Goal: Task Accomplishment & Management: Use online tool/utility

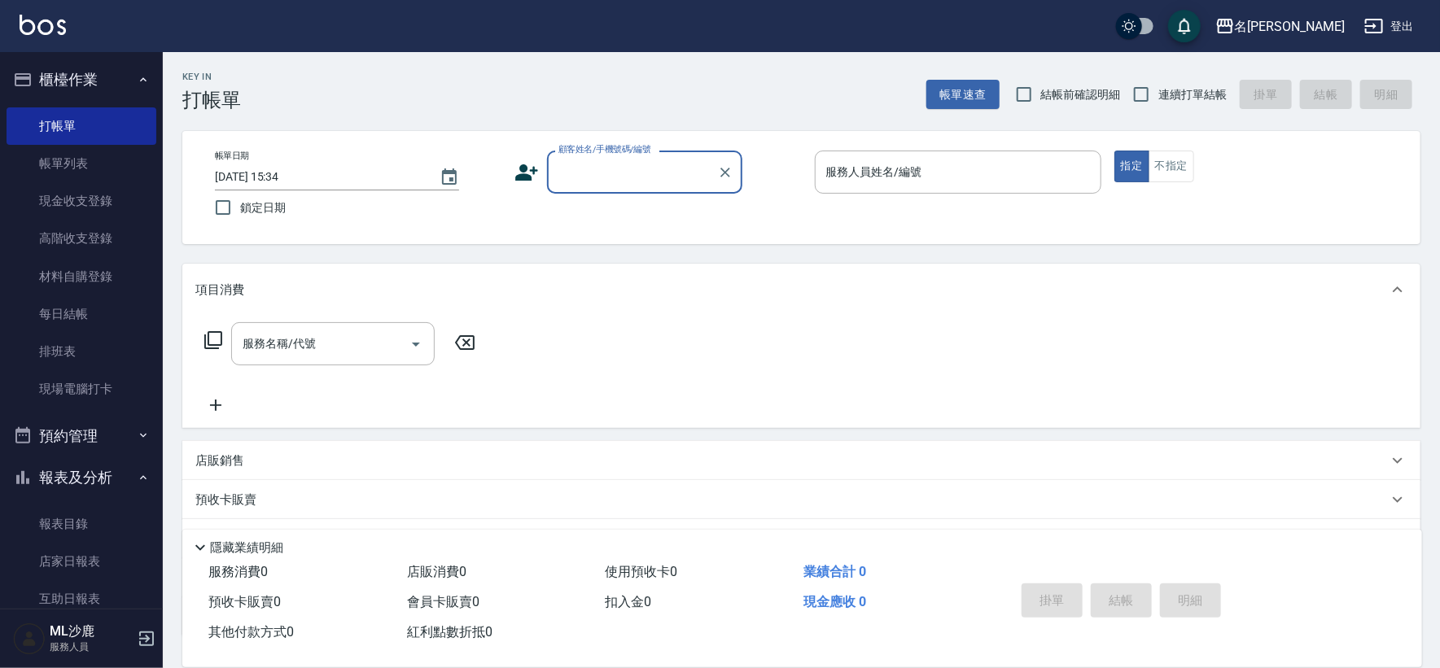
click at [1203, 106] on label "連續打單結帳" at bounding box center [1175, 94] width 103 height 34
click at [1159, 106] on input "連續打單結帳" at bounding box center [1141, 94] width 34 height 34
click at [1203, 106] on label "連續打單結帳" at bounding box center [1175, 94] width 103 height 34
click at [1159, 106] on input "連續打單結帳" at bounding box center [1141, 94] width 34 height 34
click at [1156, 56] on div "Key In 打帳單 帳單速查 結帳前確認明細 連續打單結帳 掛單 結帳 明細" at bounding box center [792, 81] width 1258 height 59
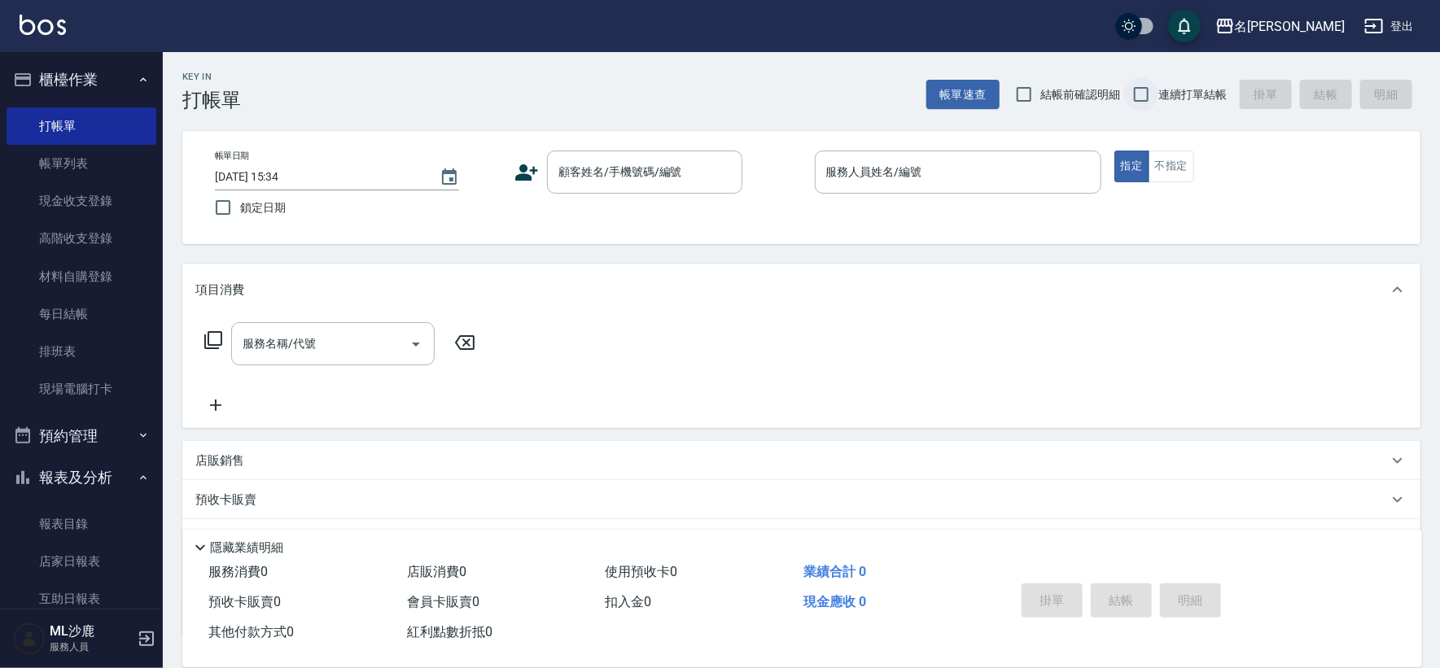
click at [1140, 96] on input "連續打單結帳" at bounding box center [1141, 94] width 34 height 34
checkbox input "true"
click at [585, 184] on input "顧客姓名/手機號碼/編號" at bounding box center [632, 172] width 156 height 28
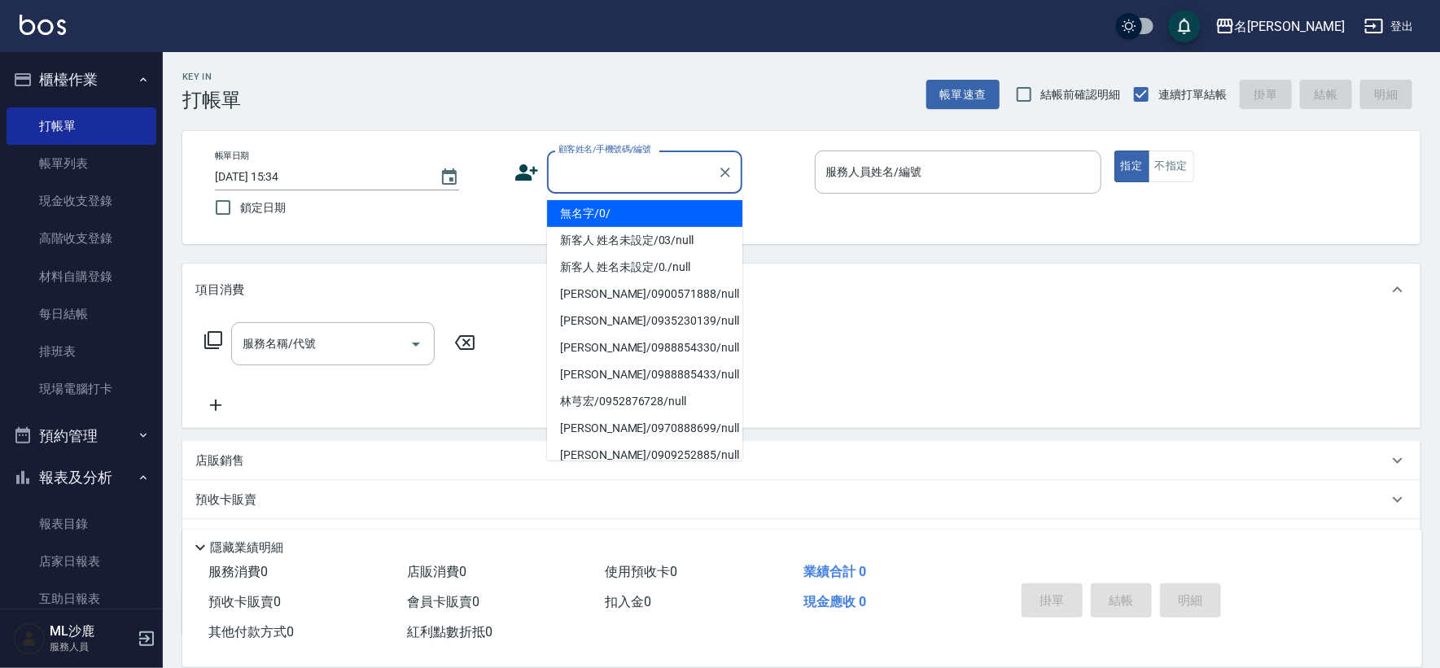
click at [592, 201] on li "無名字/0/" at bounding box center [644, 213] width 195 height 27
type input "無名字/0/"
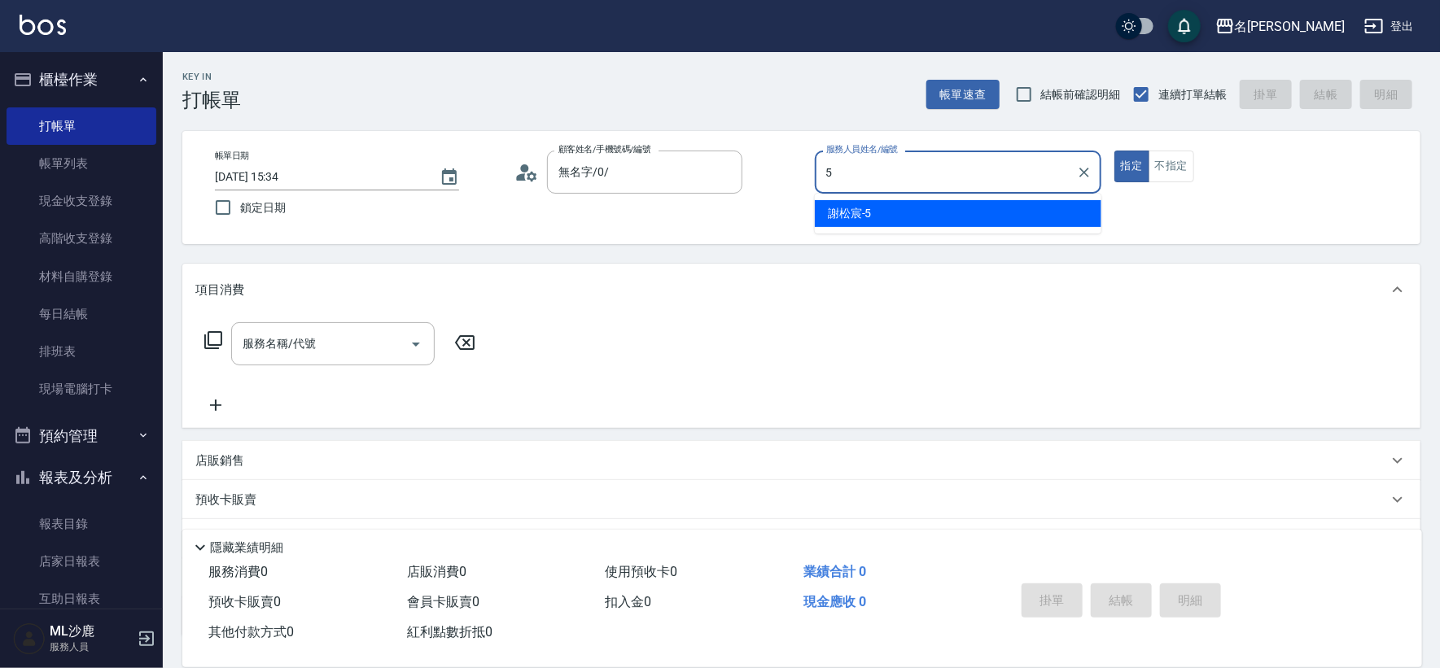
type input "[PERSON_NAME]-5"
type button "true"
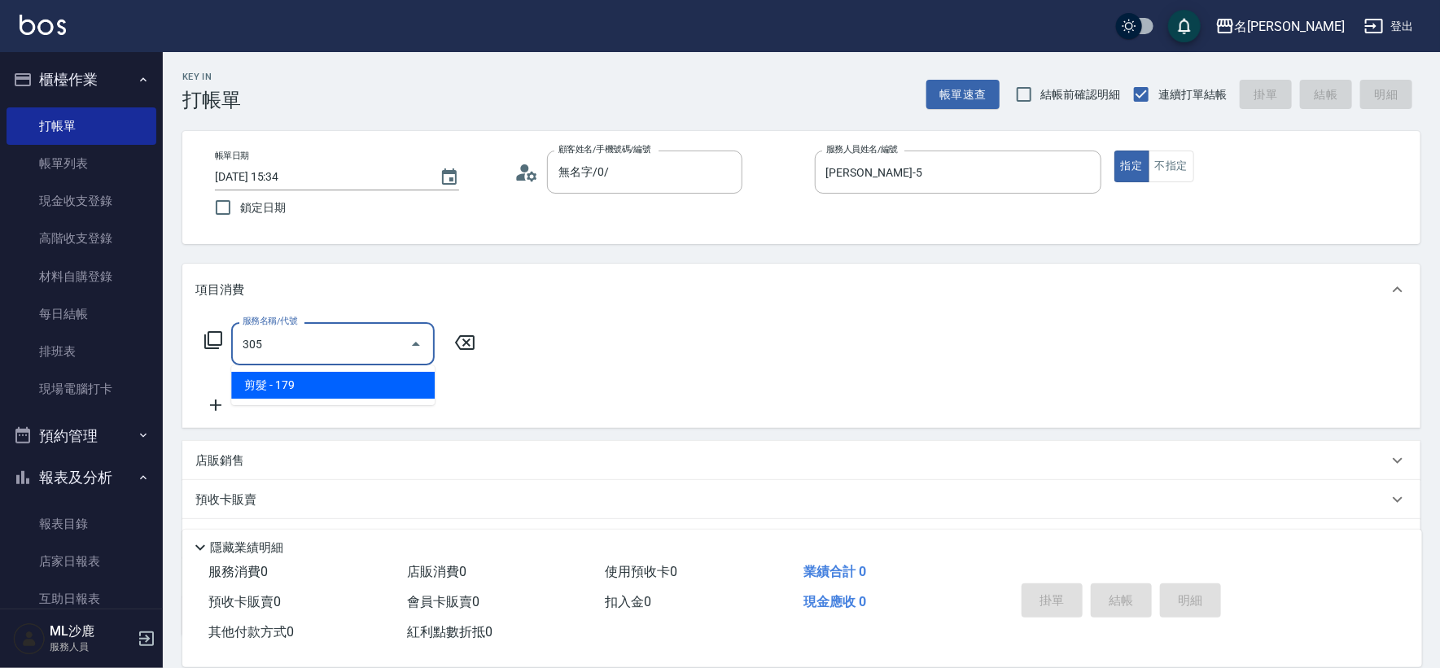
type input "剪髮(305)"
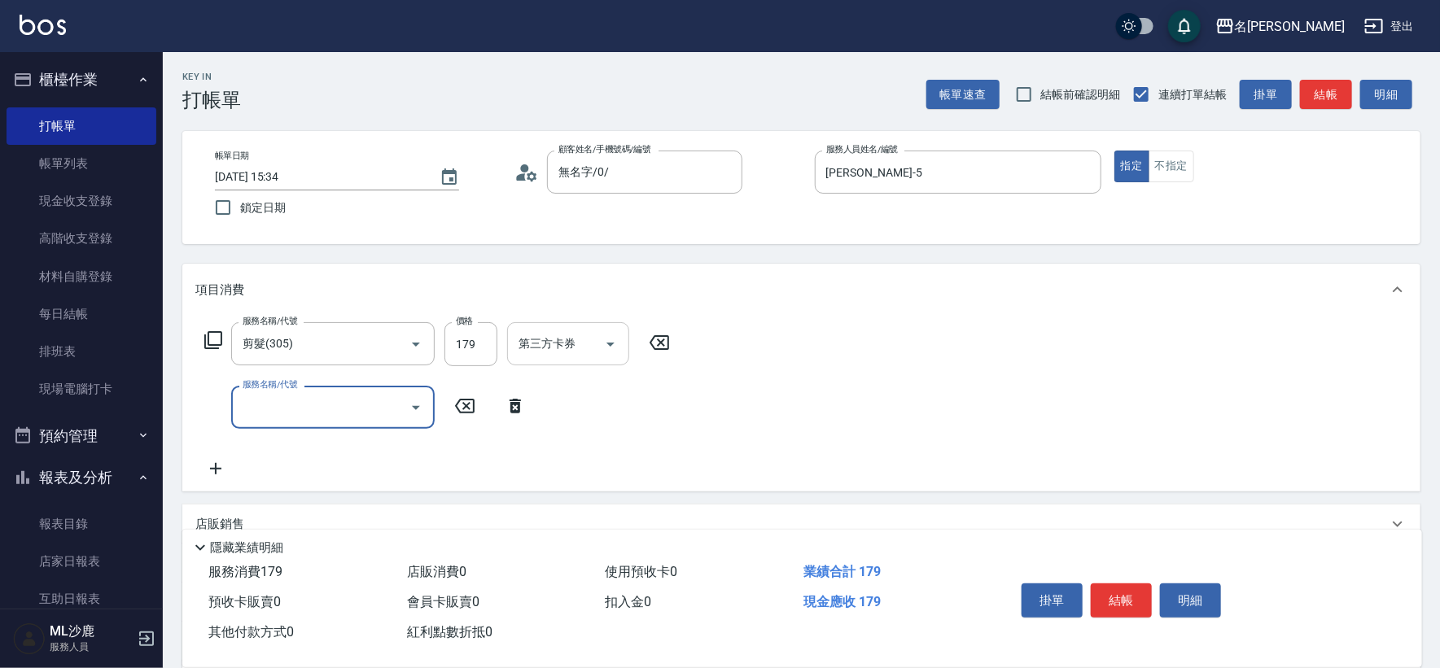
click at [516, 326] on div "第三方卡券" at bounding box center [568, 343] width 122 height 43
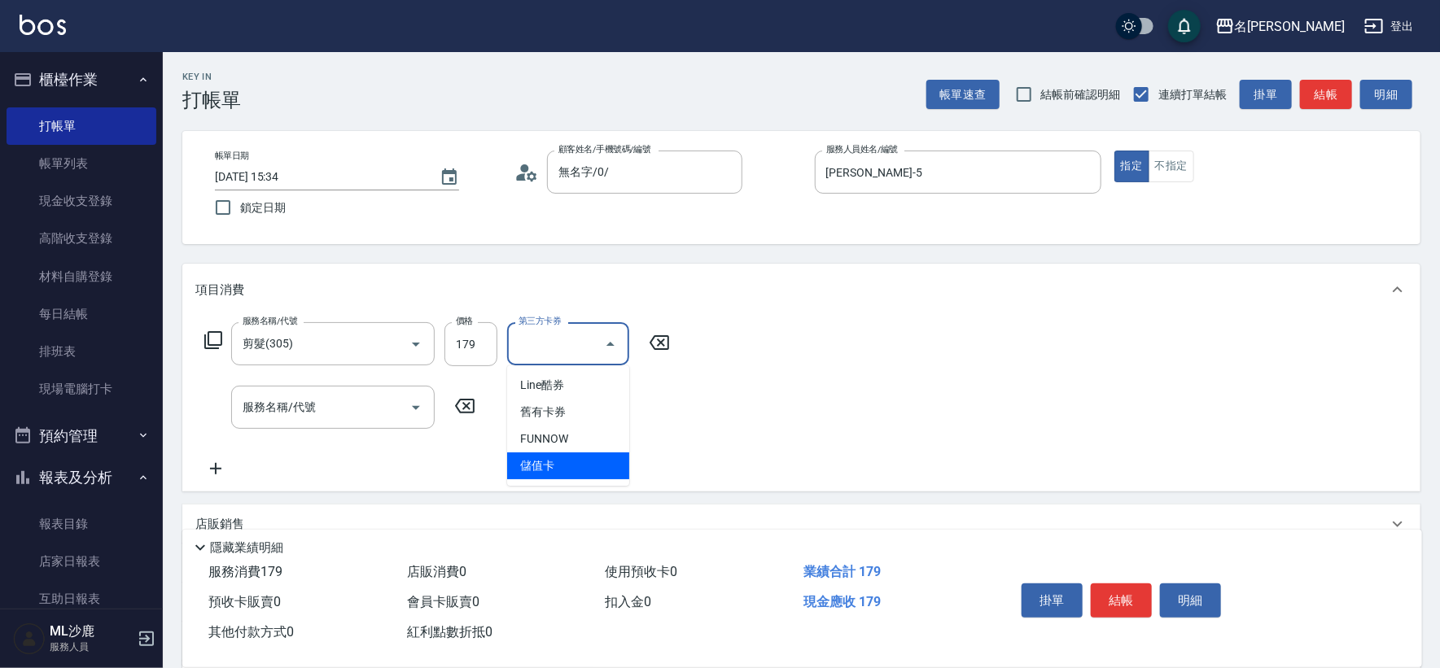
click at [545, 466] on span "儲值卡" at bounding box center [568, 466] width 122 height 27
type input "儲值卡"
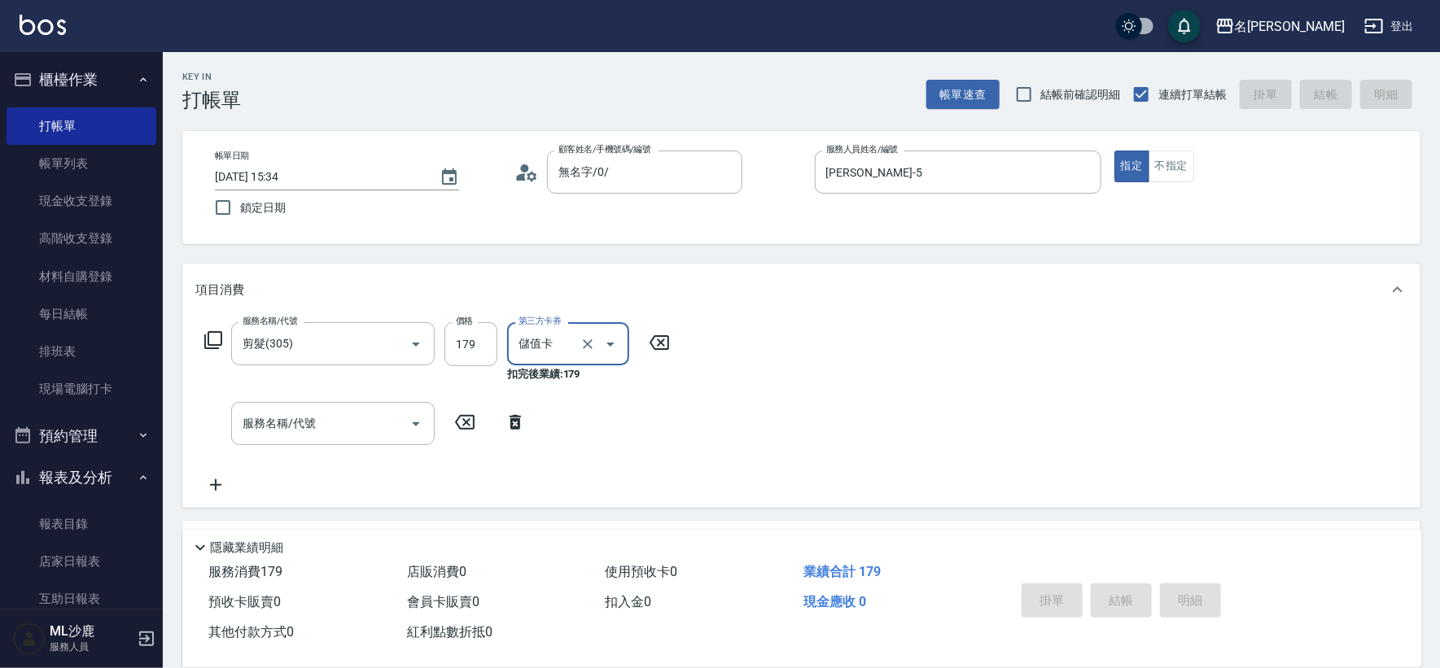
type input "[DATE] 17:33"
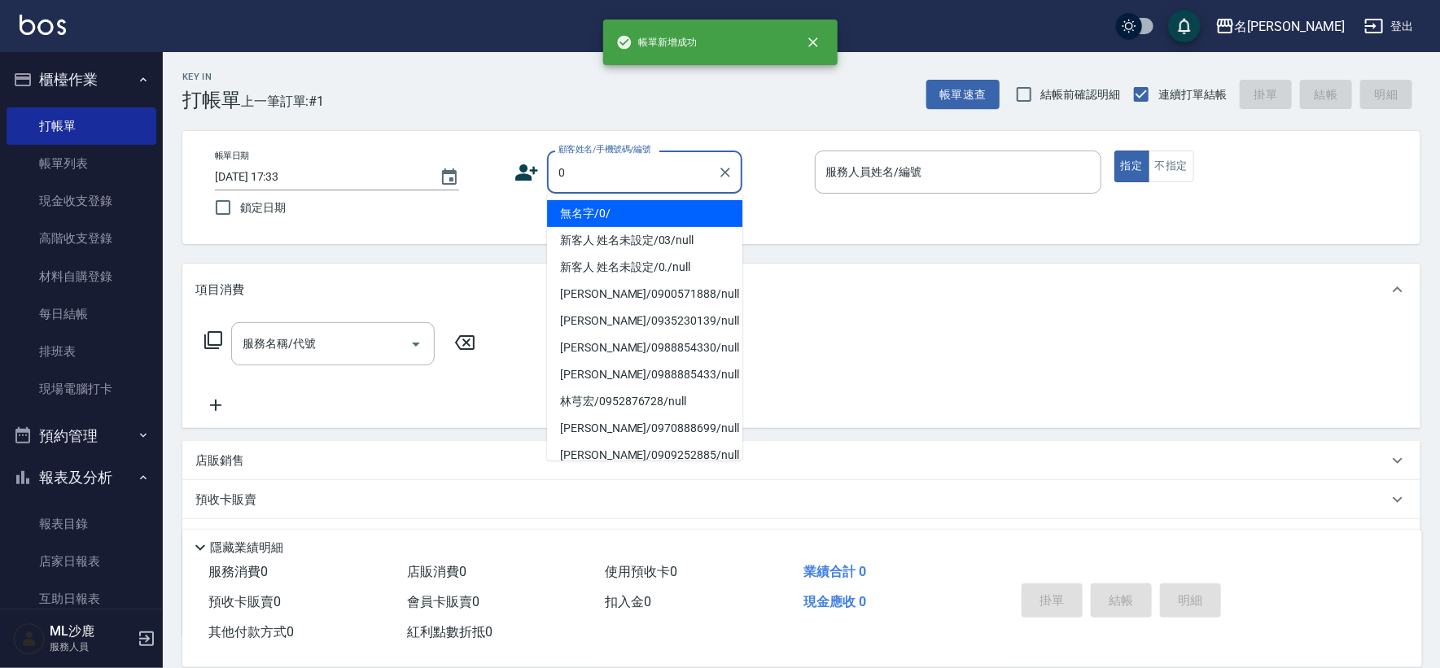
type input "無名字/0/"
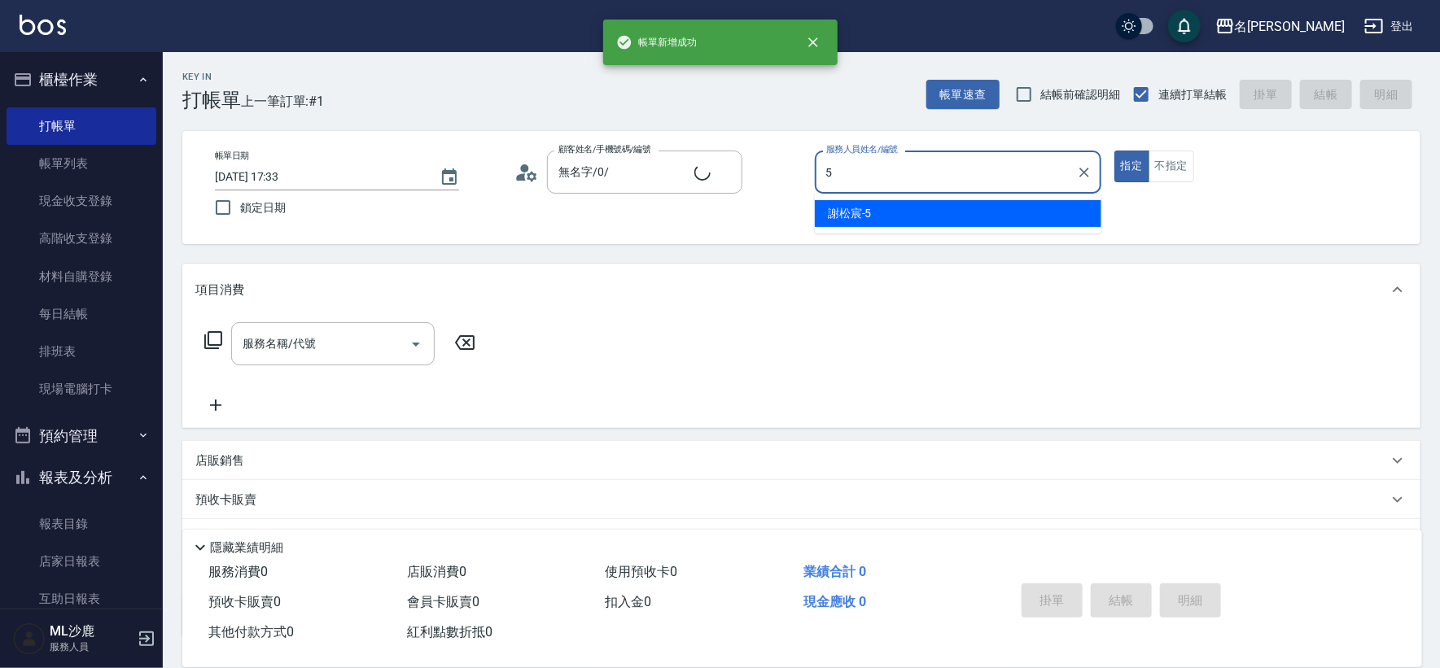
type input "[PERSON_NAME]-5"
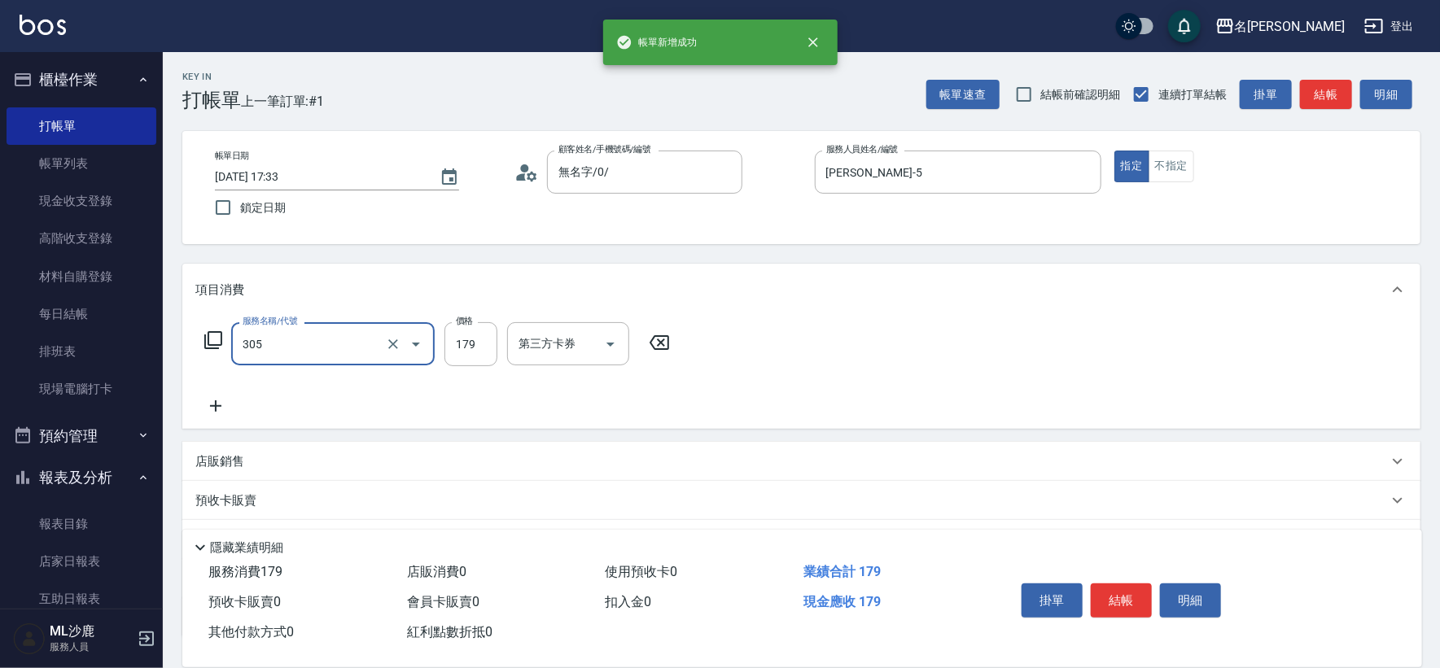
type input "剪髮(305)"
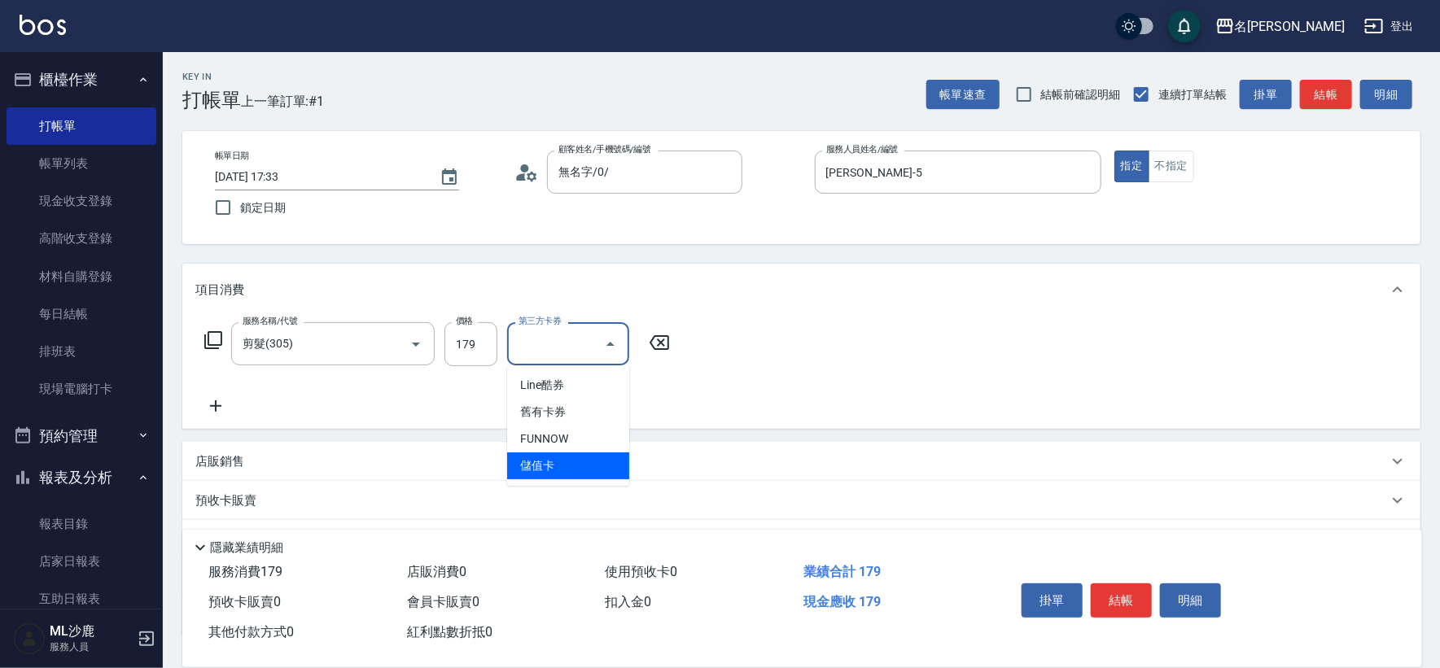
type input "儲值卡"
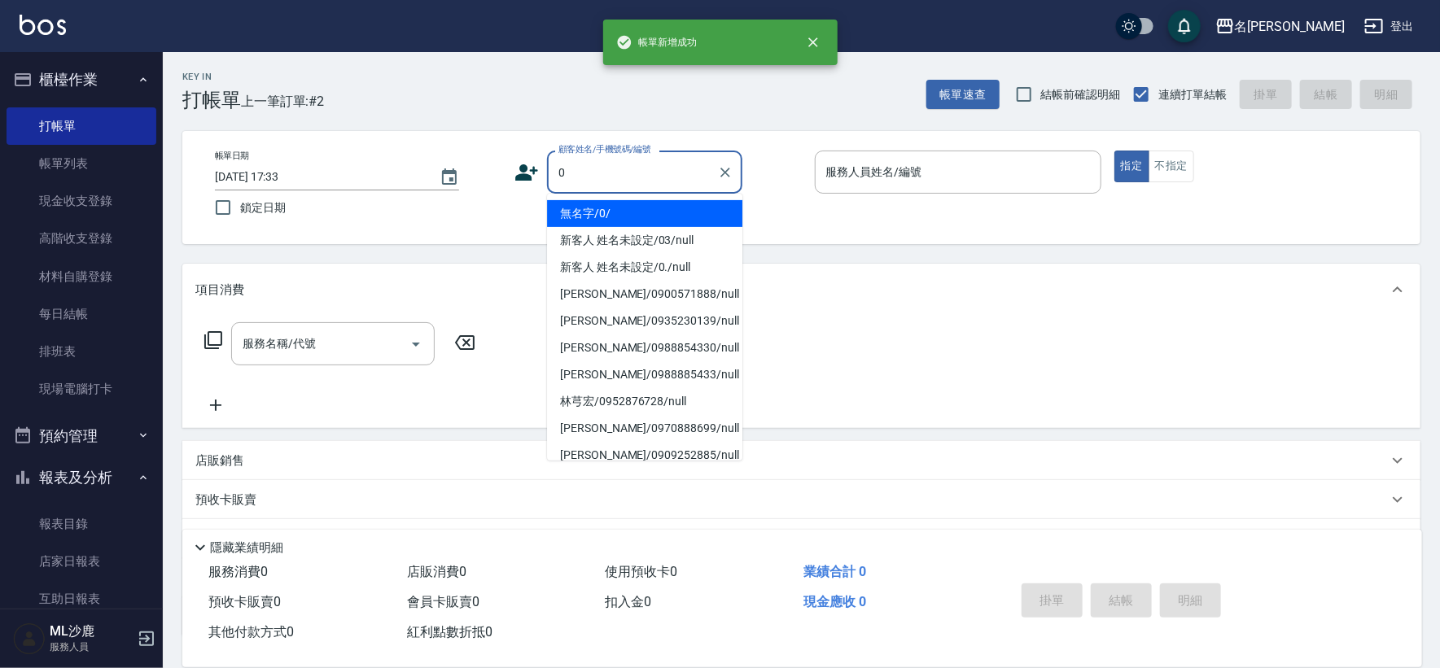
type input "無名字/0/"
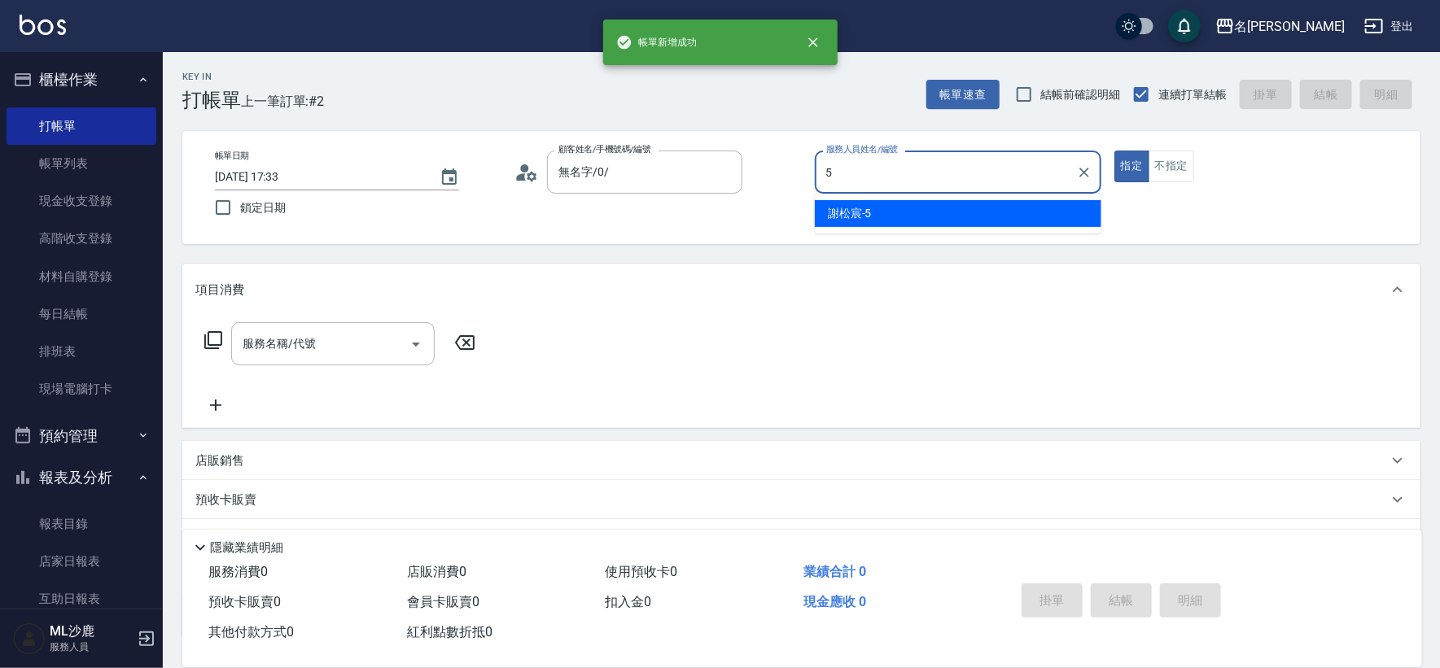
type input "[PERSON_NAME]-5"
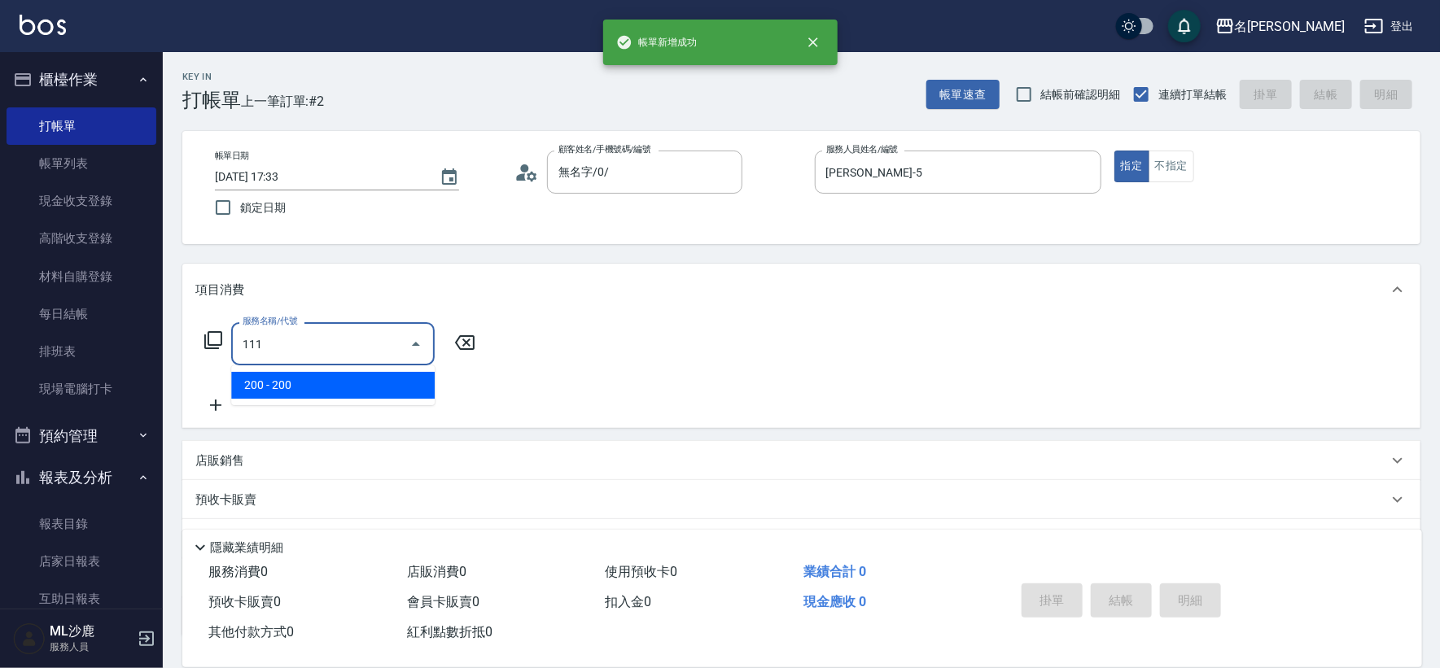
type input "200(111)"
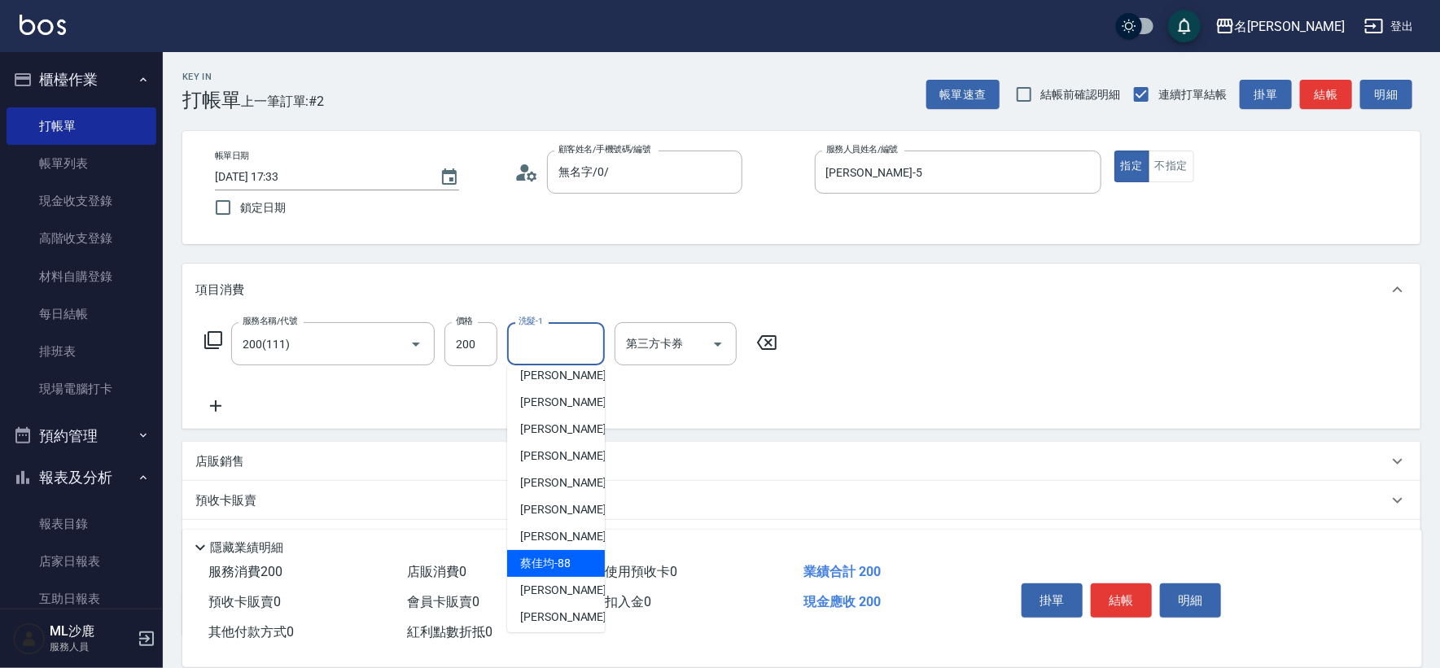
scroll to position [379, 0]
click at [559, 540] on span "[PERSON_NAME]-44" at bounding box center [571, 533] width 103 height 17
type input "[PERSON_NAME]-44"
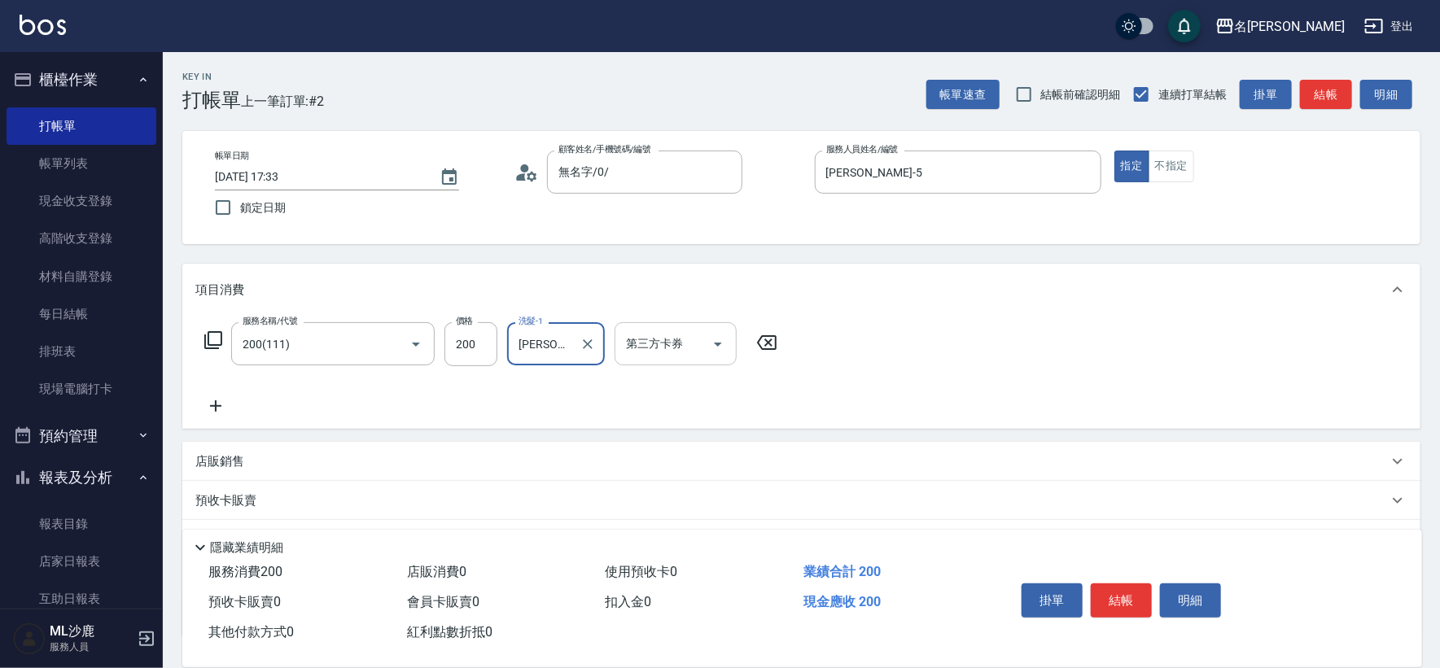
click at [678, 348] on div "第三方卡券 第三方卡券" at bounding box center [676, 343] width 122 height 43
click at [678, 348] on input "第三方卡券" at bounding box center [663, 344] width 83 height 28
click at [649, 334] on input "第三方卡券" at bounding box center [663, 344] width 83 height 28
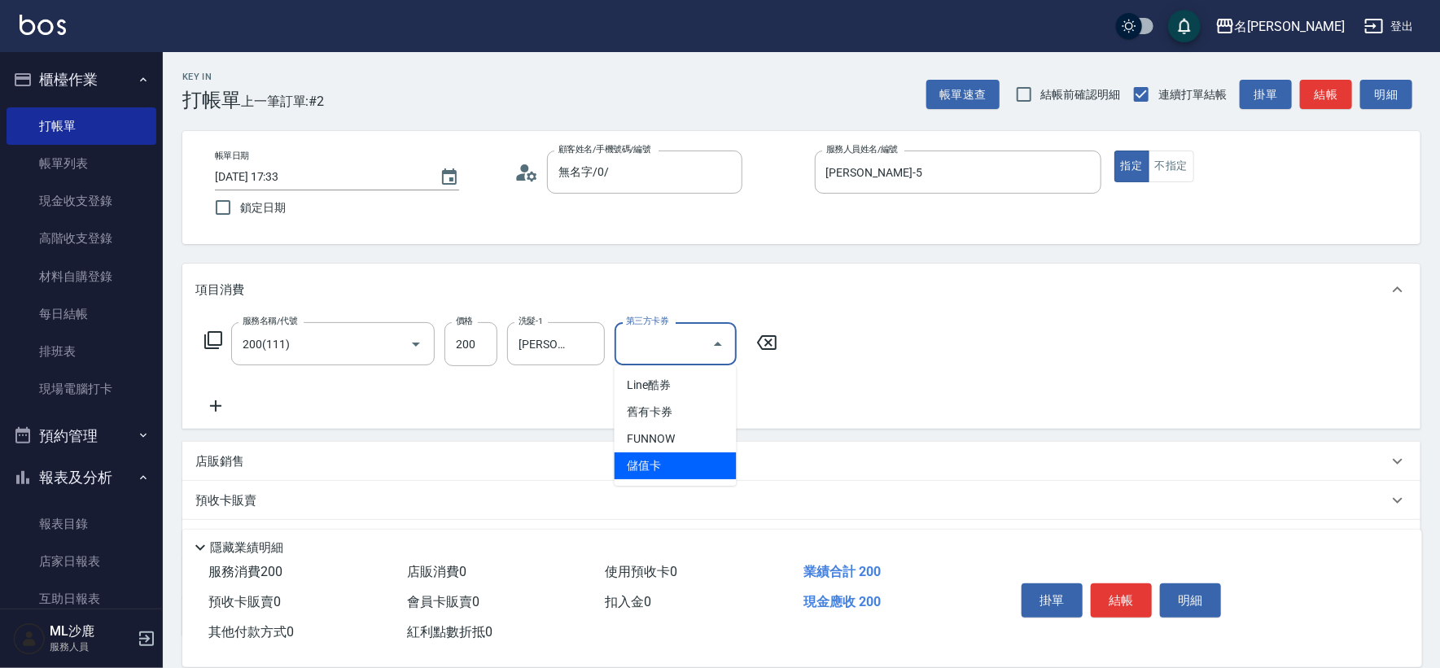
click at [649, 477] on span "儲值卡" at bounding box center [676, 466] width 122 height 27
type input "儲值卡"
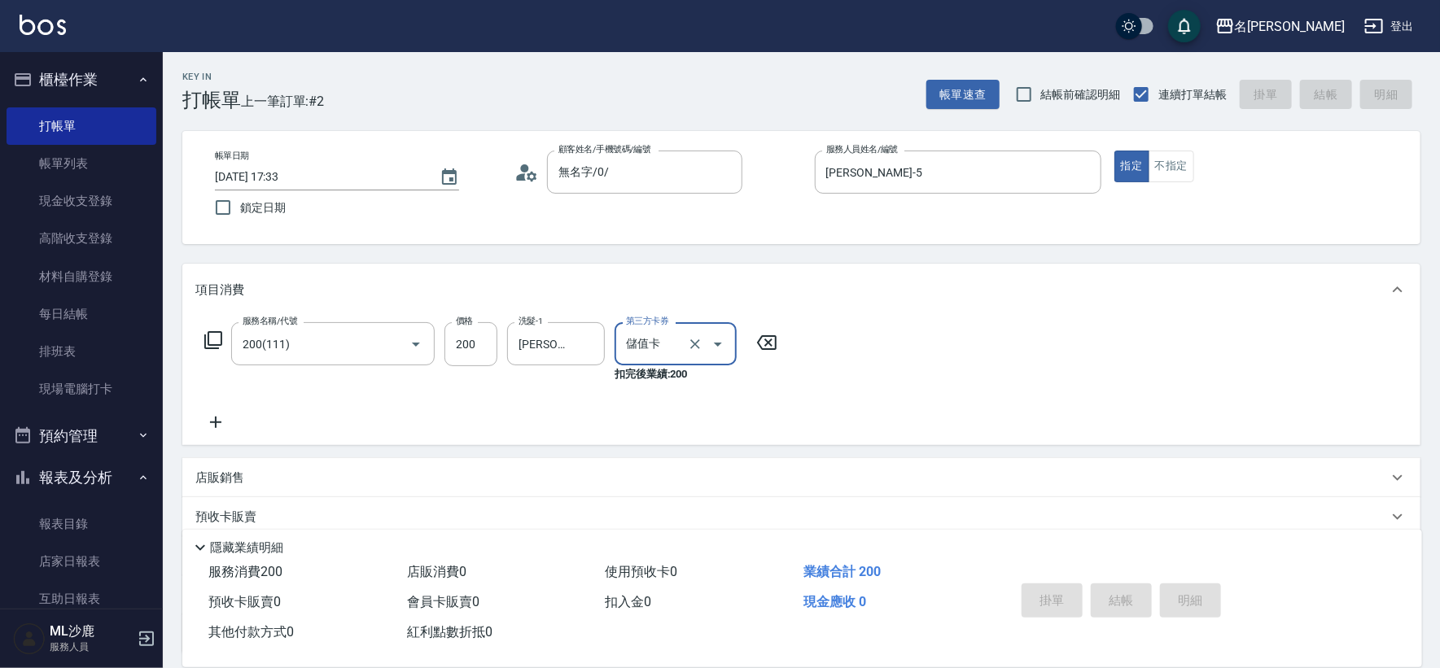
type input "[DATE] 17:34"
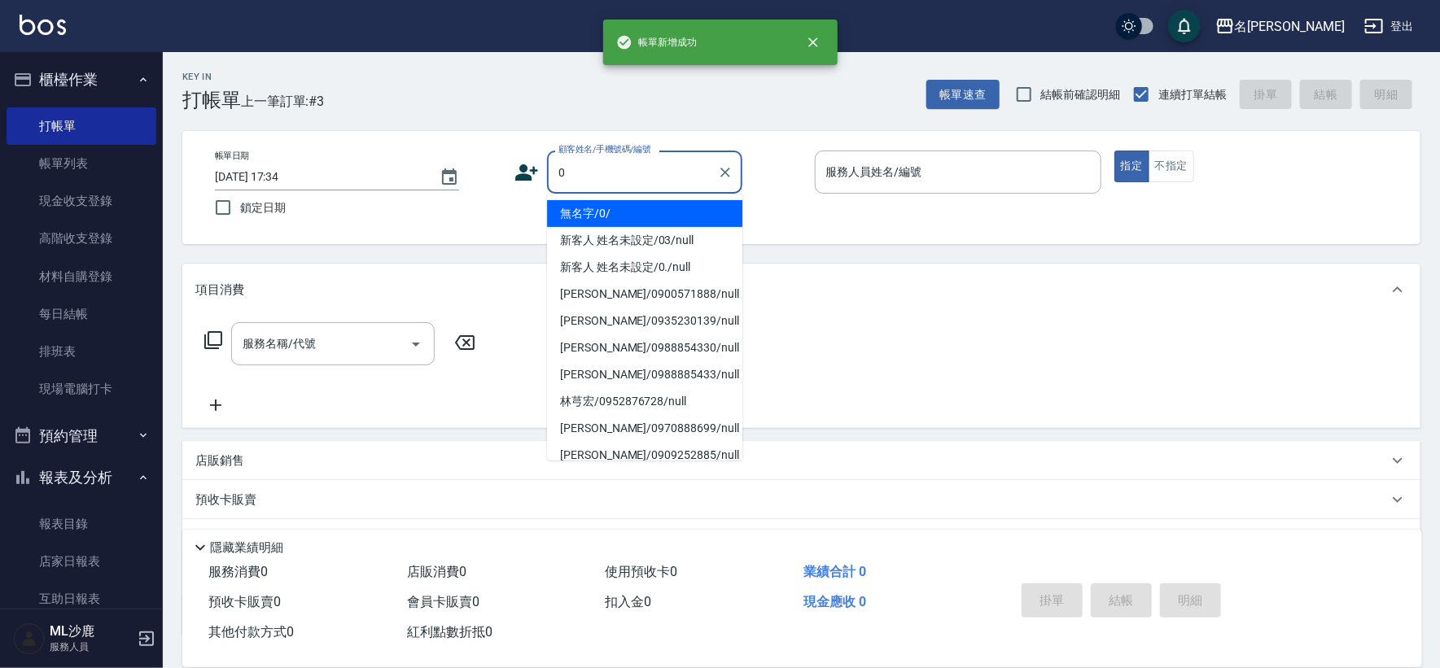
type input "無名字/0/"
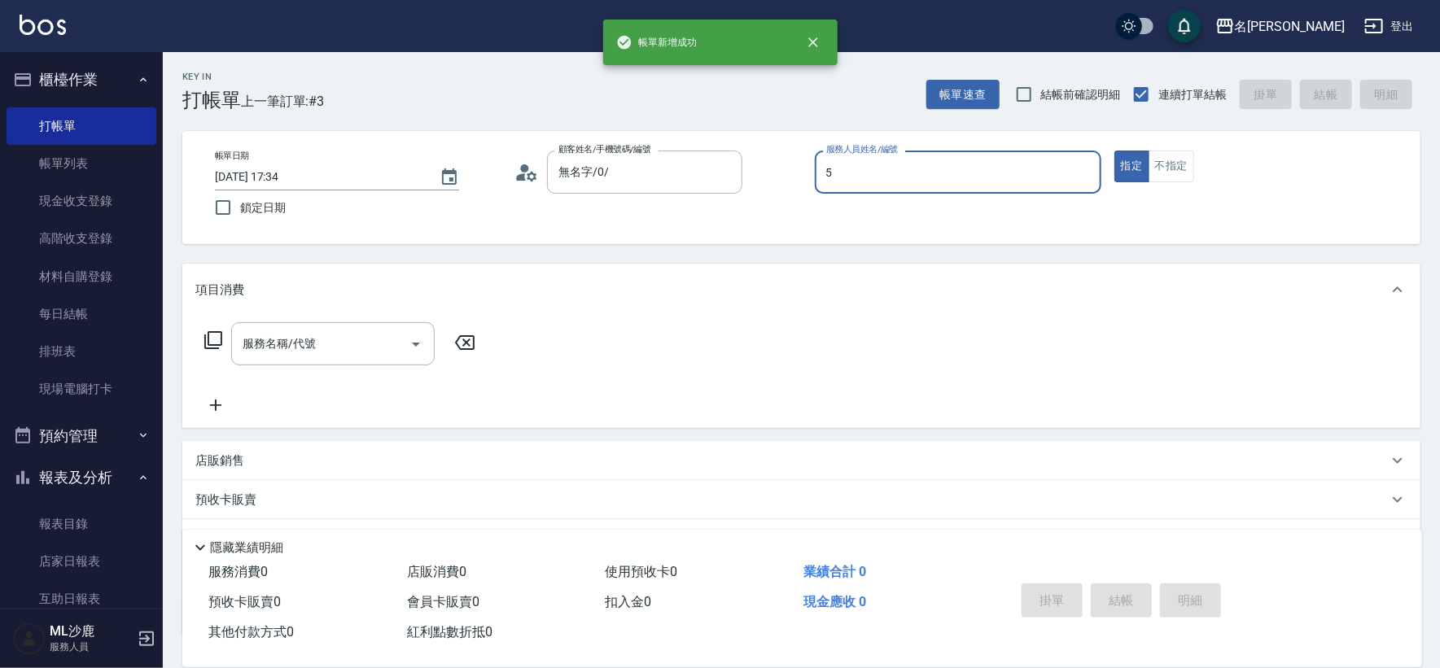
type input "[PERSON_NAME]-5"
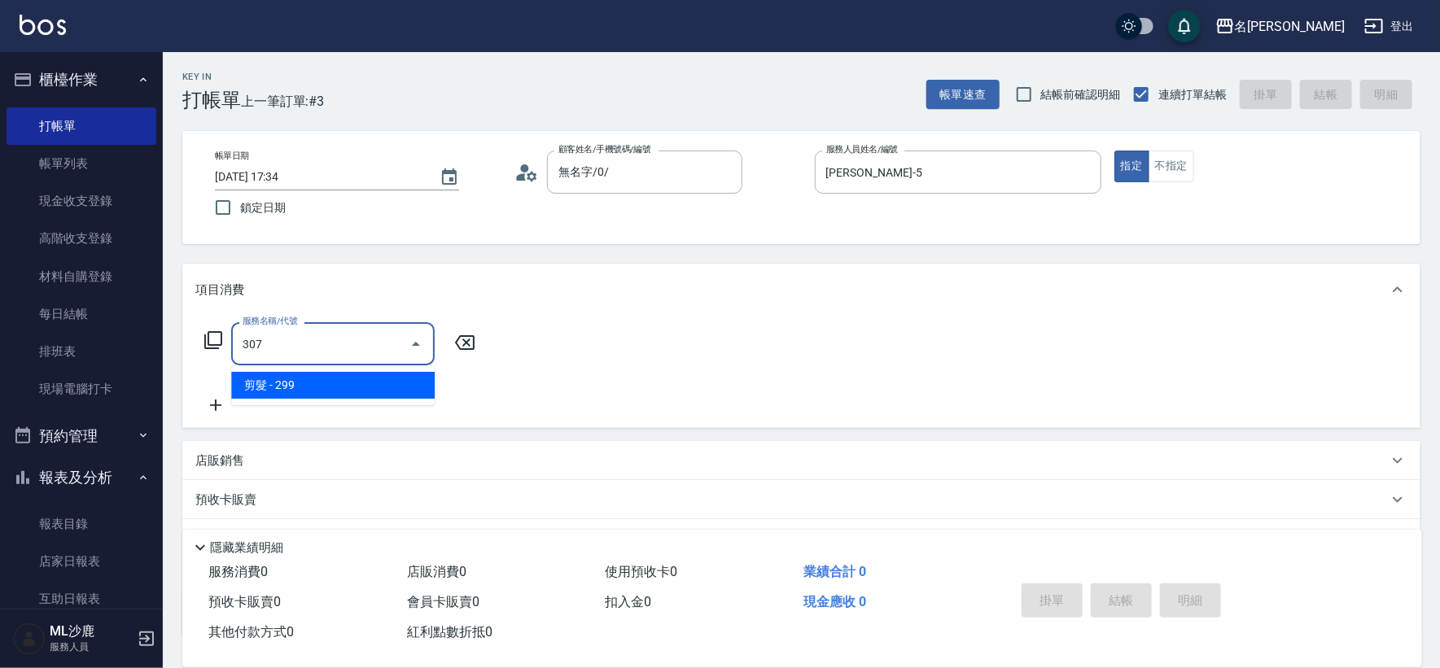
type input "剪髮(307)"
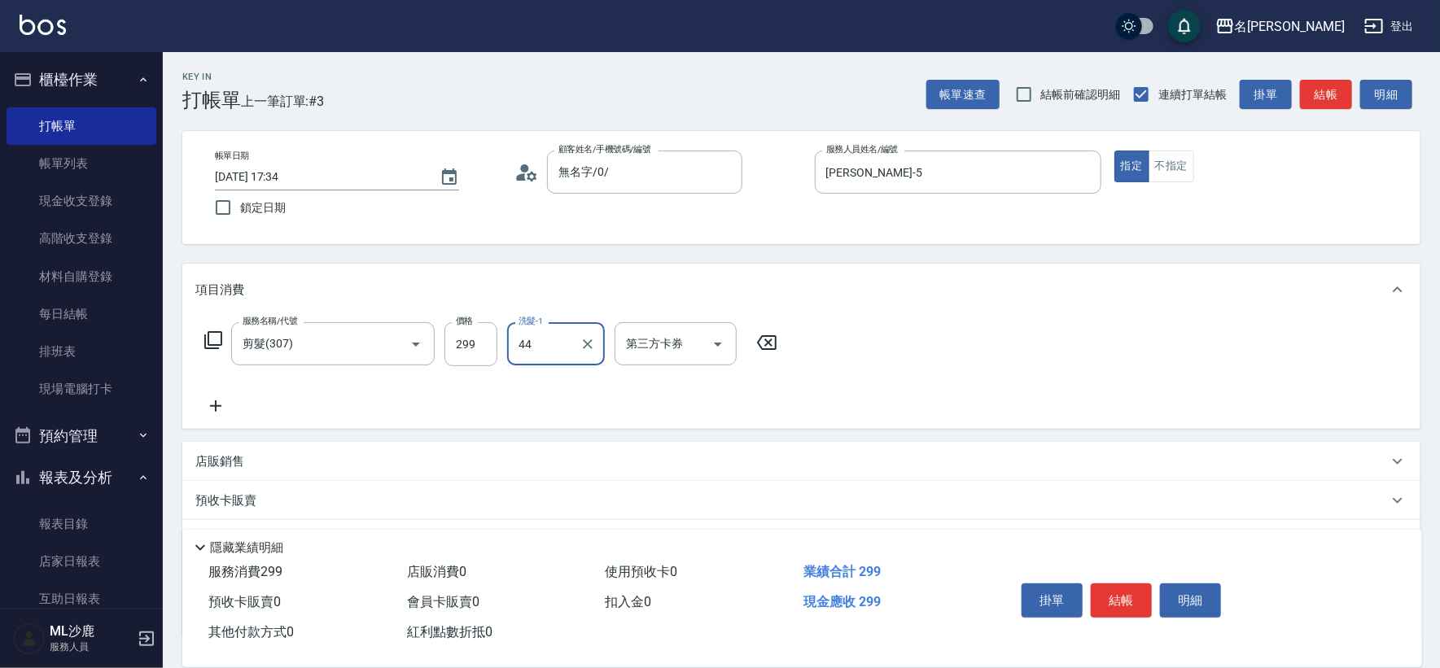
type input "[PERSON_NAME]-44"
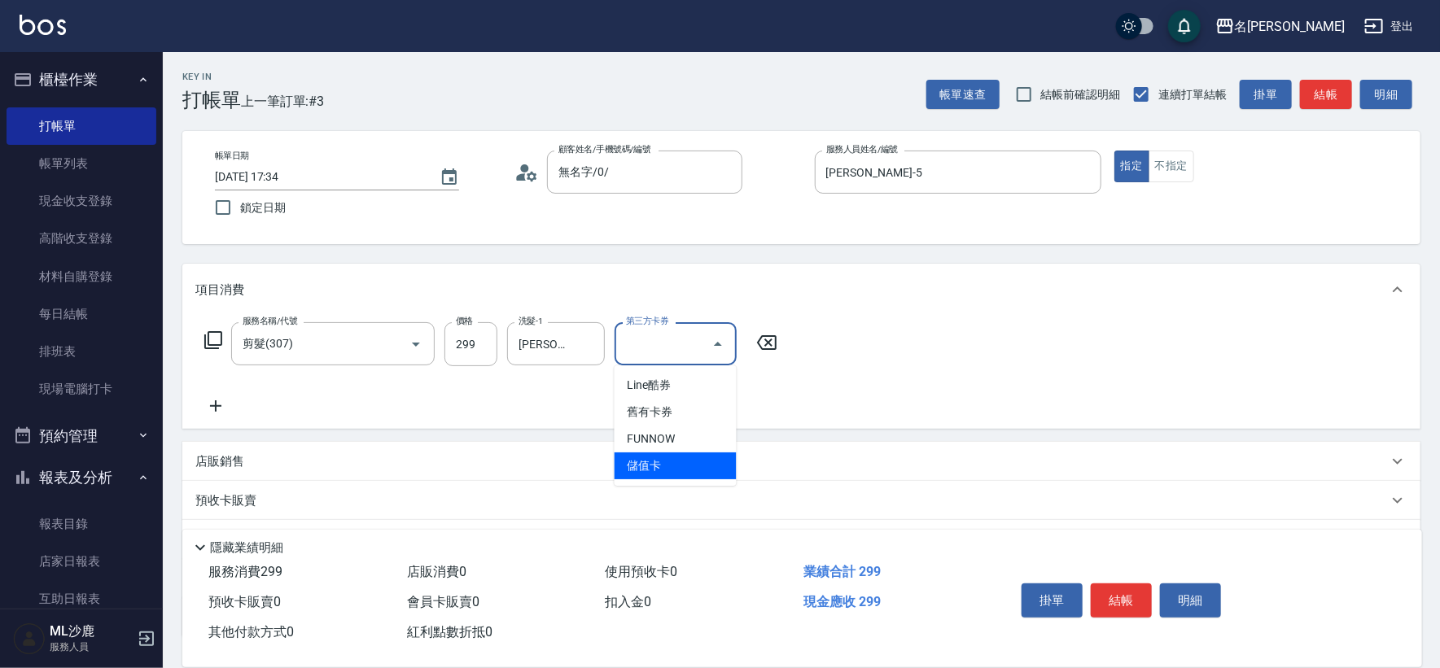
type input "儲值卡"
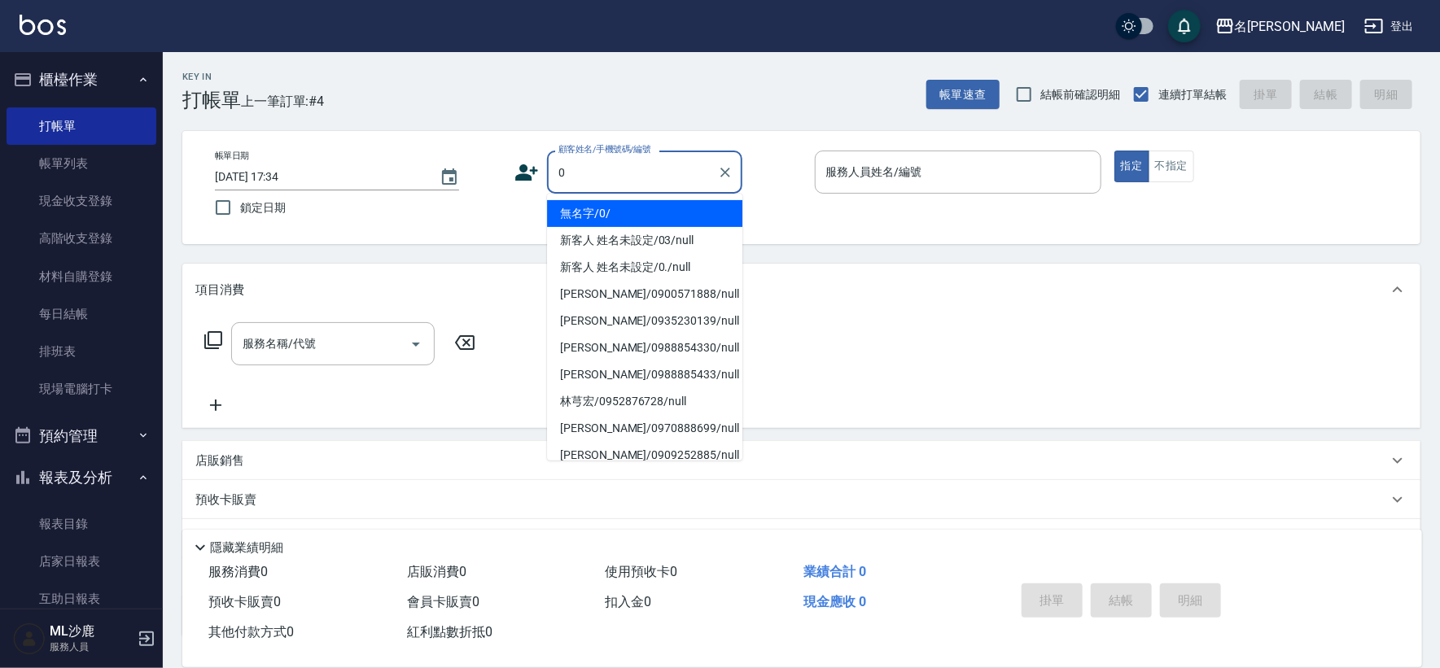
type input "無名字/0/"
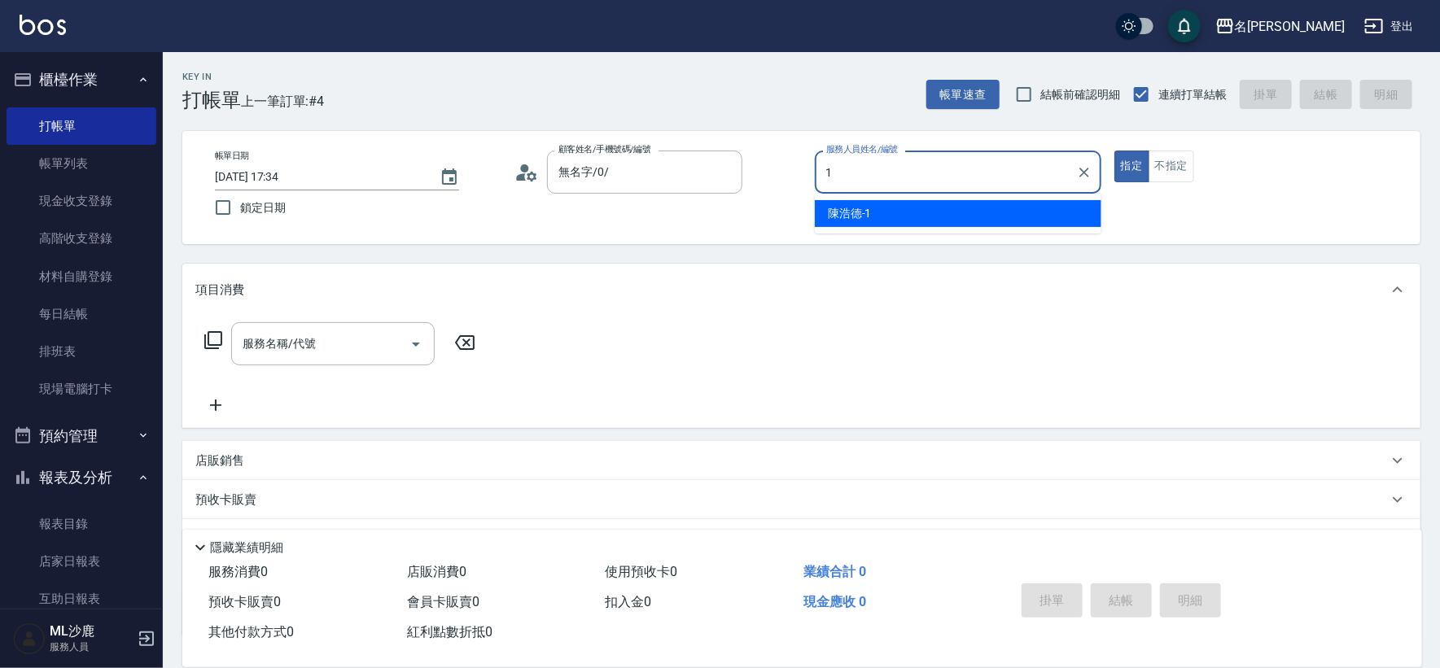
type input "[PERSON_NAME]1"
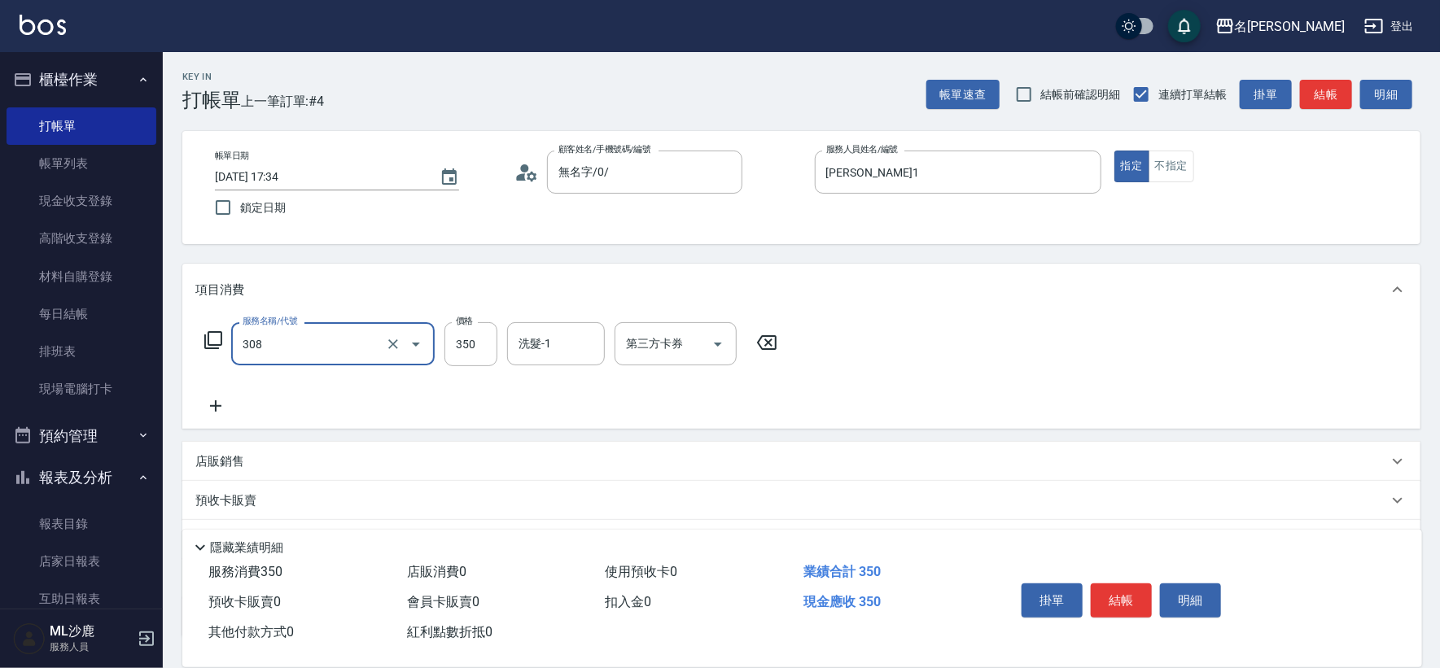
type input "洗+剪(308)"
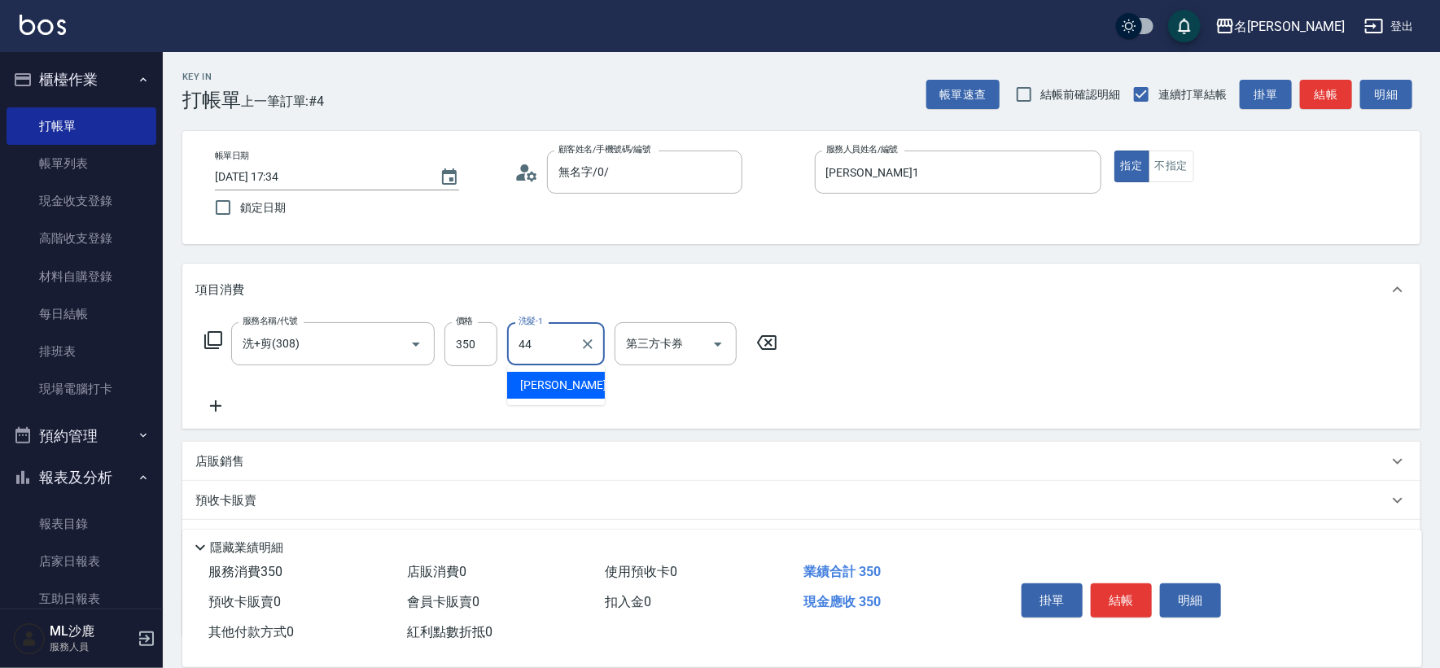
type input "[PERSON_NAME]-44"
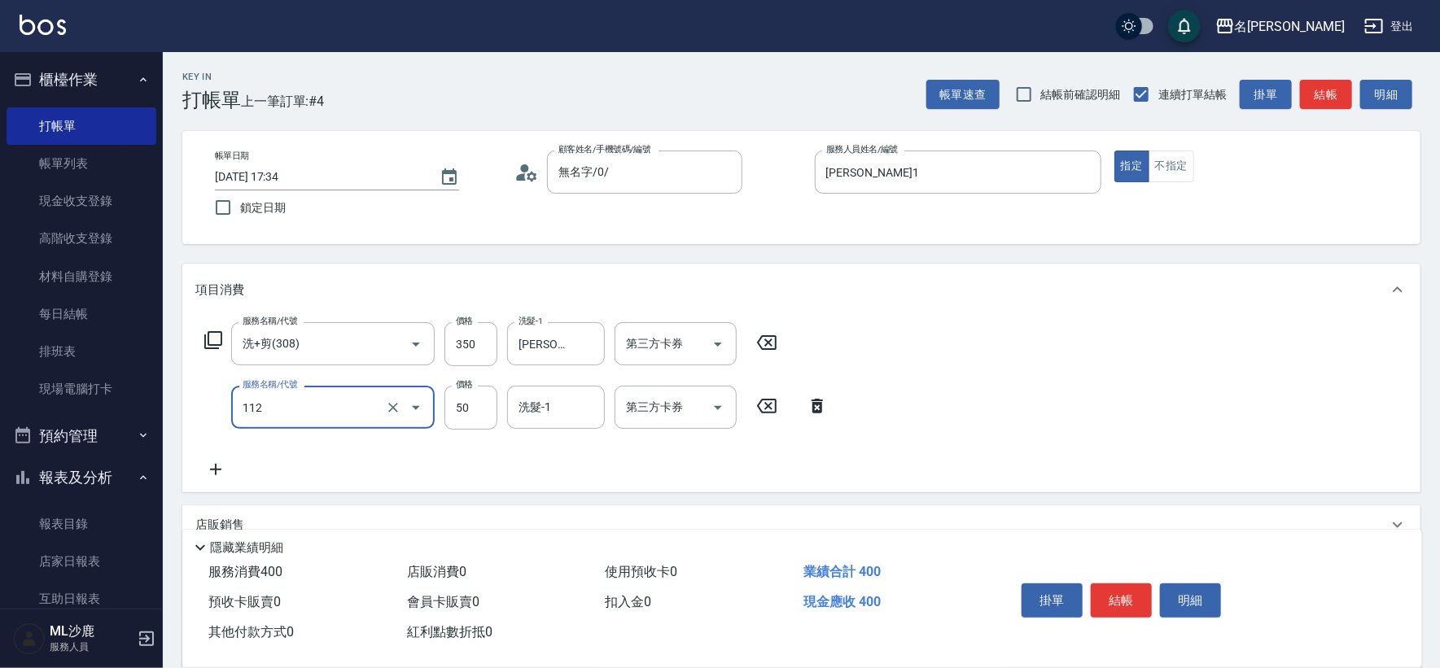
type input "精油50(112)"
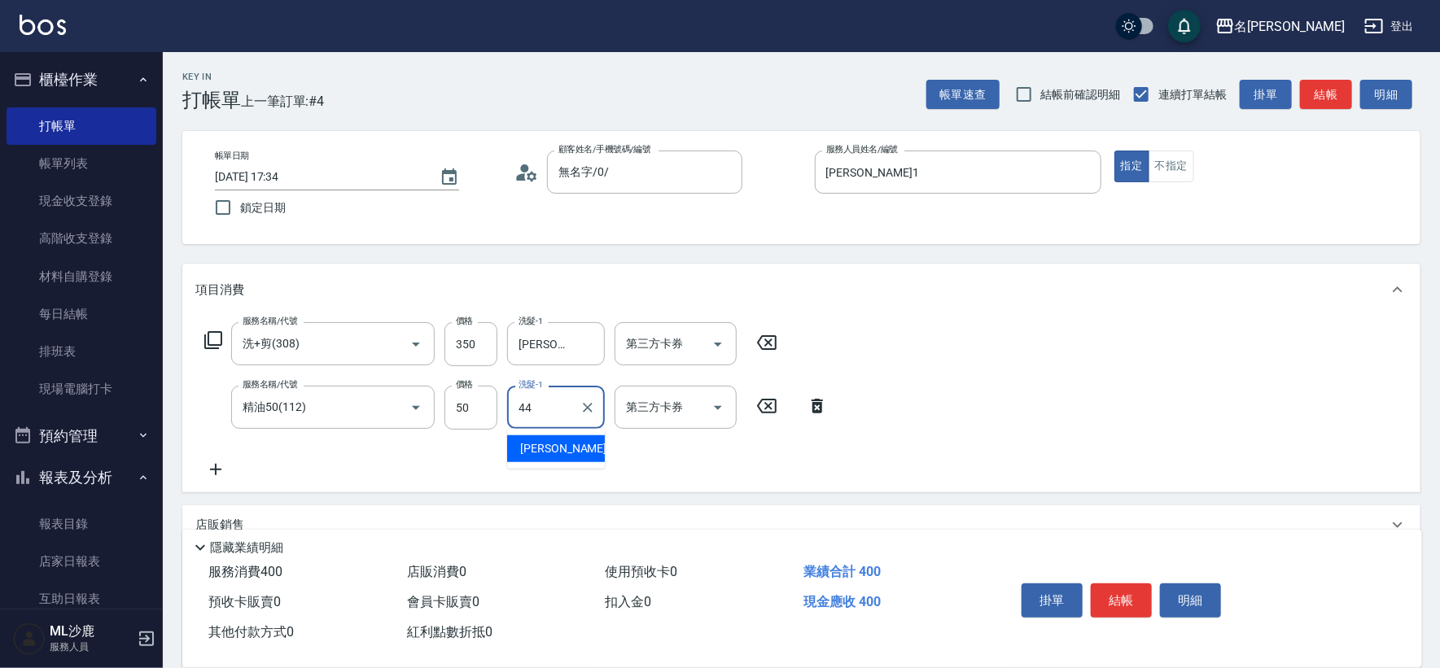
type input "[PERSON_NAME]-44"
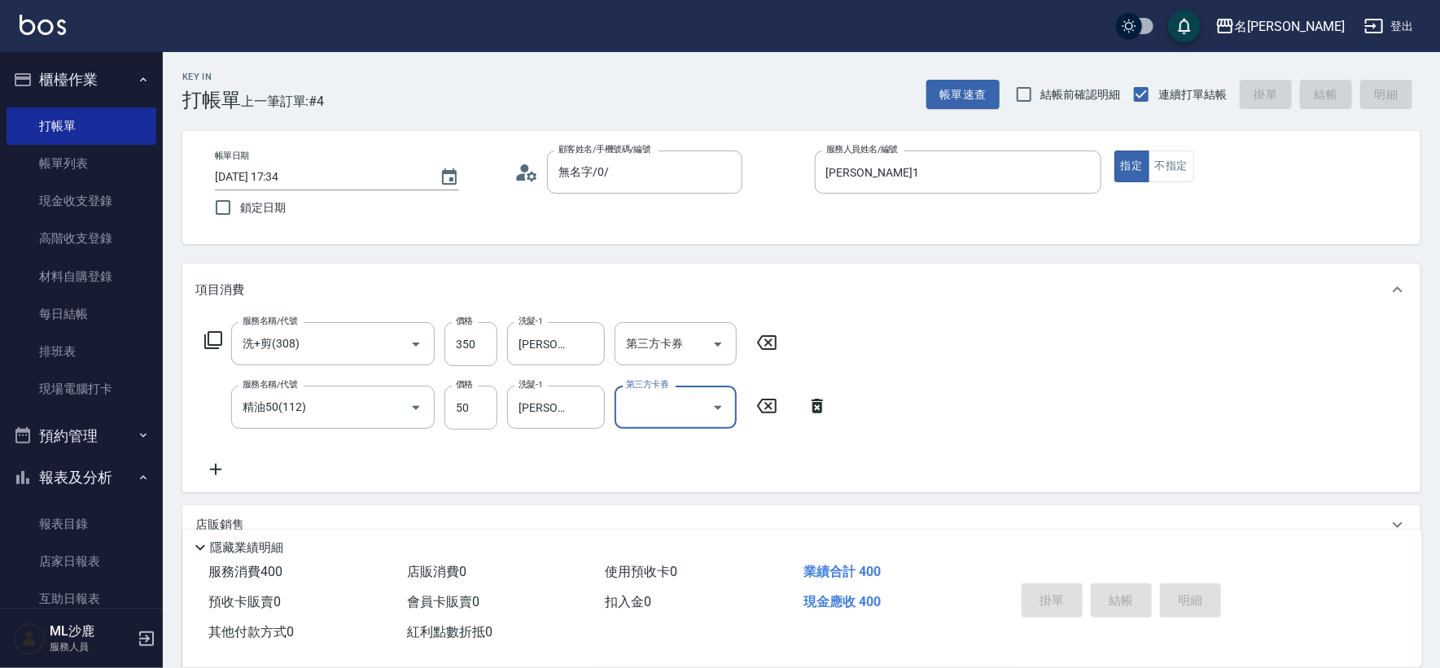
type input "[DATE] 17:37"
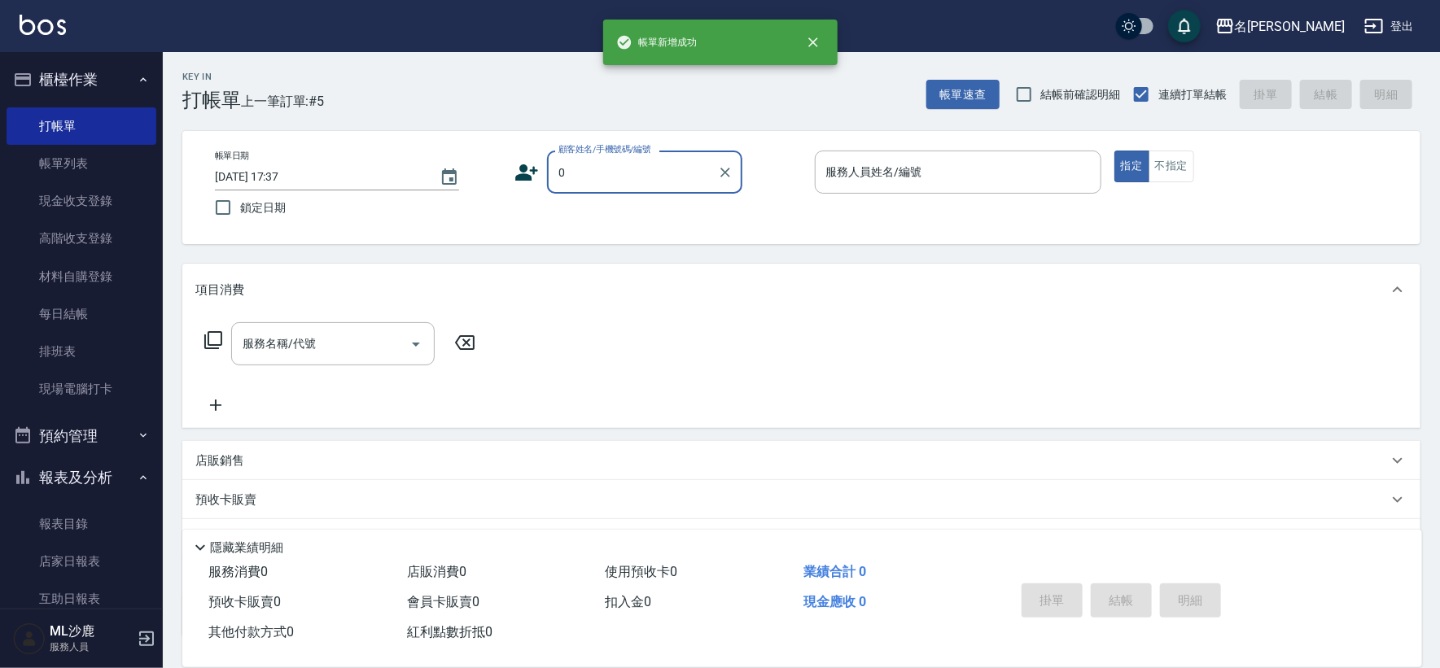
type input "無名字/0/"
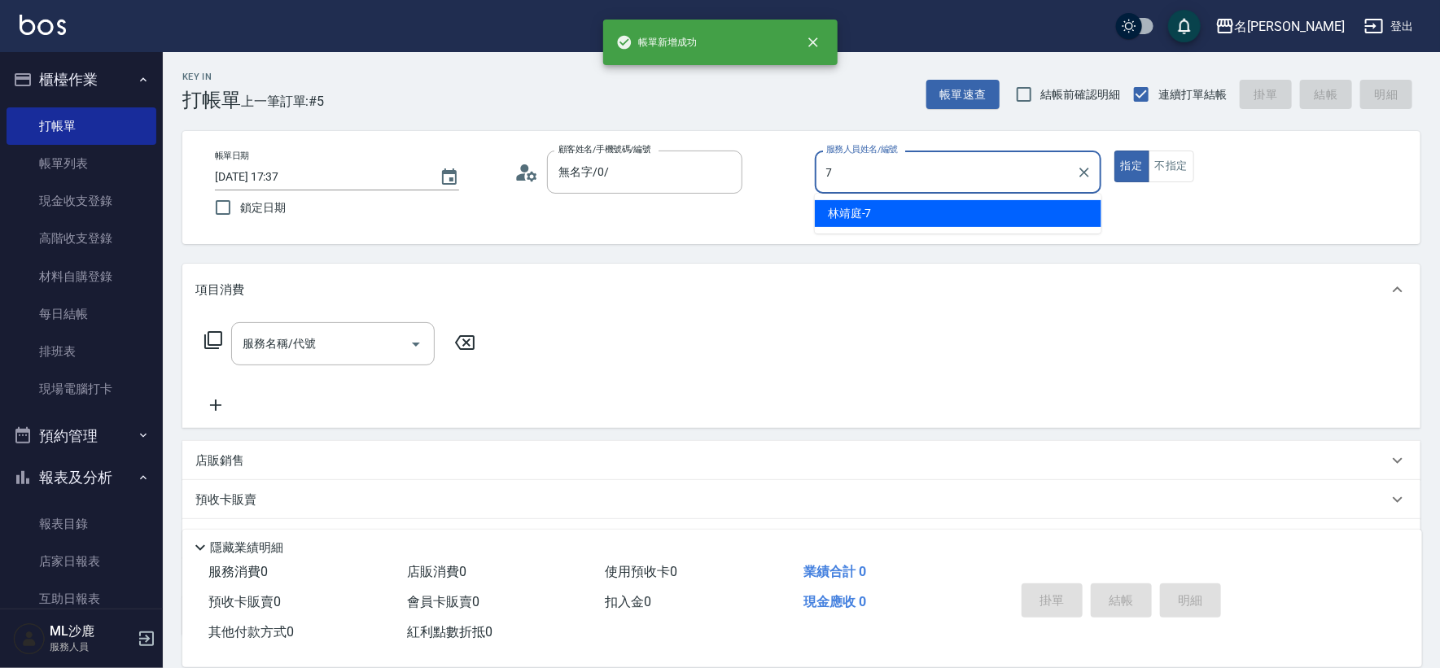
type input "[PERSON_NAME]-7"
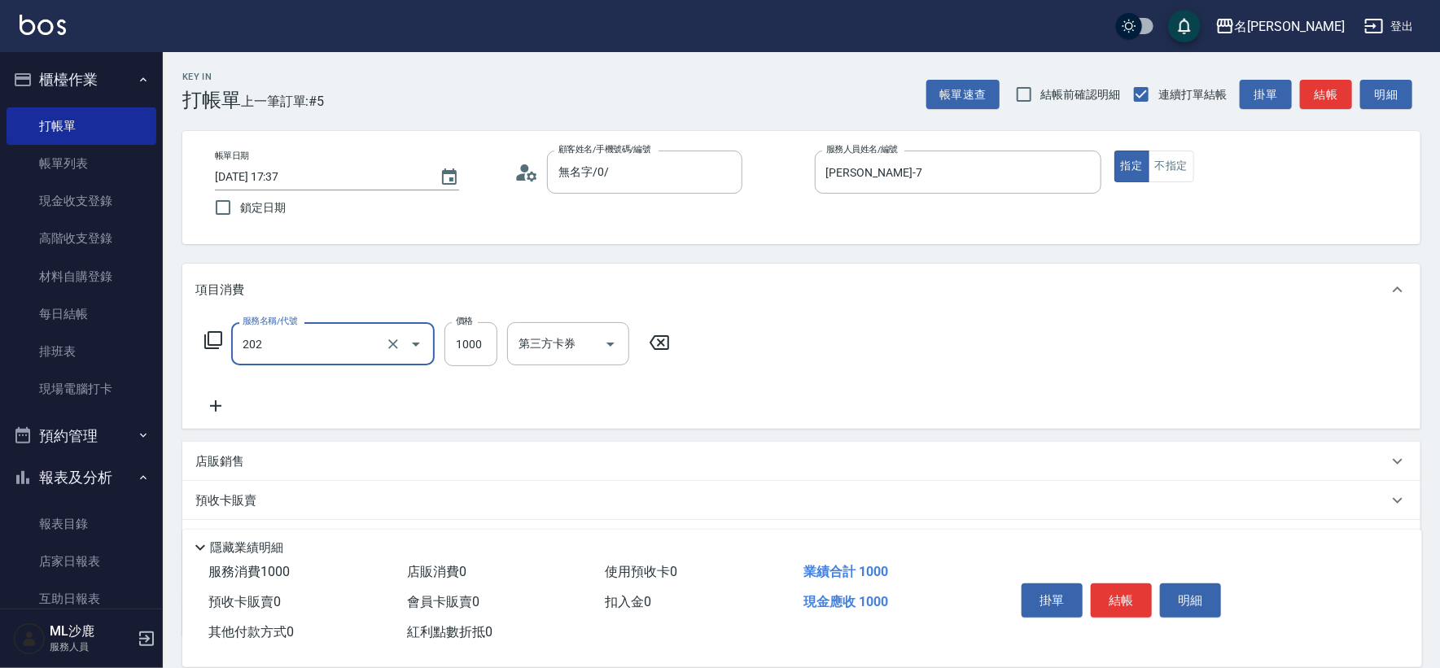
type input "燙髮(202)"
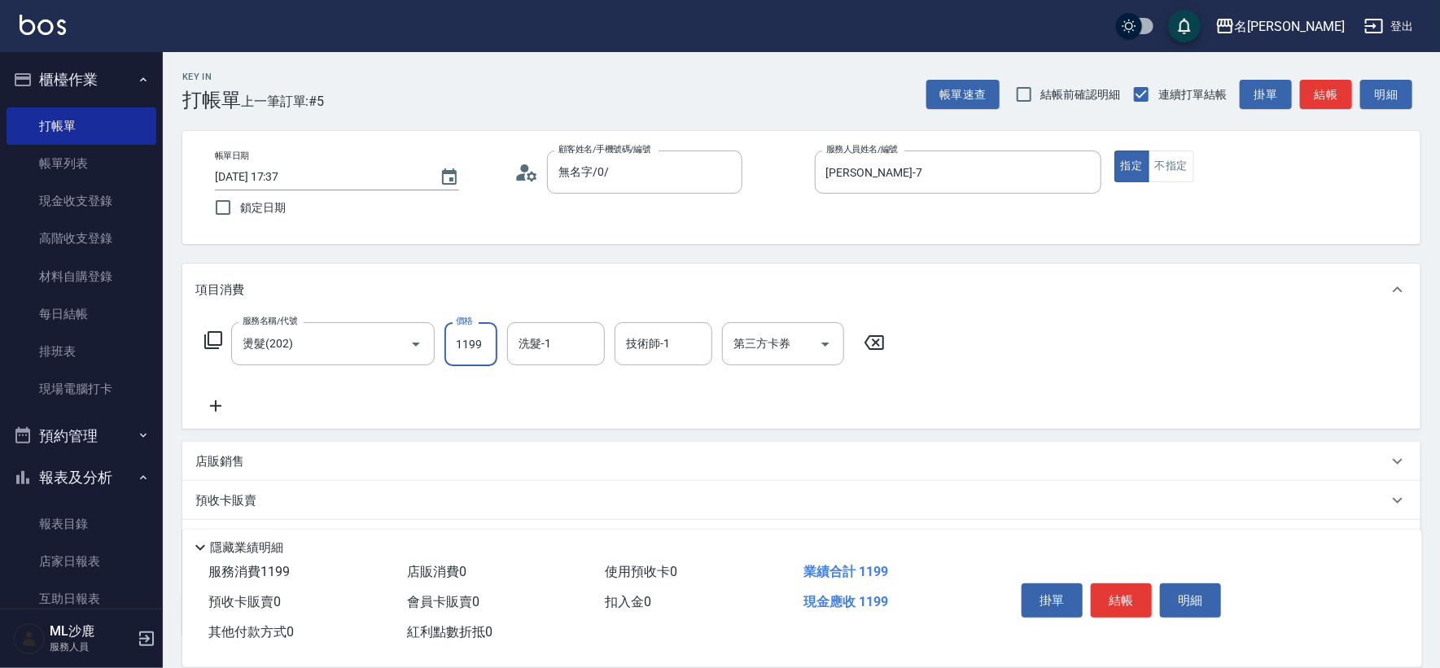
type input "1199"
type input "[PERSON_NAME]-34"
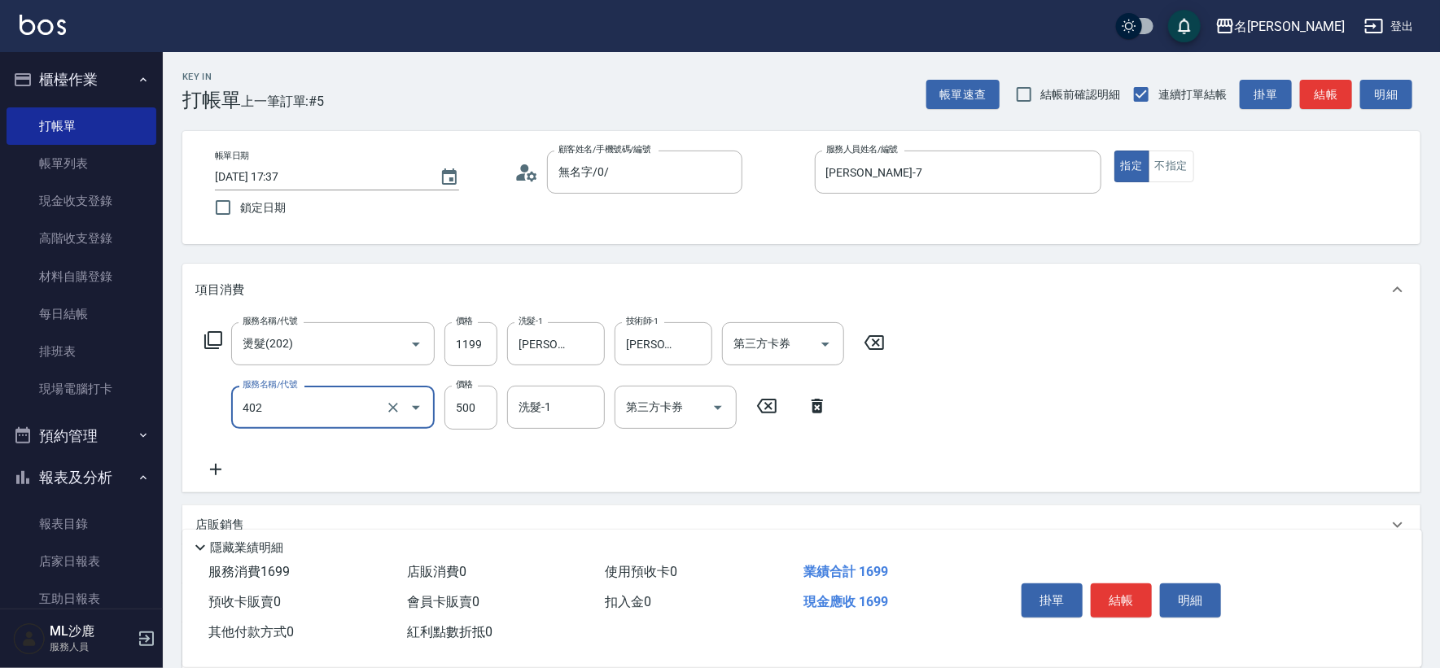
type input "500護(402)"
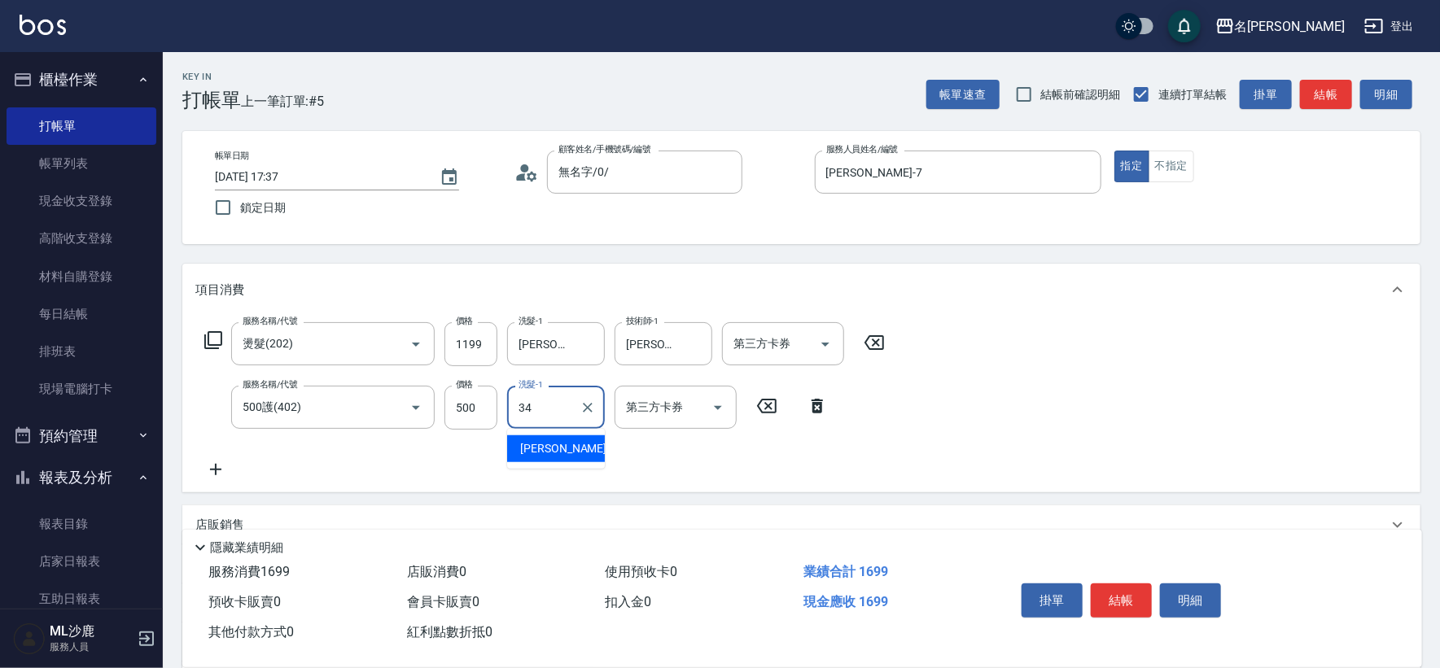
type input "[PERSON_NAME]-34"
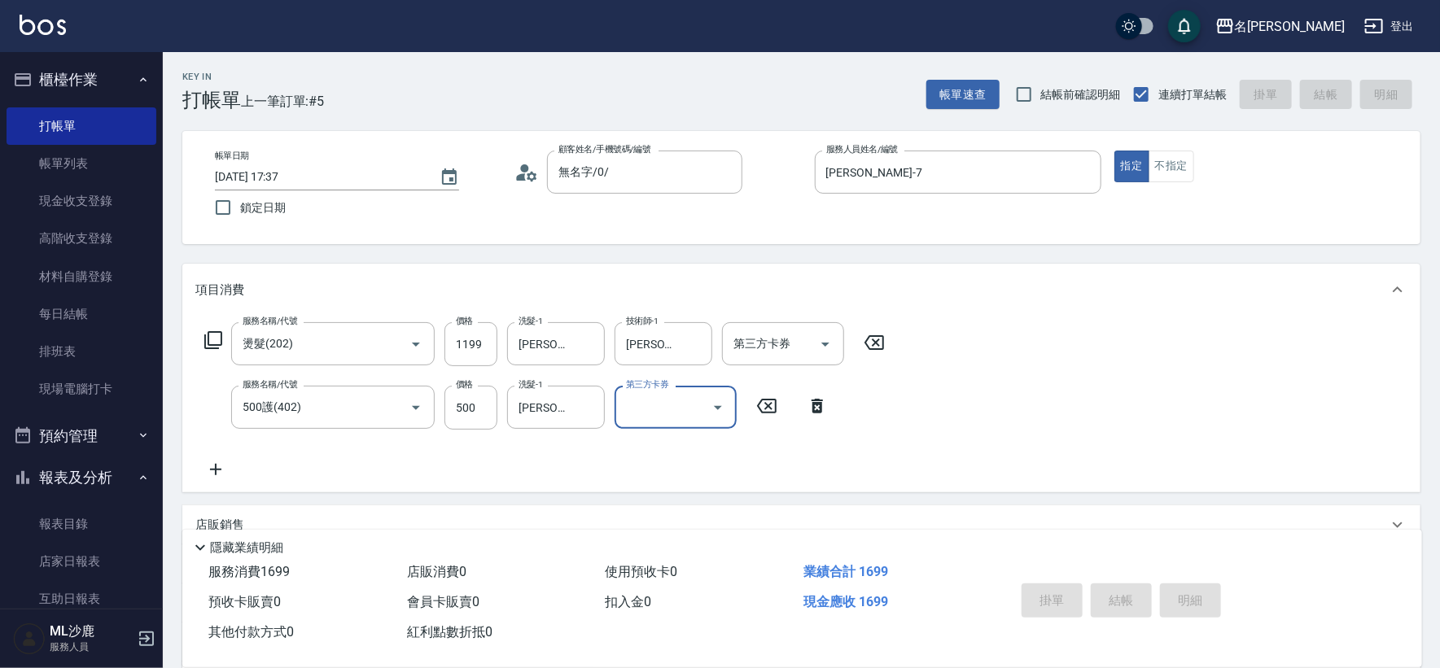
type input "[DATE] 17:38"
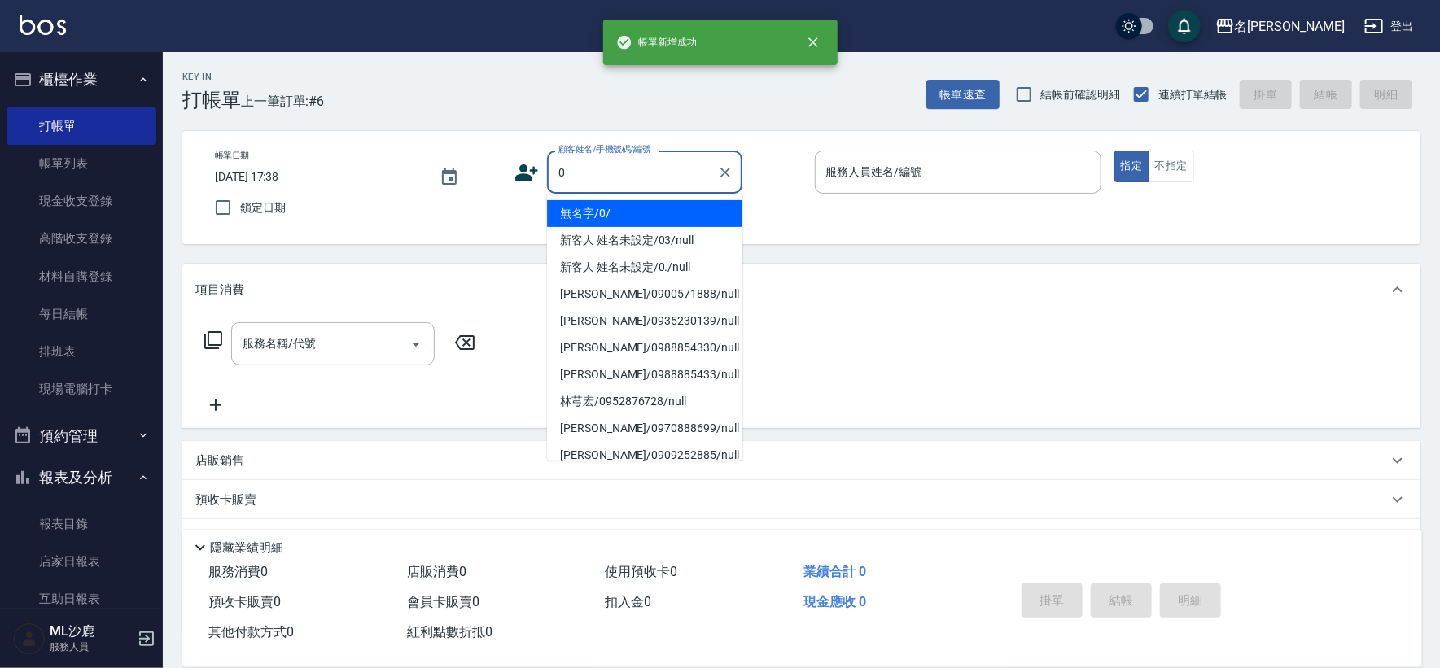
type input "無名字/0/"
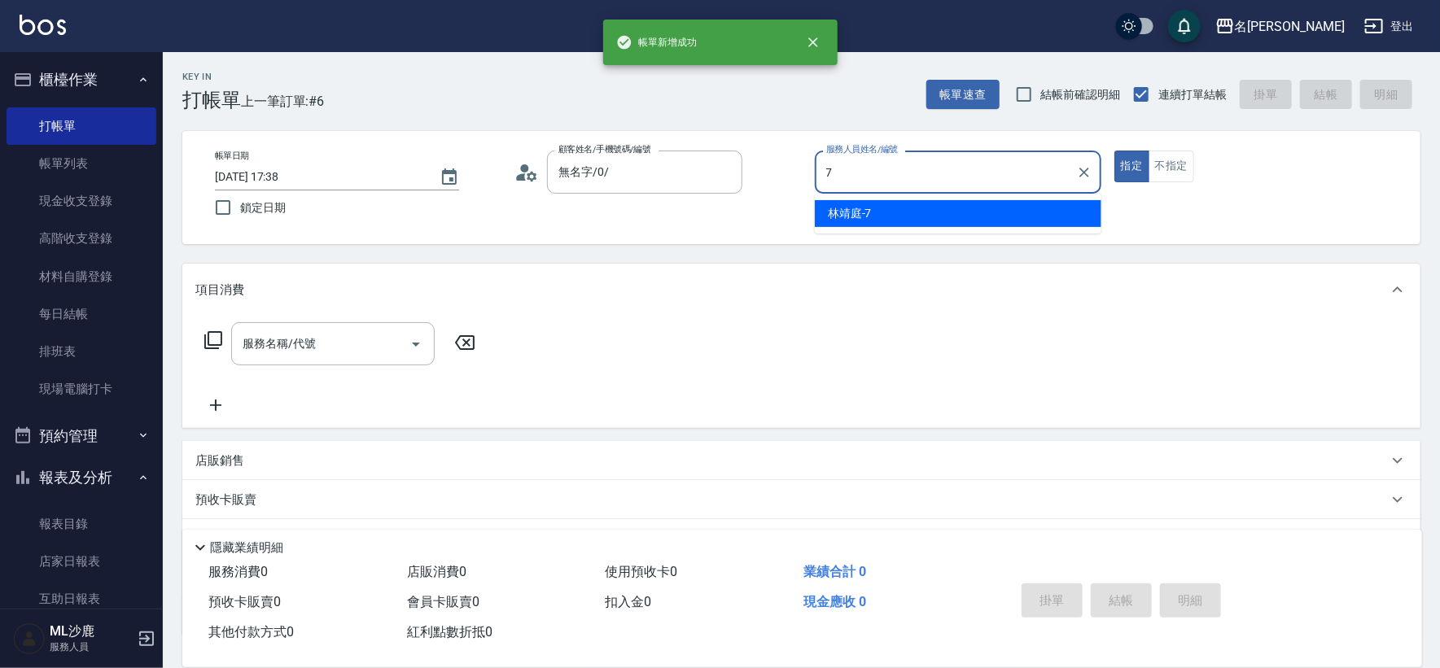
type input "[PERSON_NAME]-7"
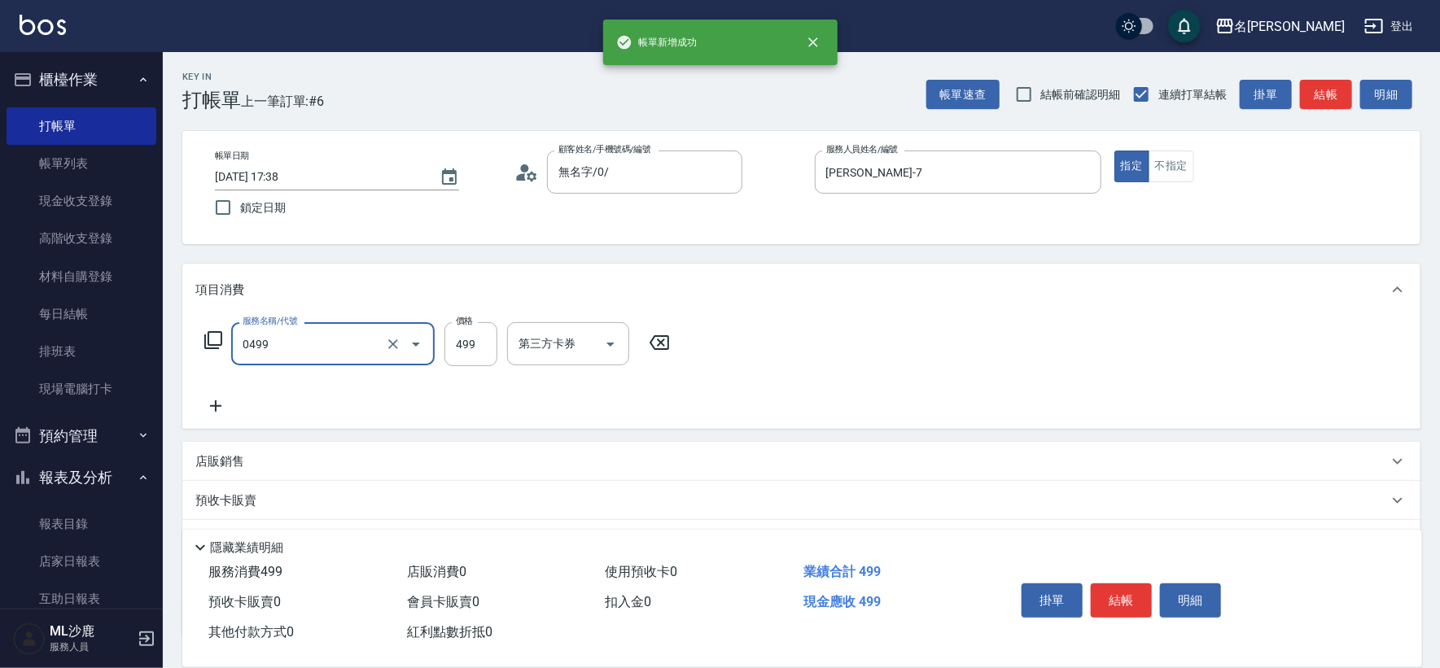
type input "[PERSON_NAME]499(0499)"
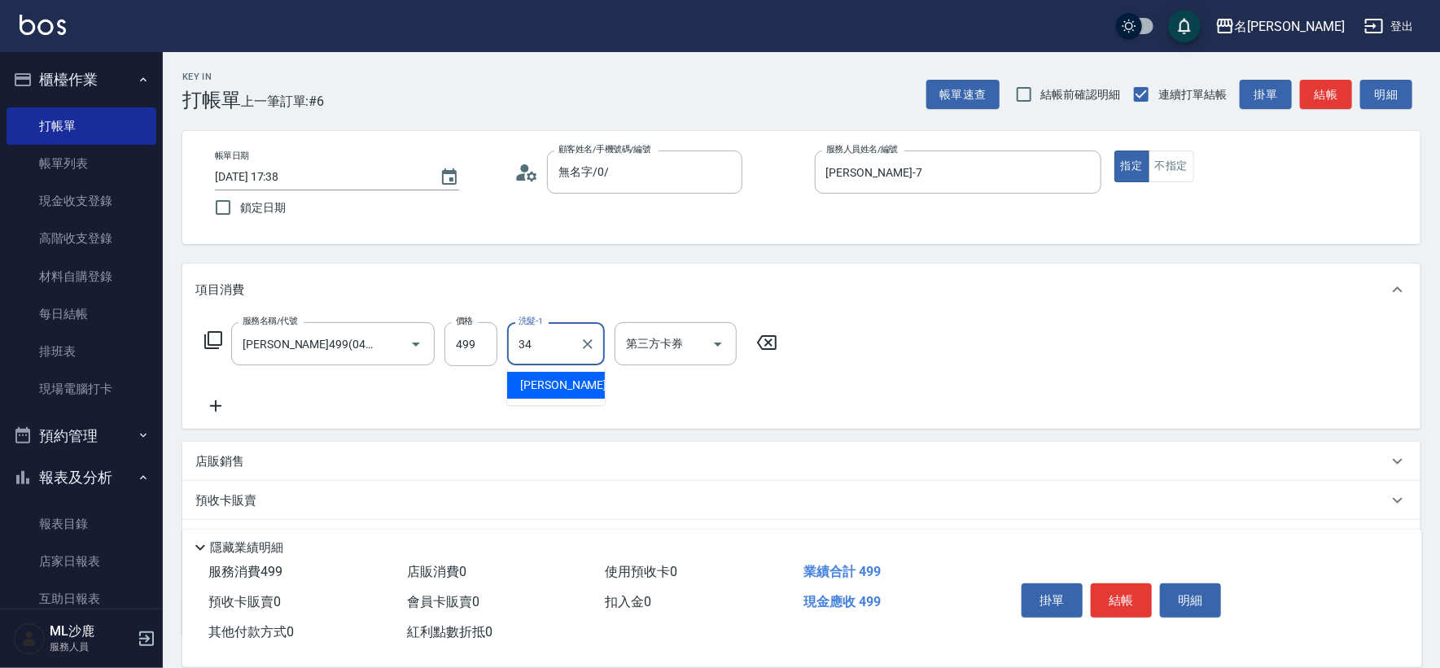
type input "[PERSON_NAME]-34"
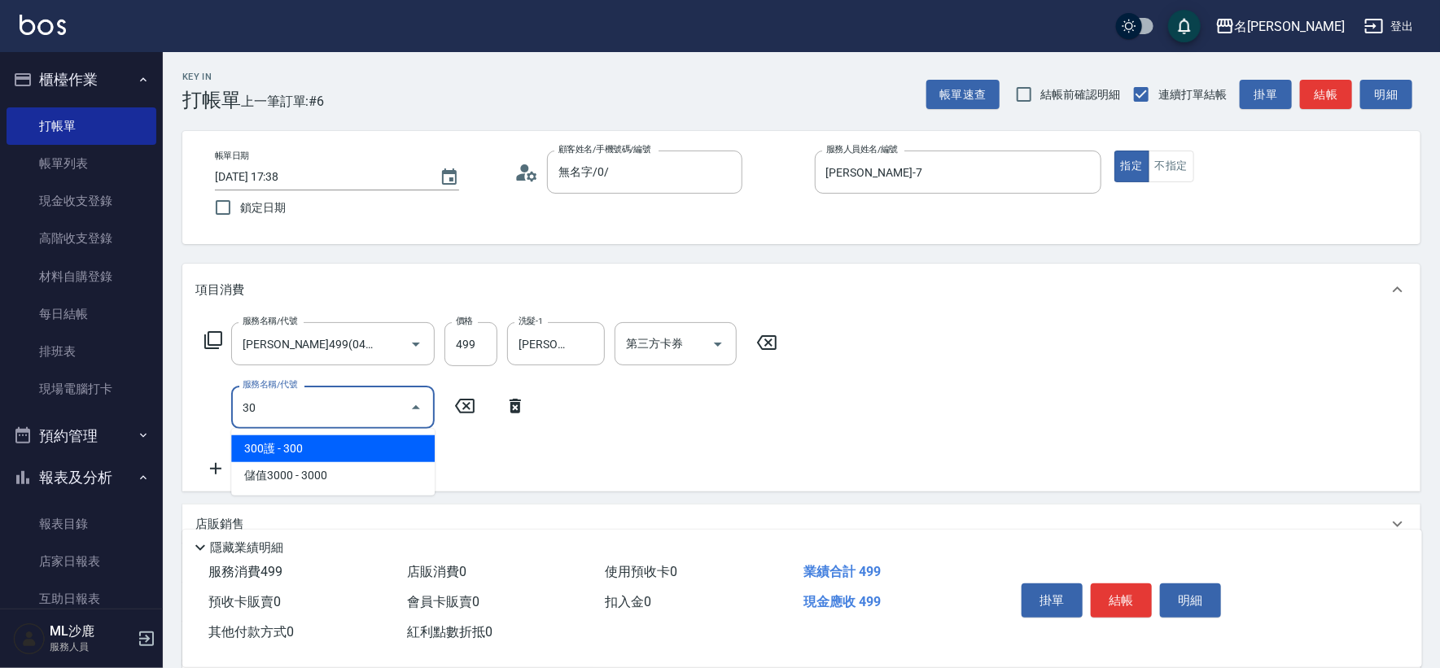
type input "305"
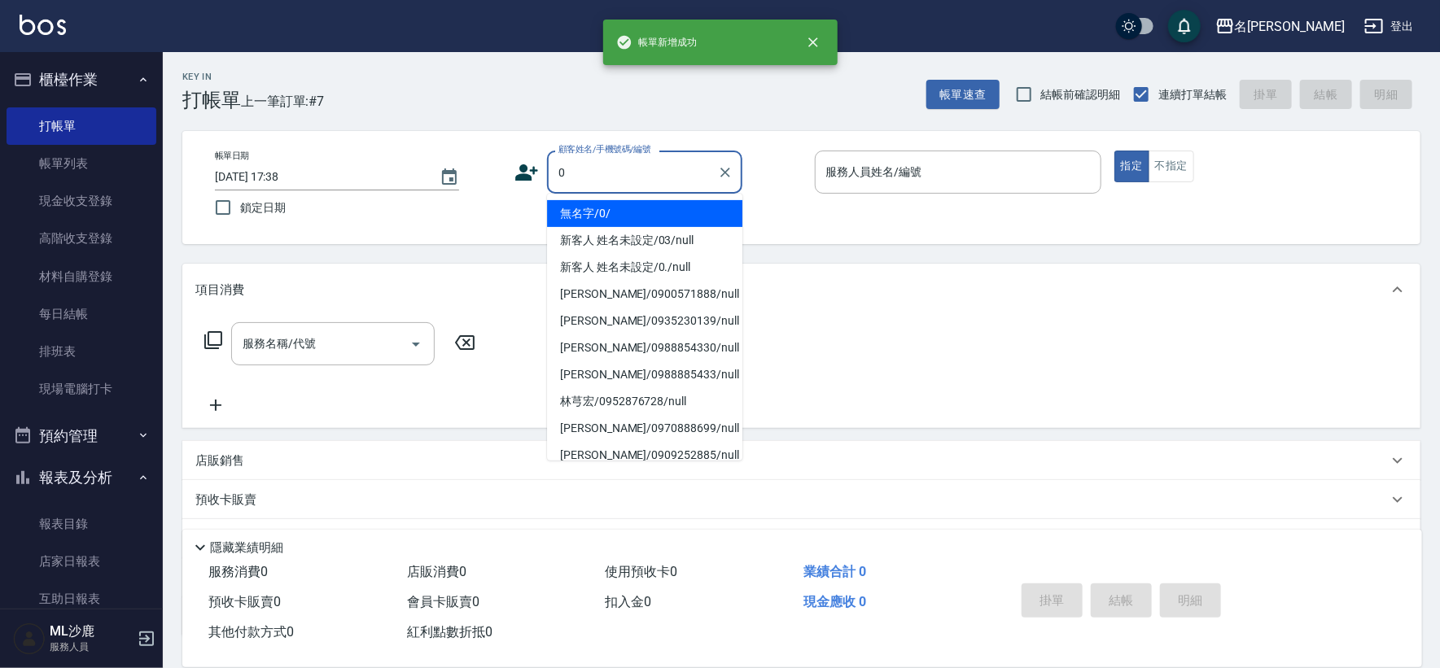
type input "無名字/0/"
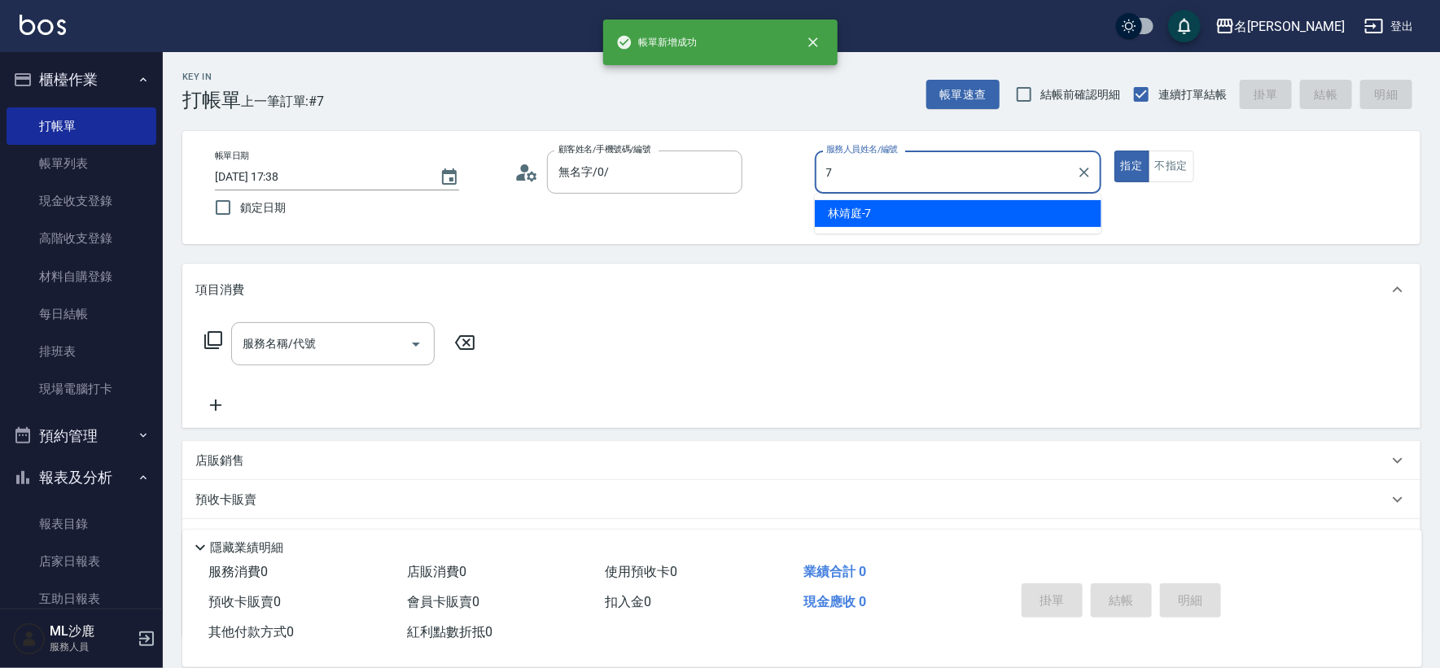
type input "[PERSON_NAME]-7"
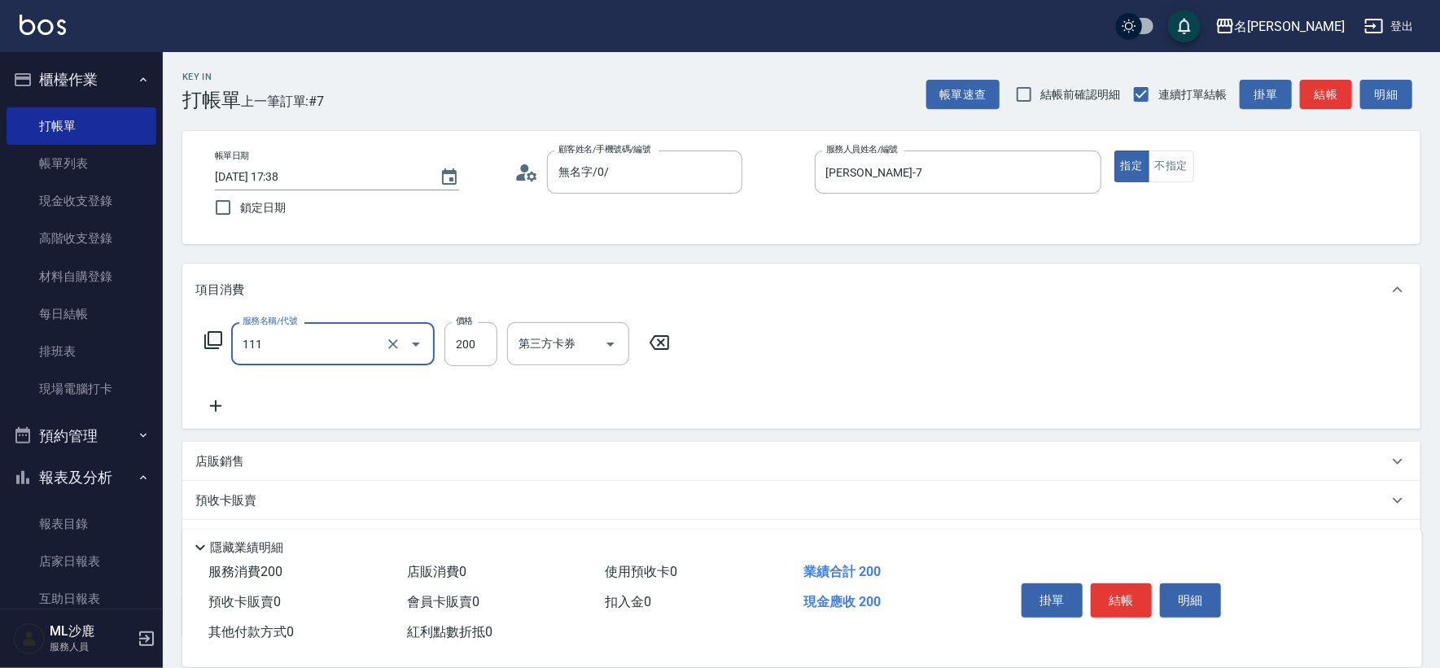
type input "200(111)"
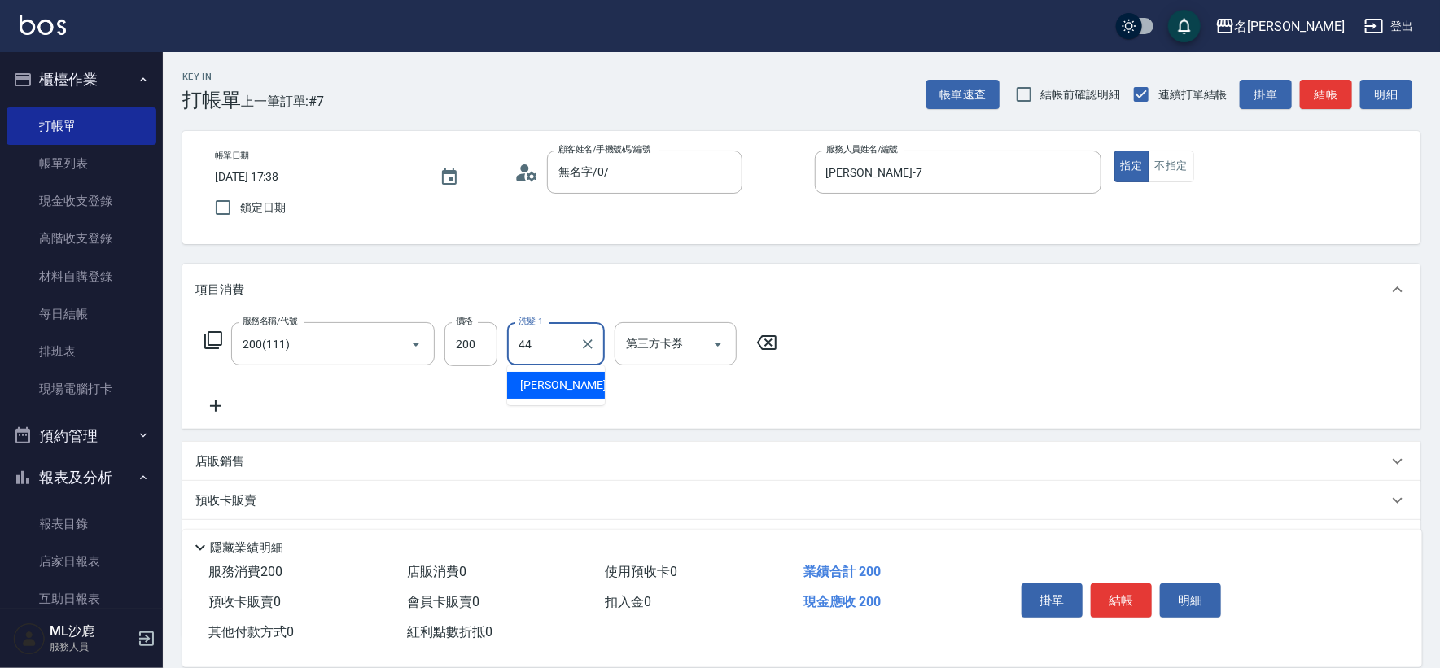
type input "[PERSON_NAME]-44"
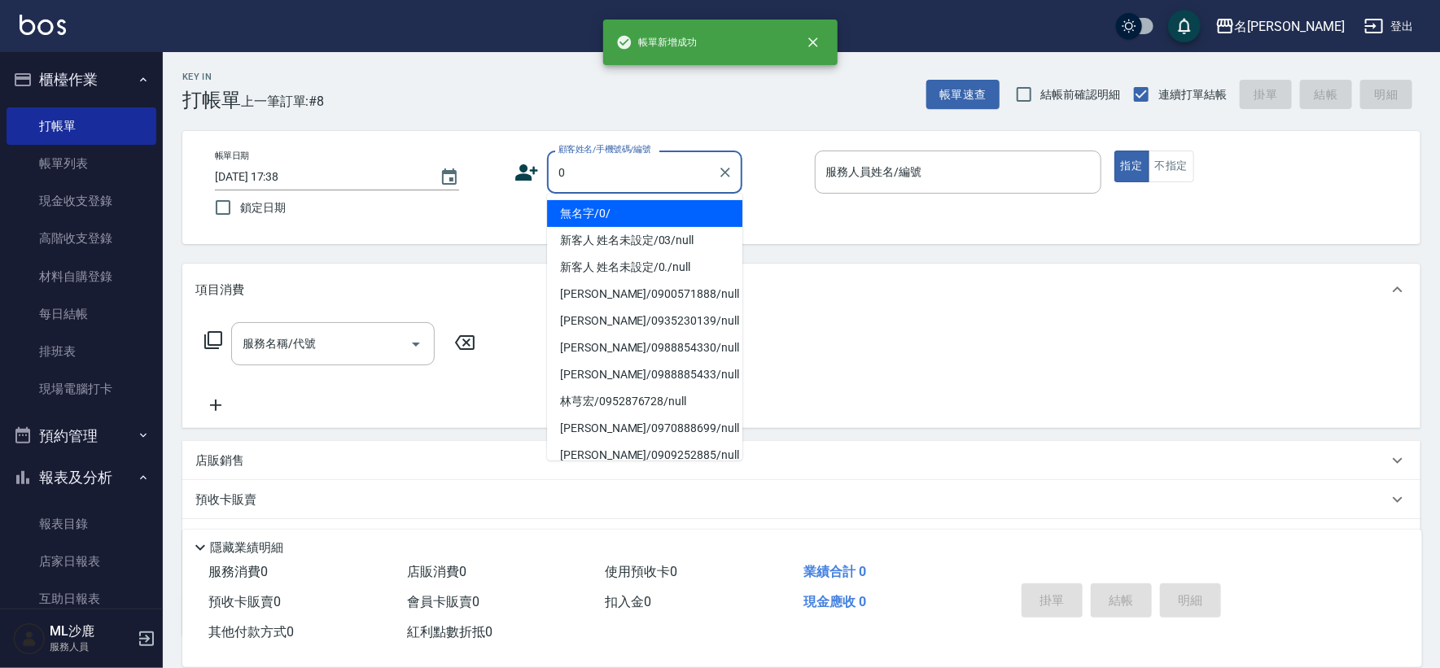
type input "無名字/0/"
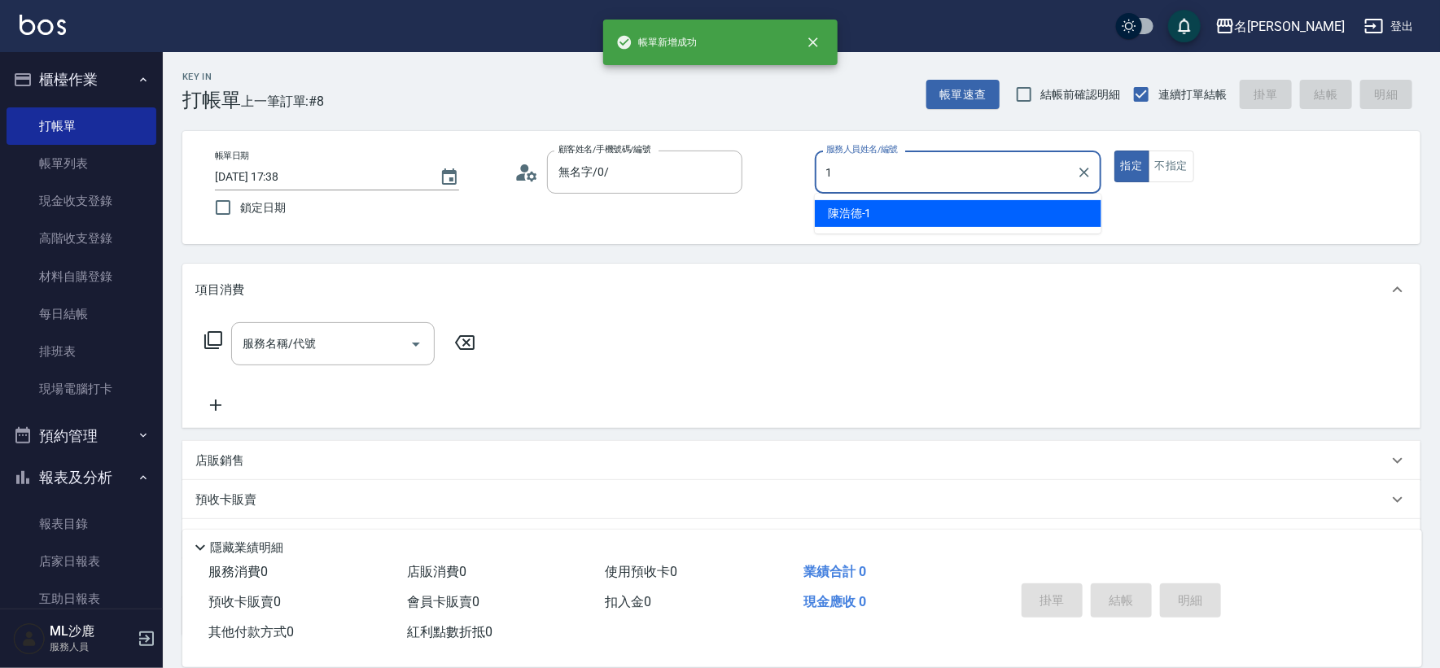
type input "[PERSON_NAME]1"
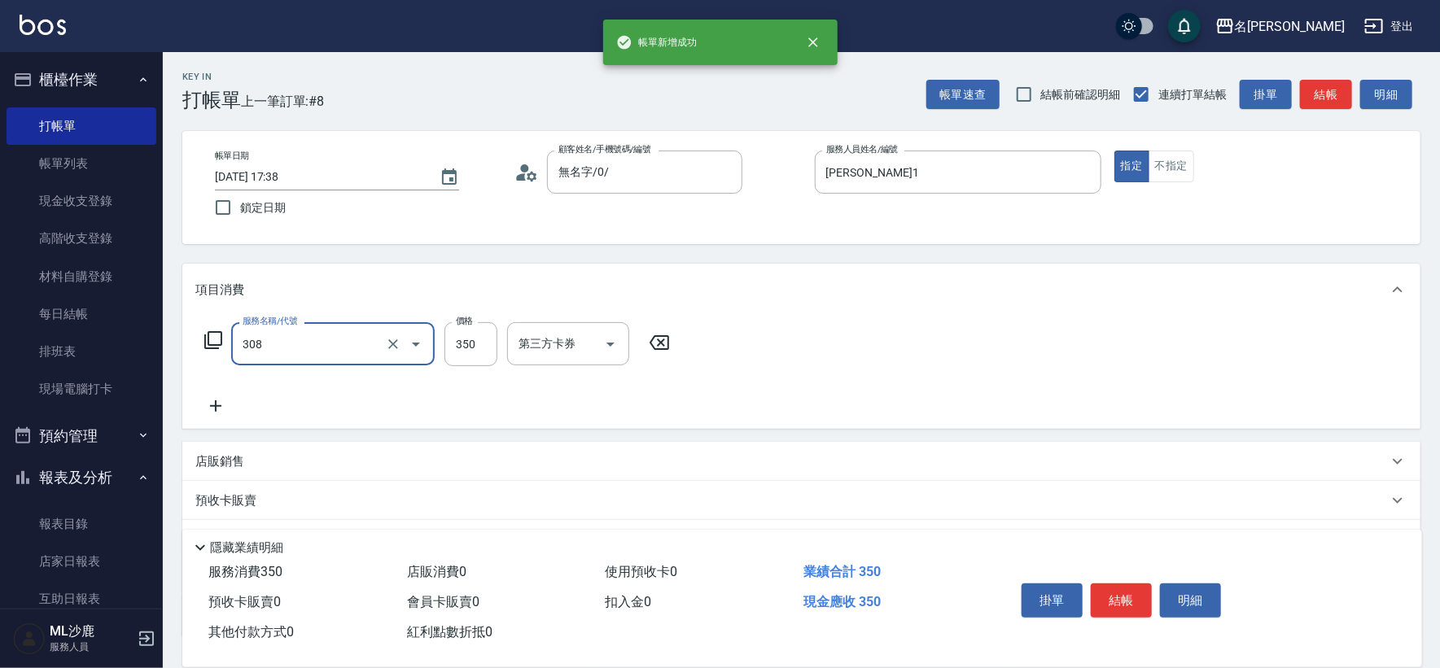
type input "洗+剪(308)"
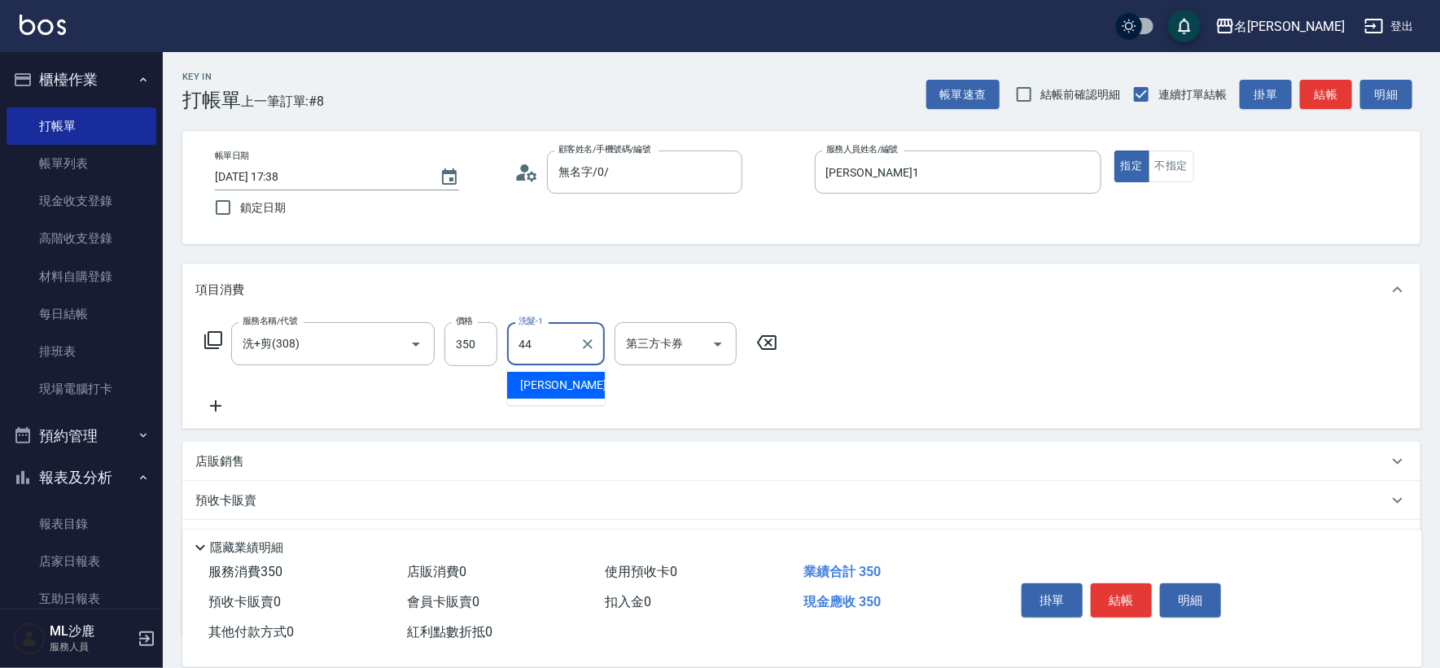
type input "[PERSON_NAME]-44"
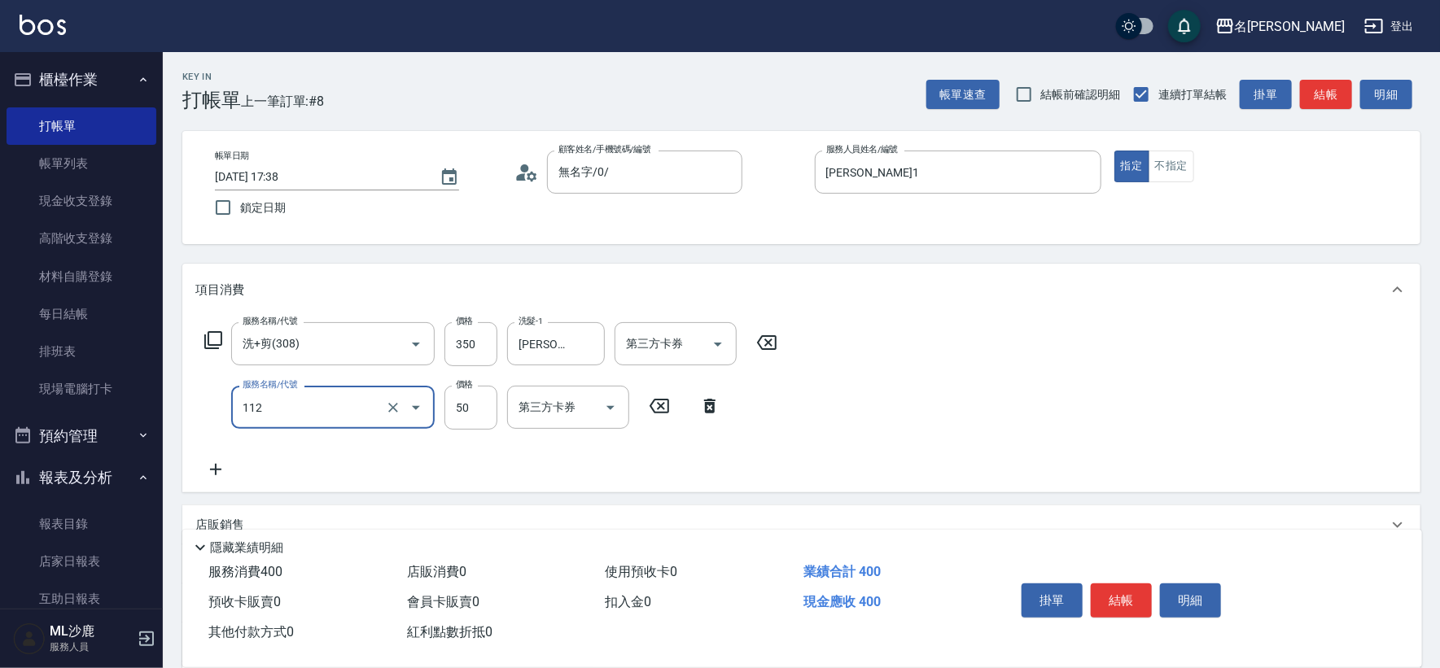
type input "精油50(112)"
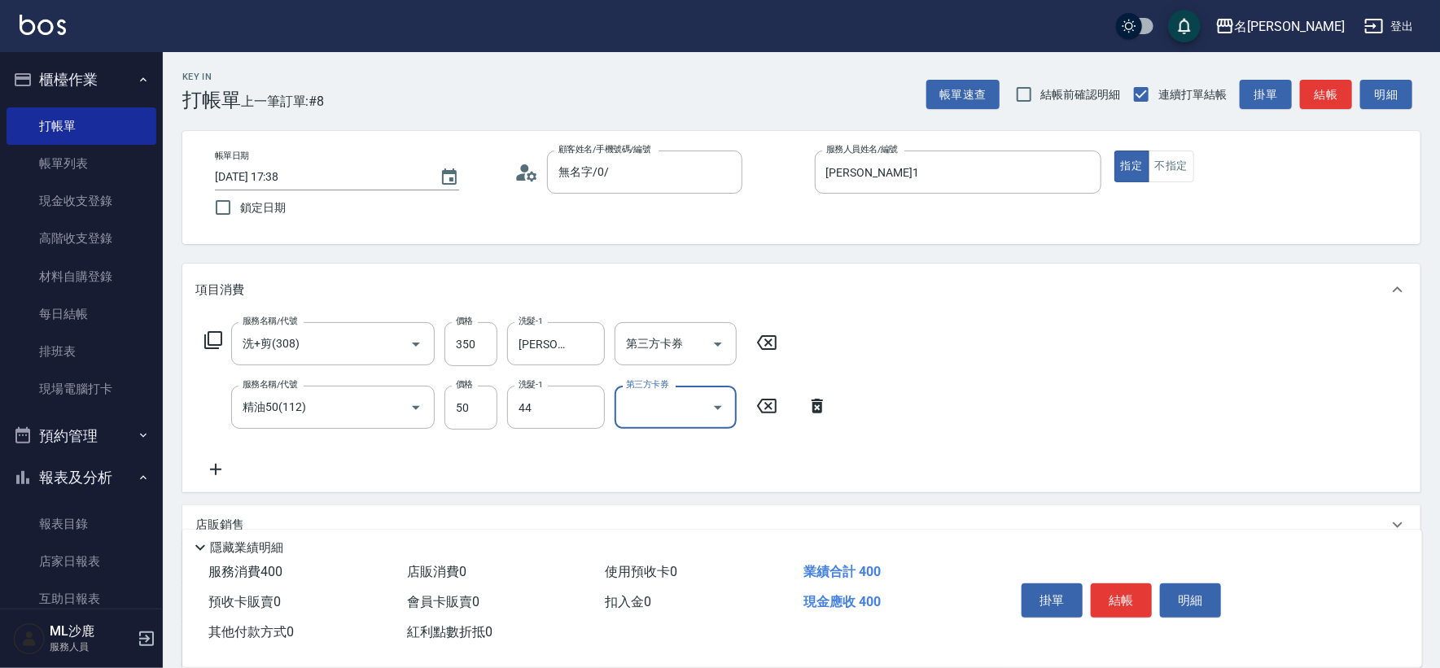
type input "[PERSON_NAME]-44"
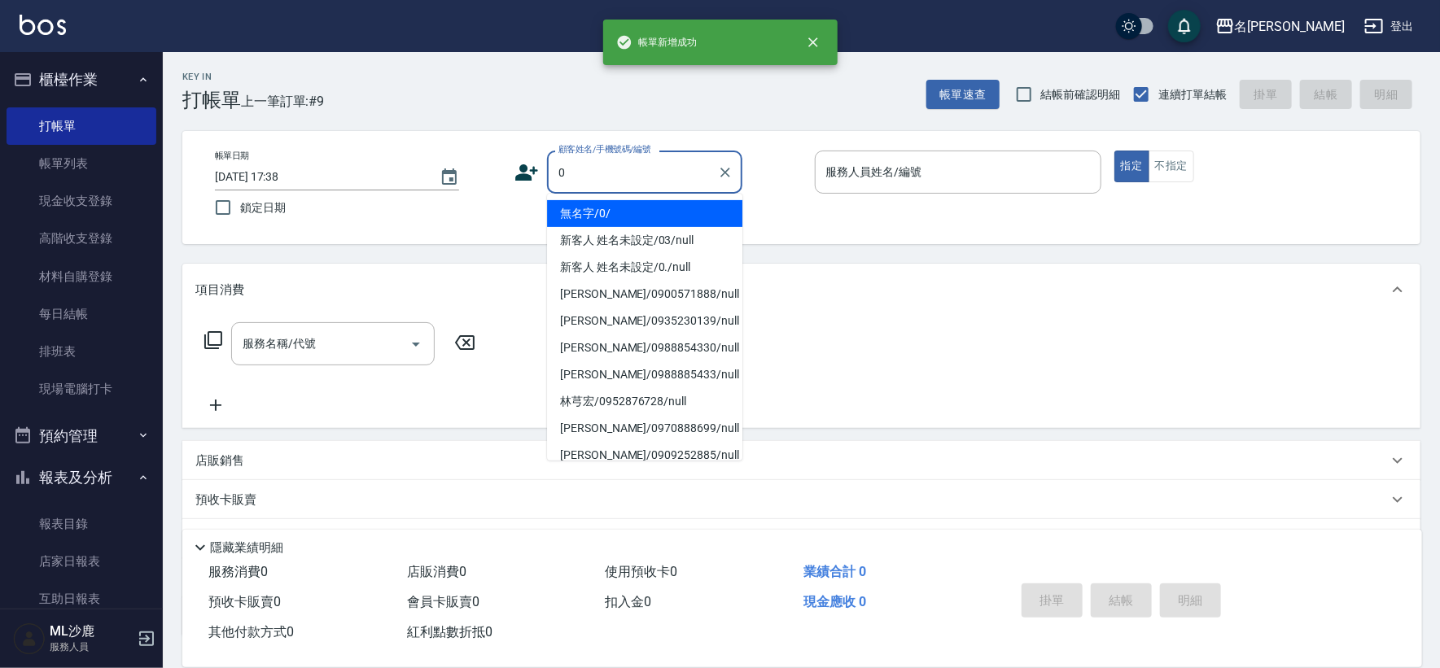
type input "無名字/0/"
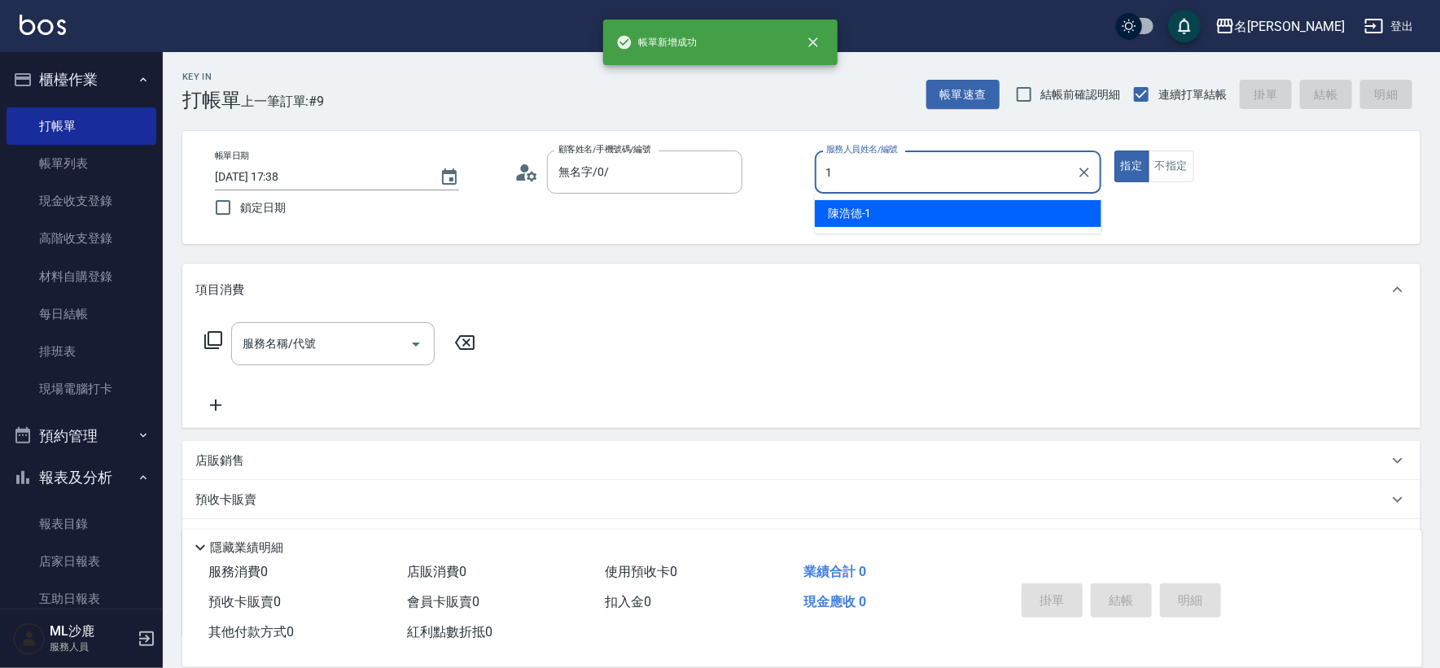
type input "[PERSON_NAME]1"
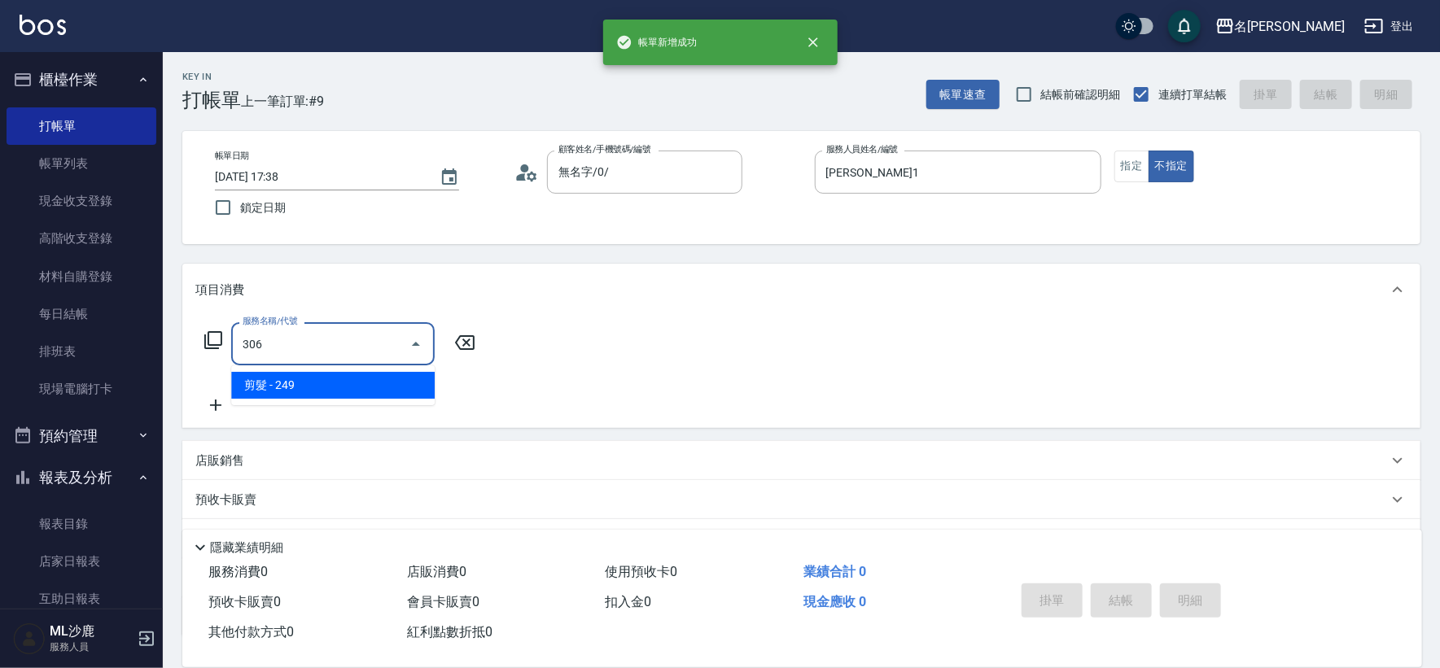
type input "剪髮(306)"
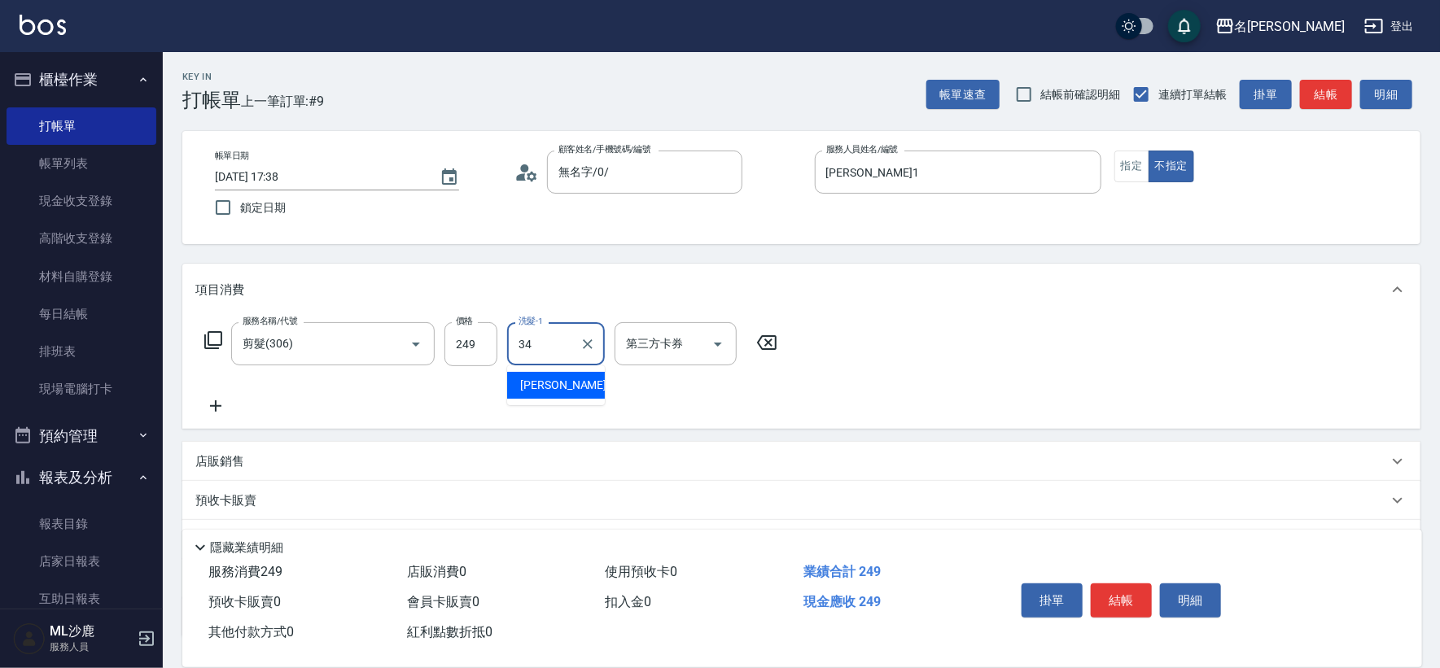
type input "[PERSON_NAME]-34"
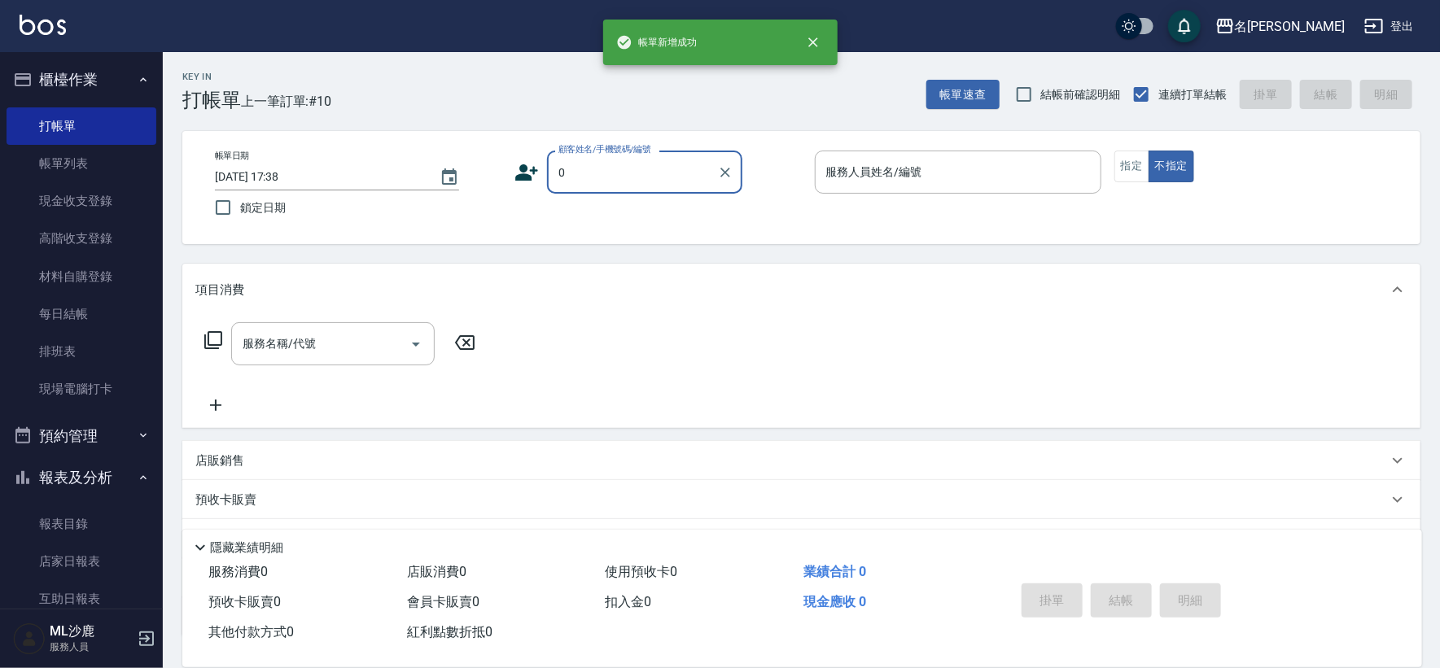
type input "無名字/0/"
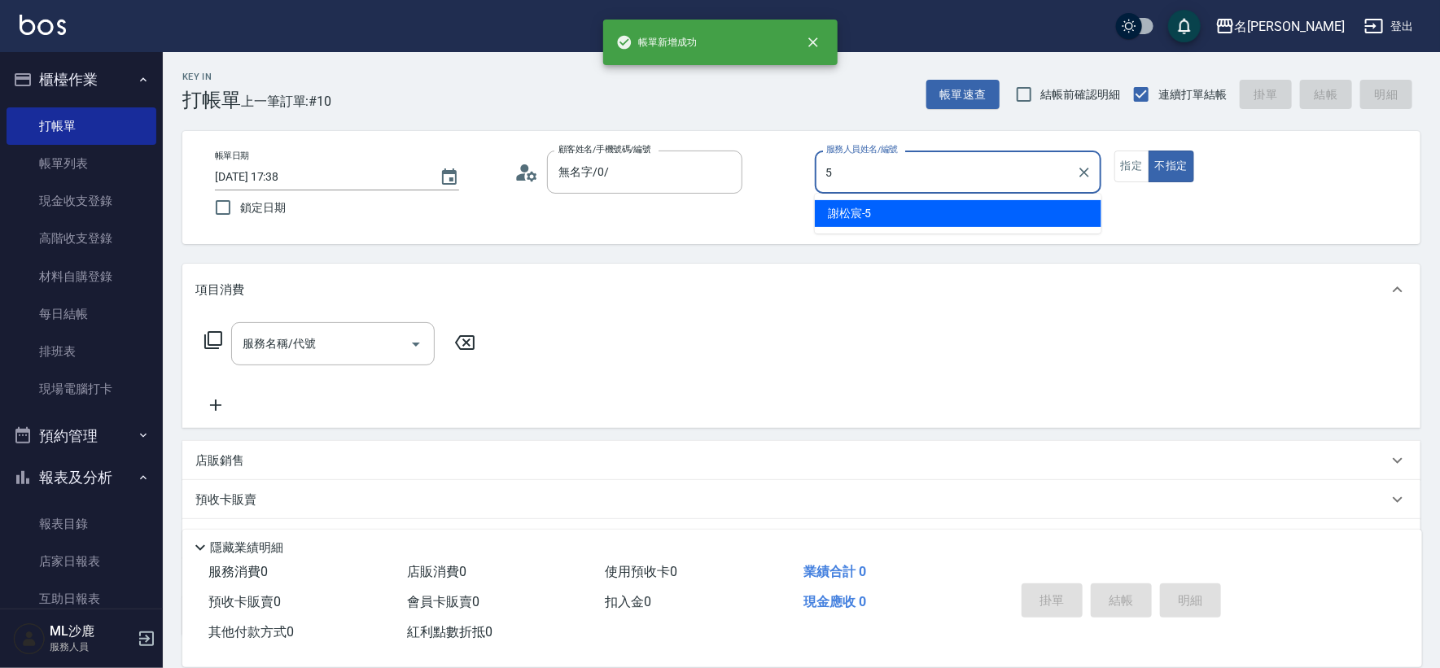
type input "[PERSON_NAME]-5"
type button "false"
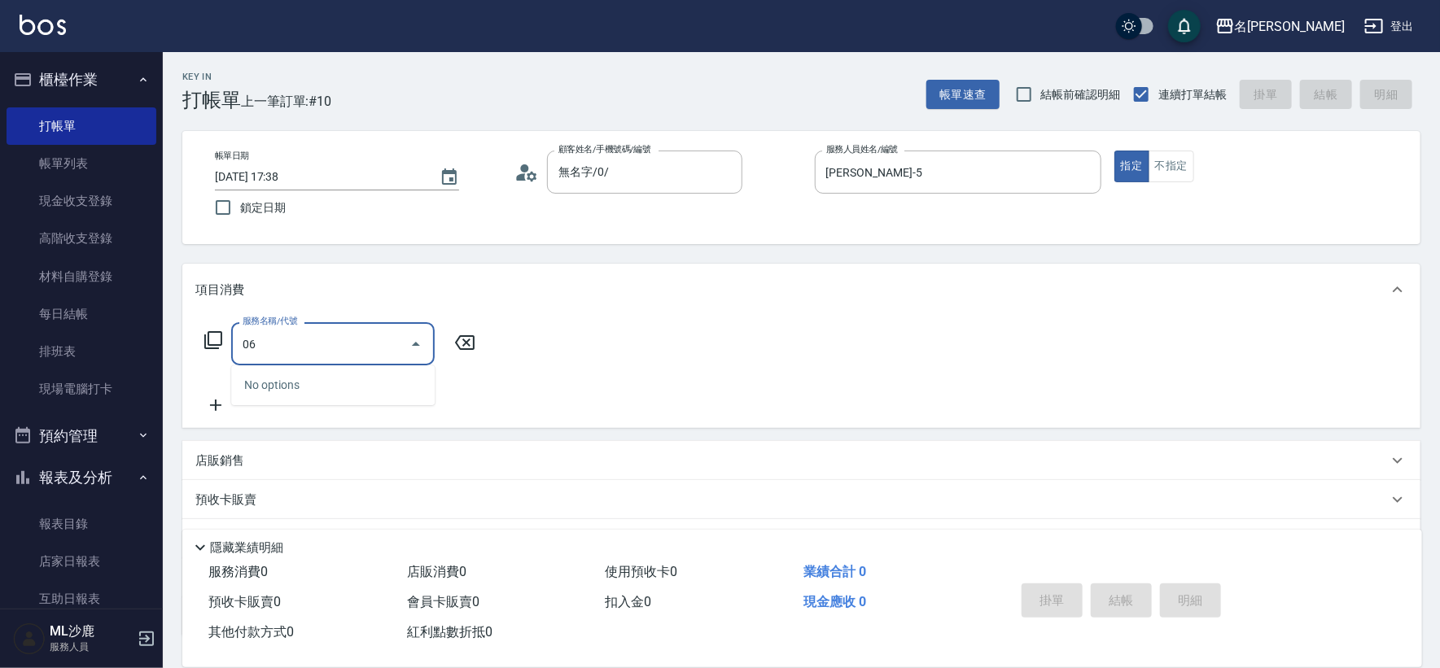
type input "0"
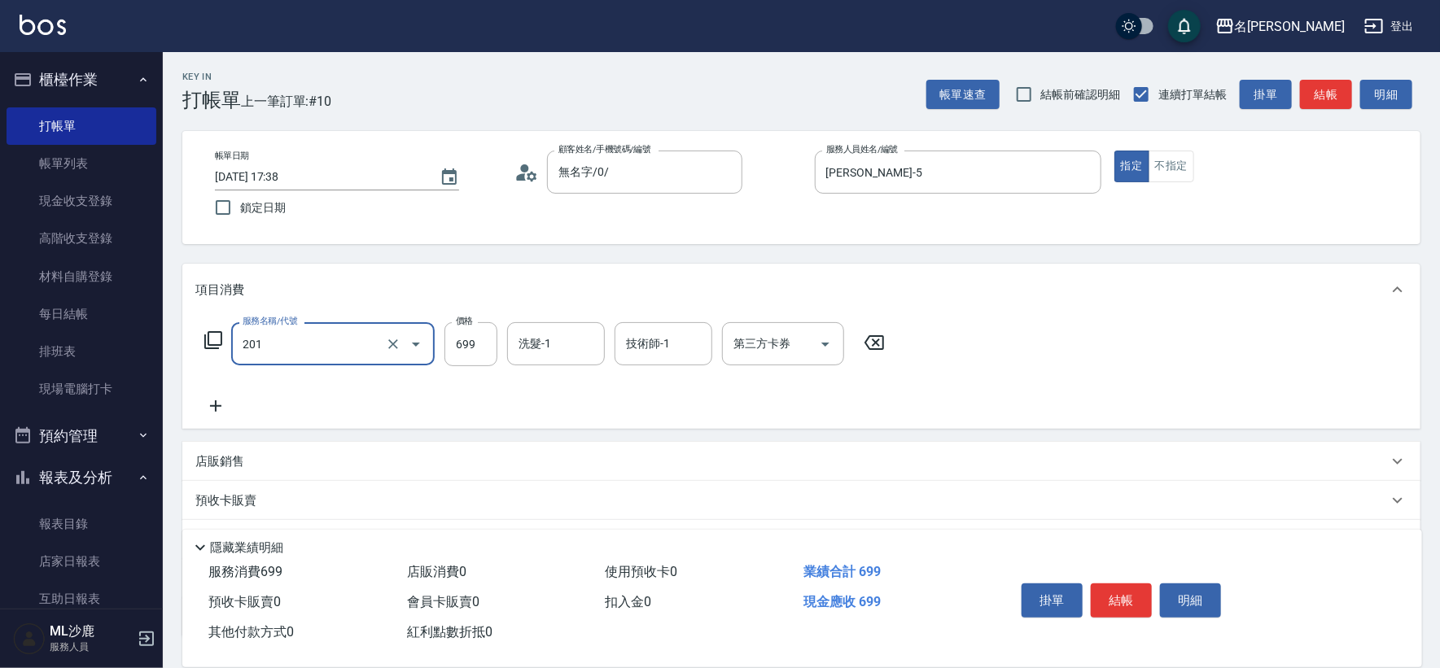
type input "基礎燙(201)"
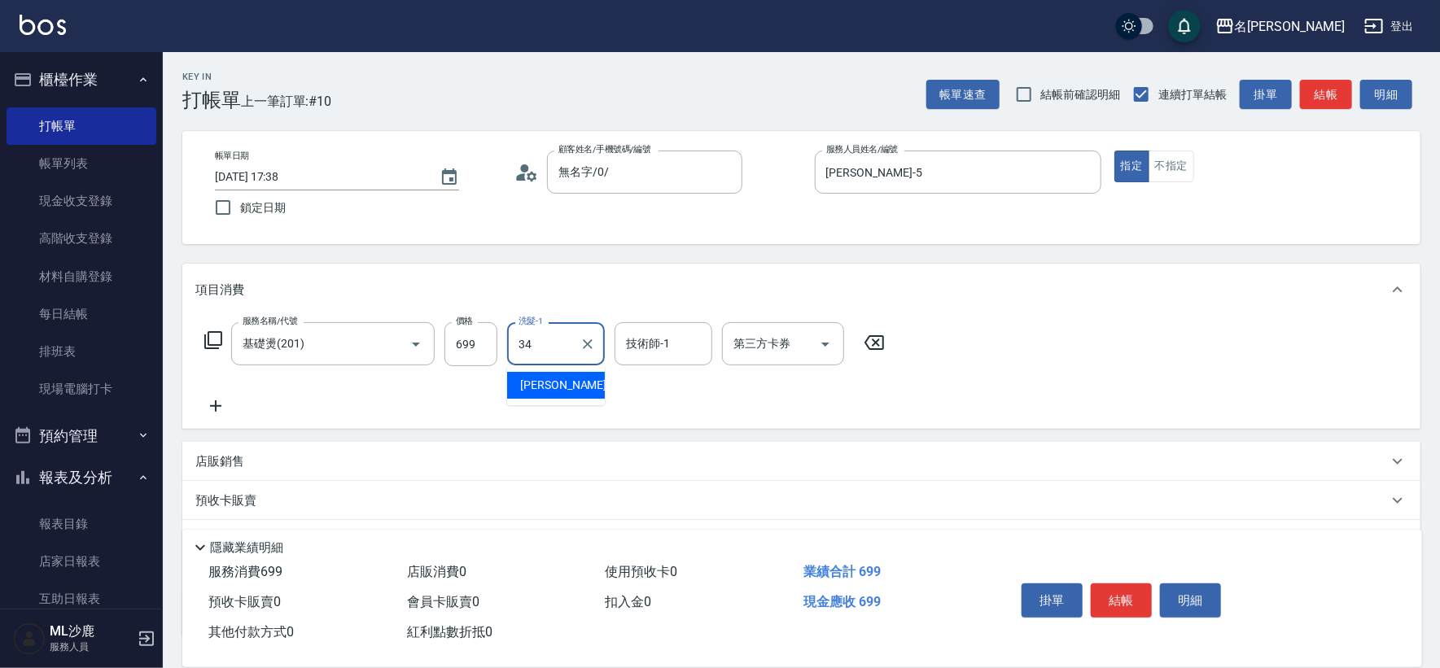
type input "[PERSON_NAME]-34"
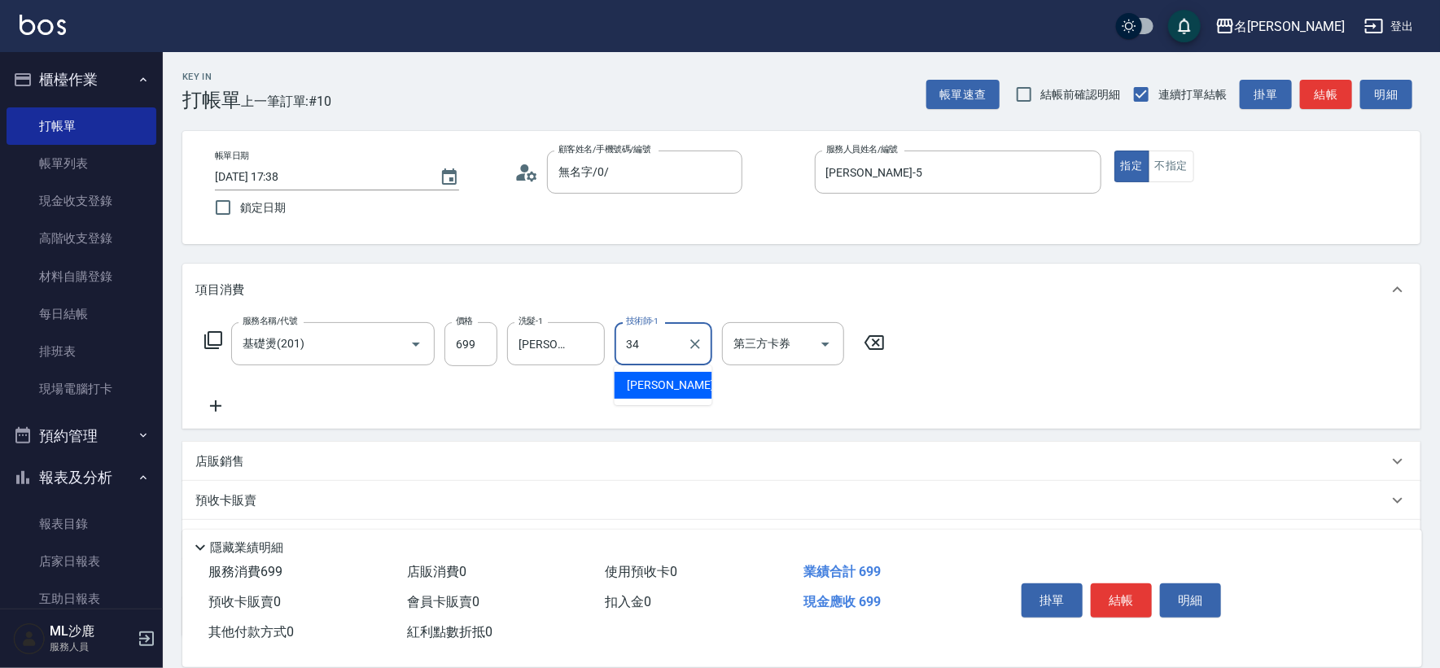
type input "[PERSON_NAME]-34"
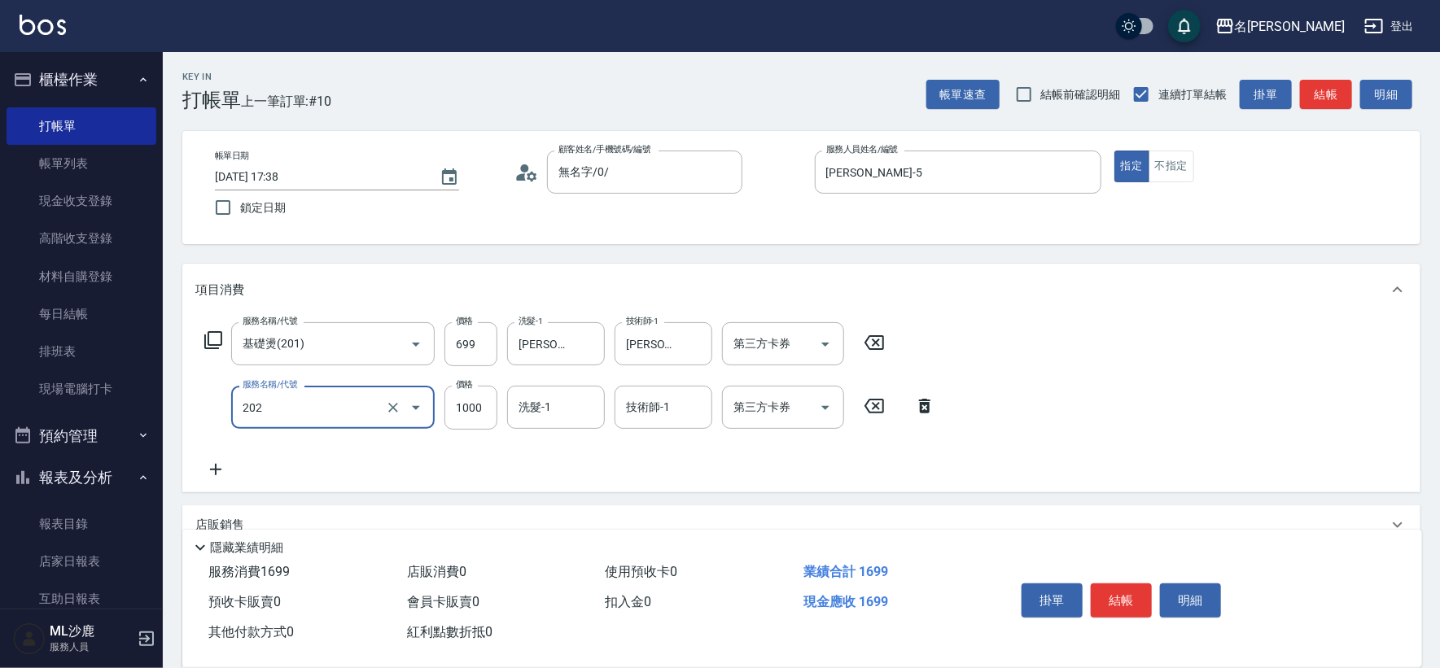
type input "燙髮(202)"
type input "1099"
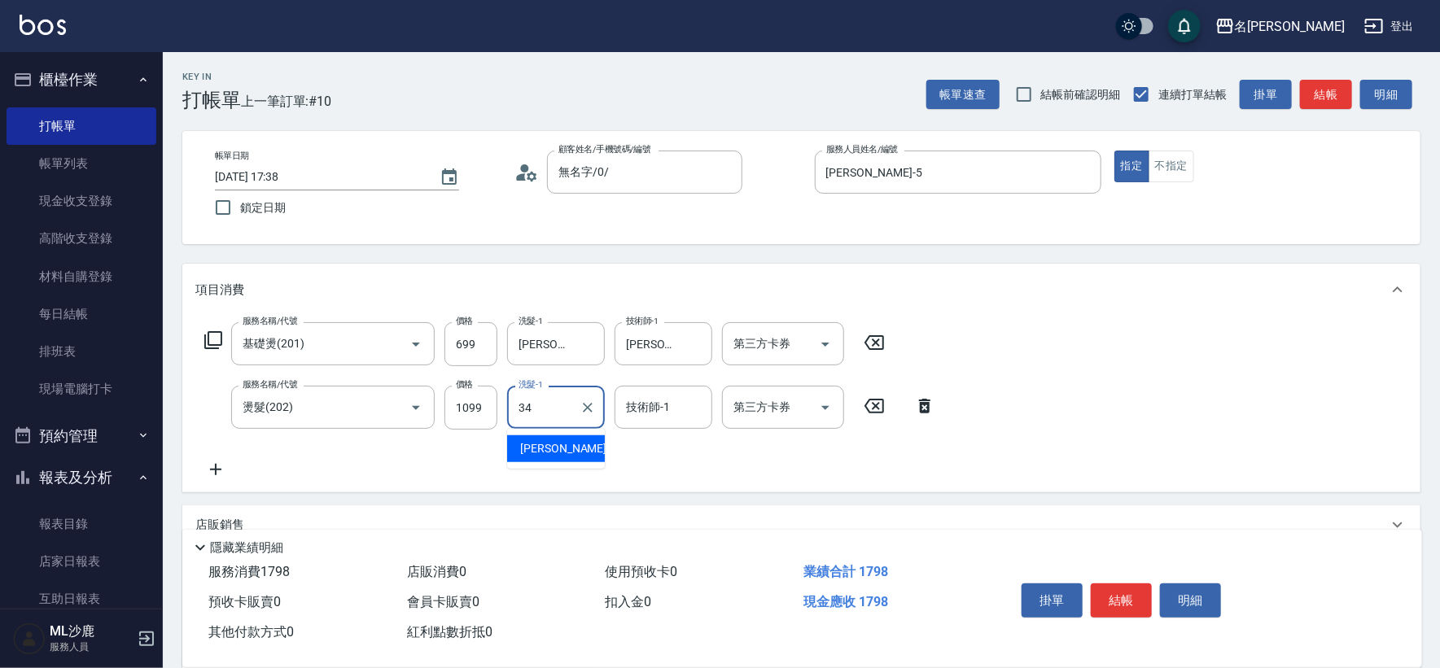
type input "[PERSON_NAME]-34"
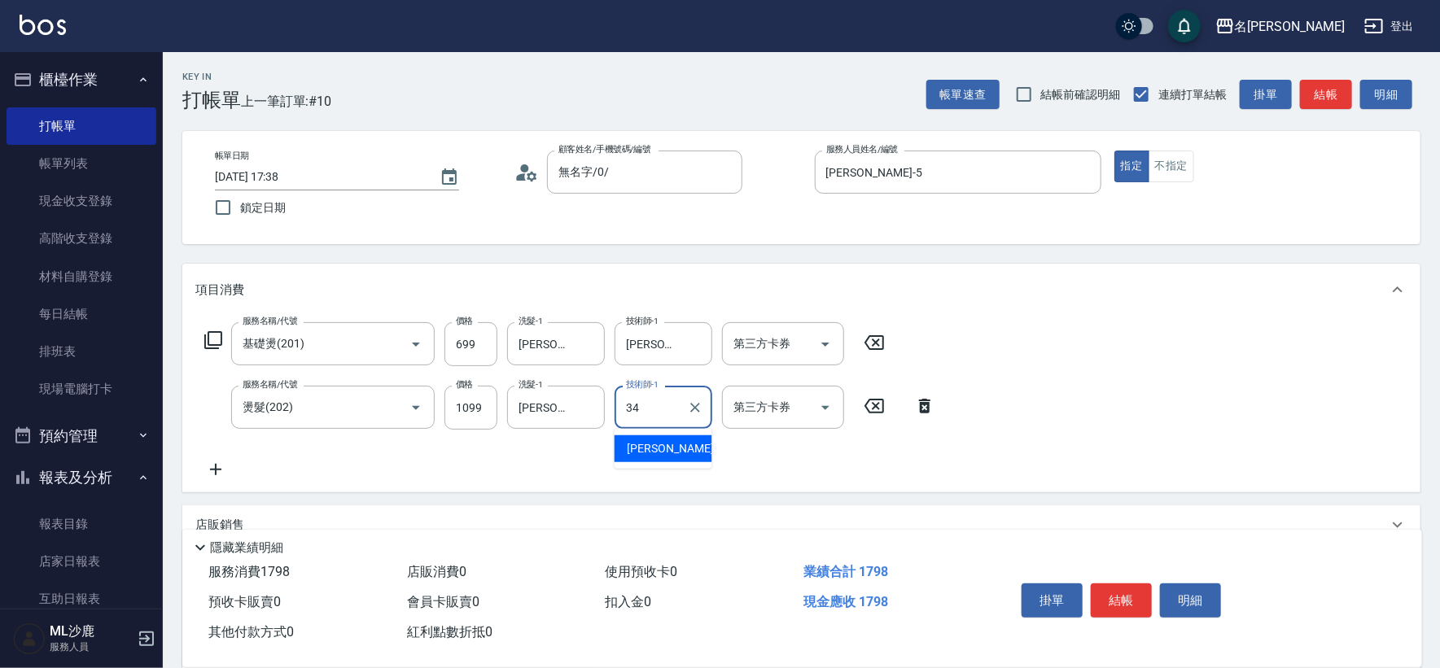
type input "[PERSON_NAME]-34"
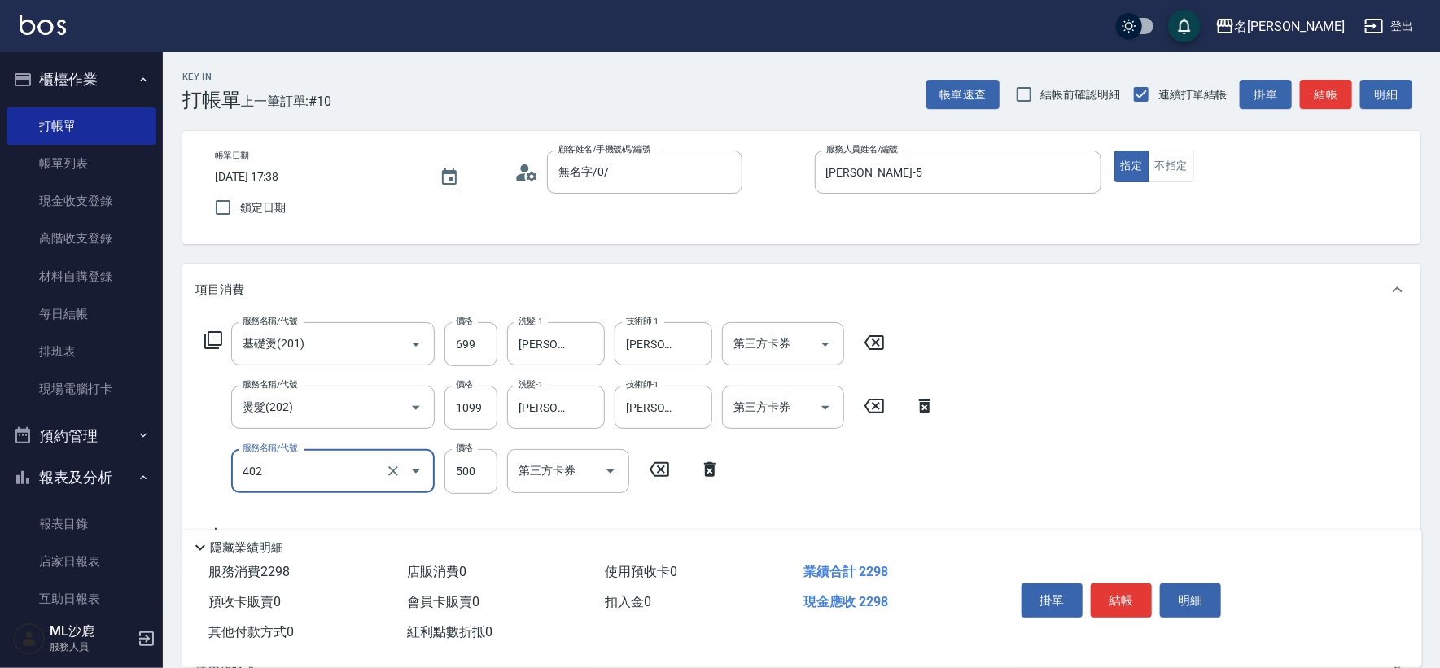
type input "500護(402)"
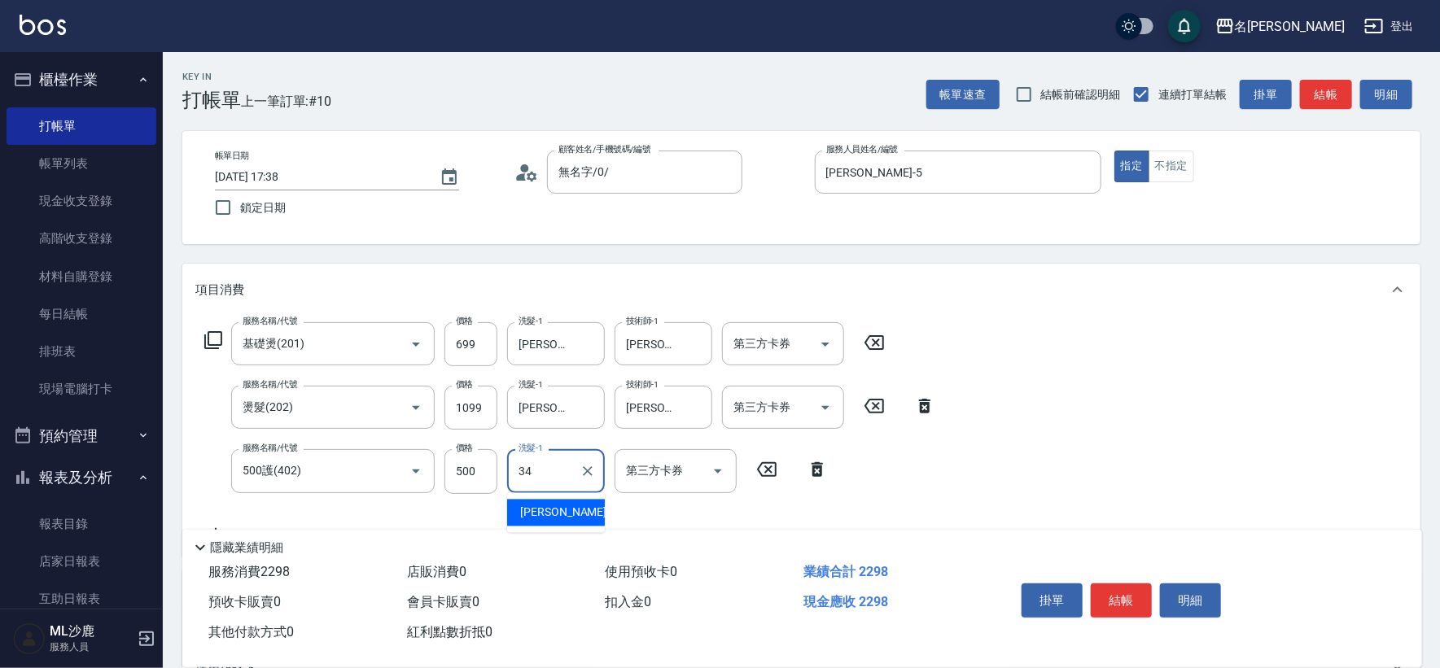
type input "[PERSON_NAME]-34"
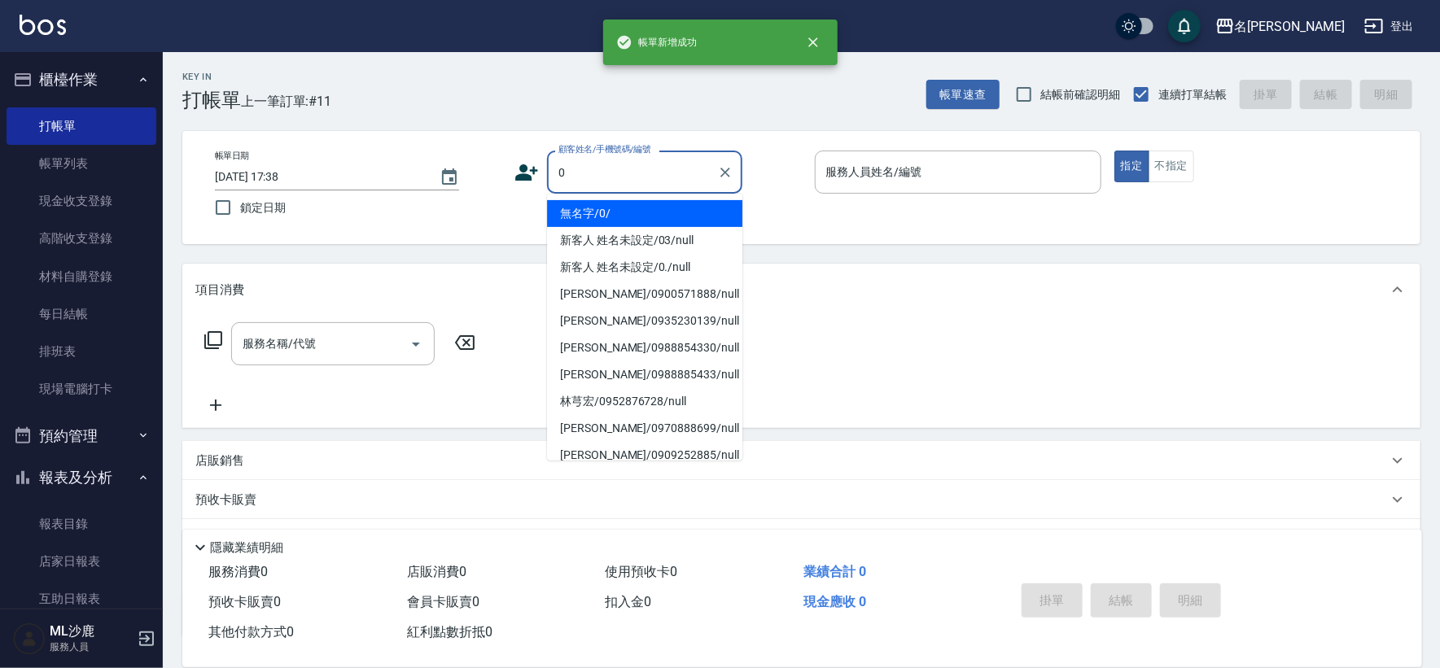
type input "無名字/0/"
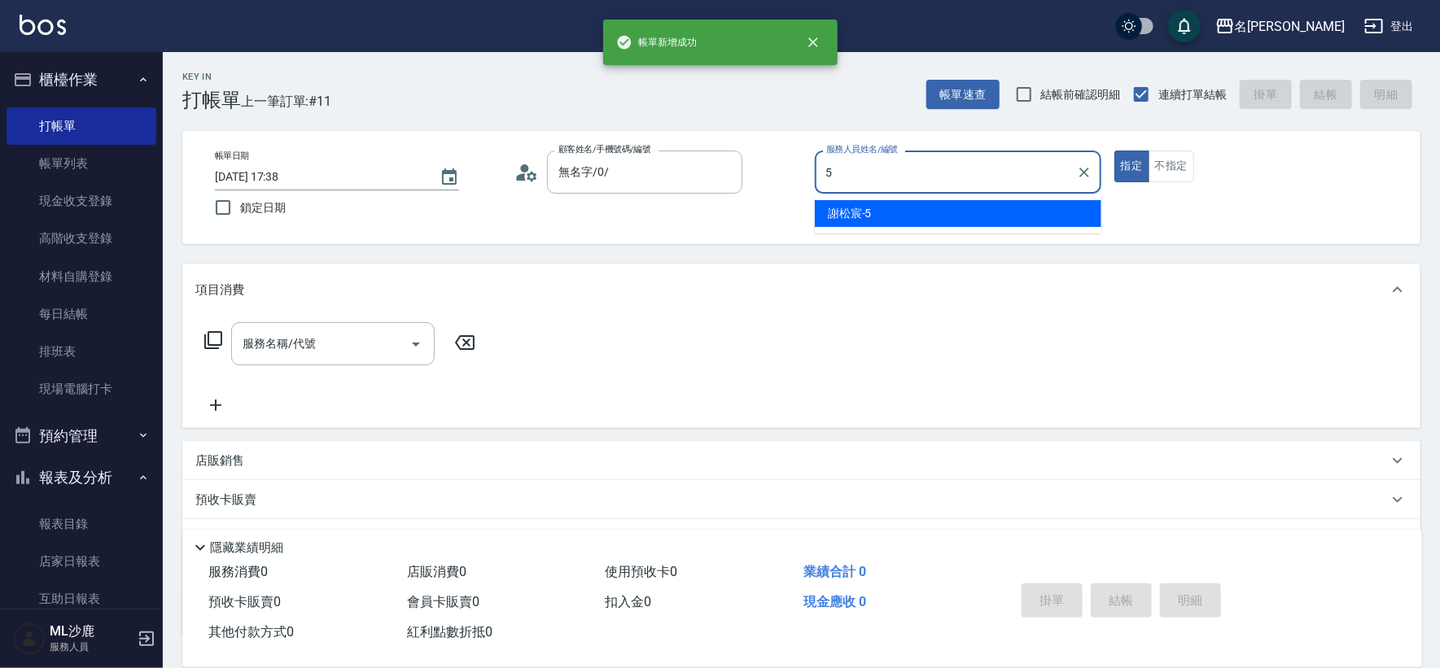
type input "[PERSON_NAME]-5"
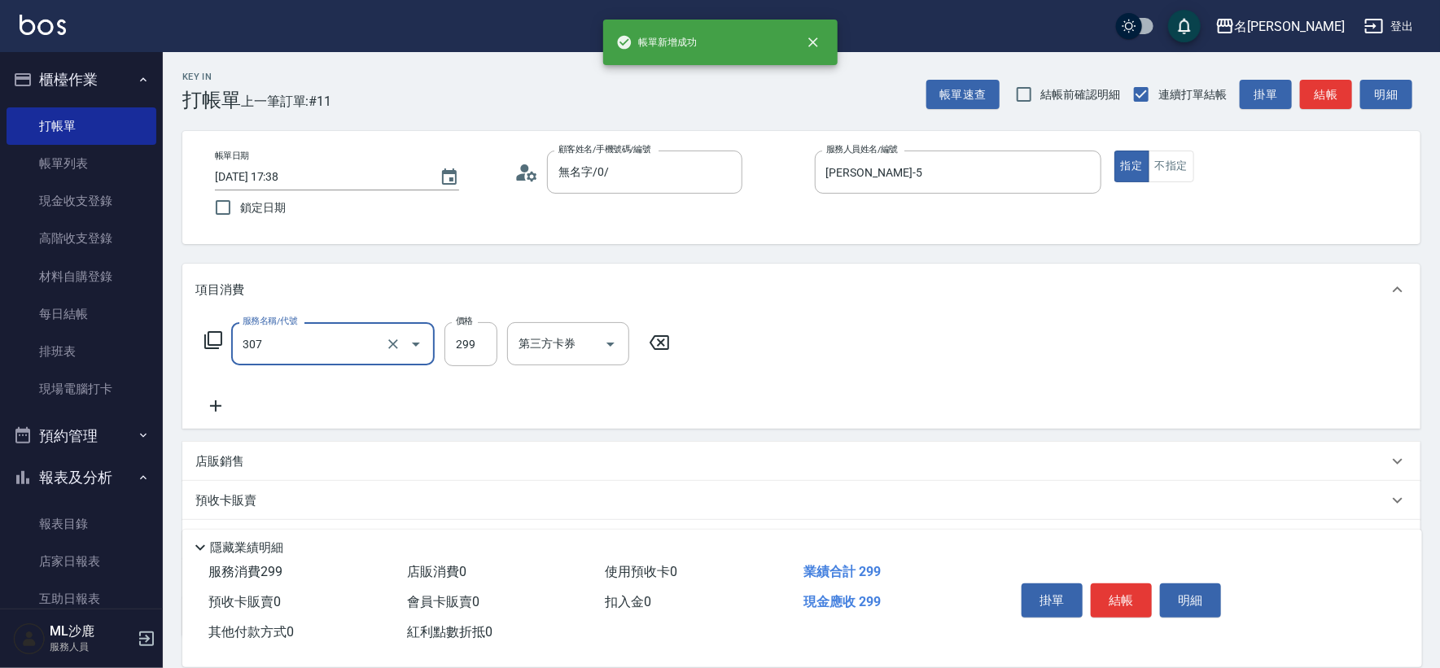
type input "剪髮(307)"
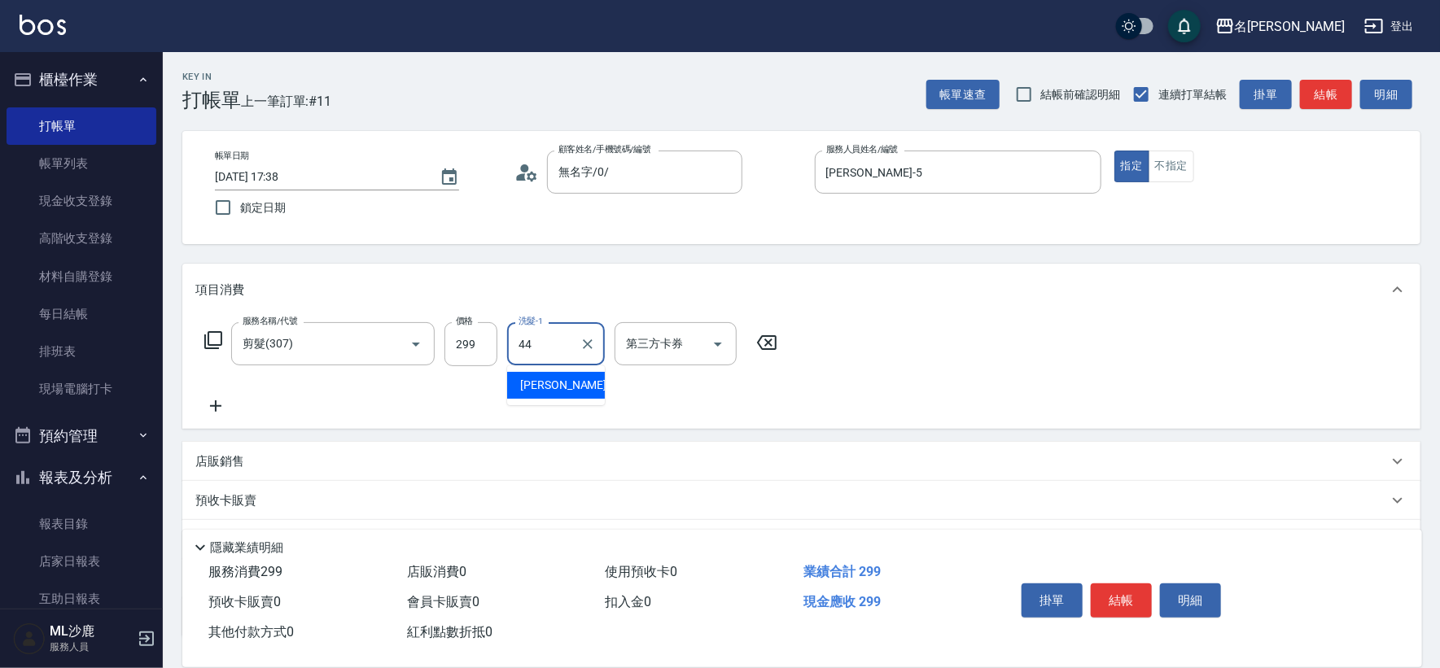
type input "[PERSON_NAME]-44"
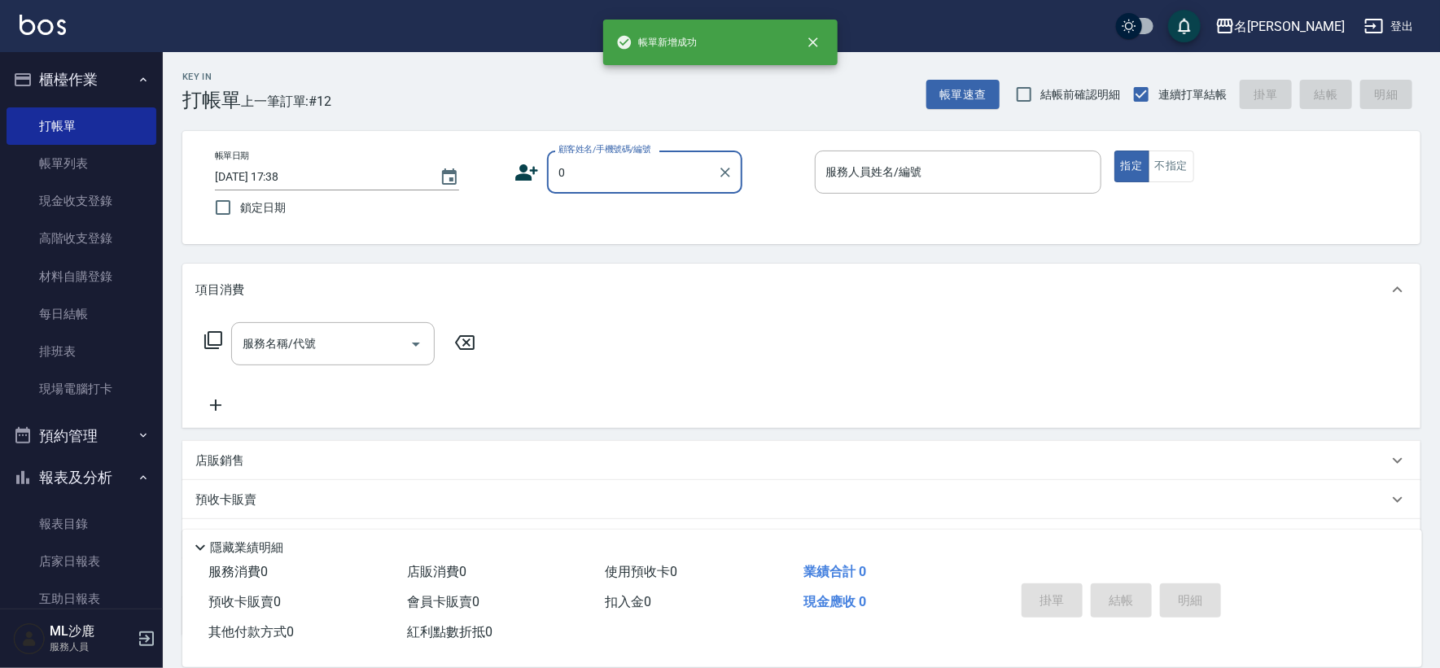
type input "無名字/0/"
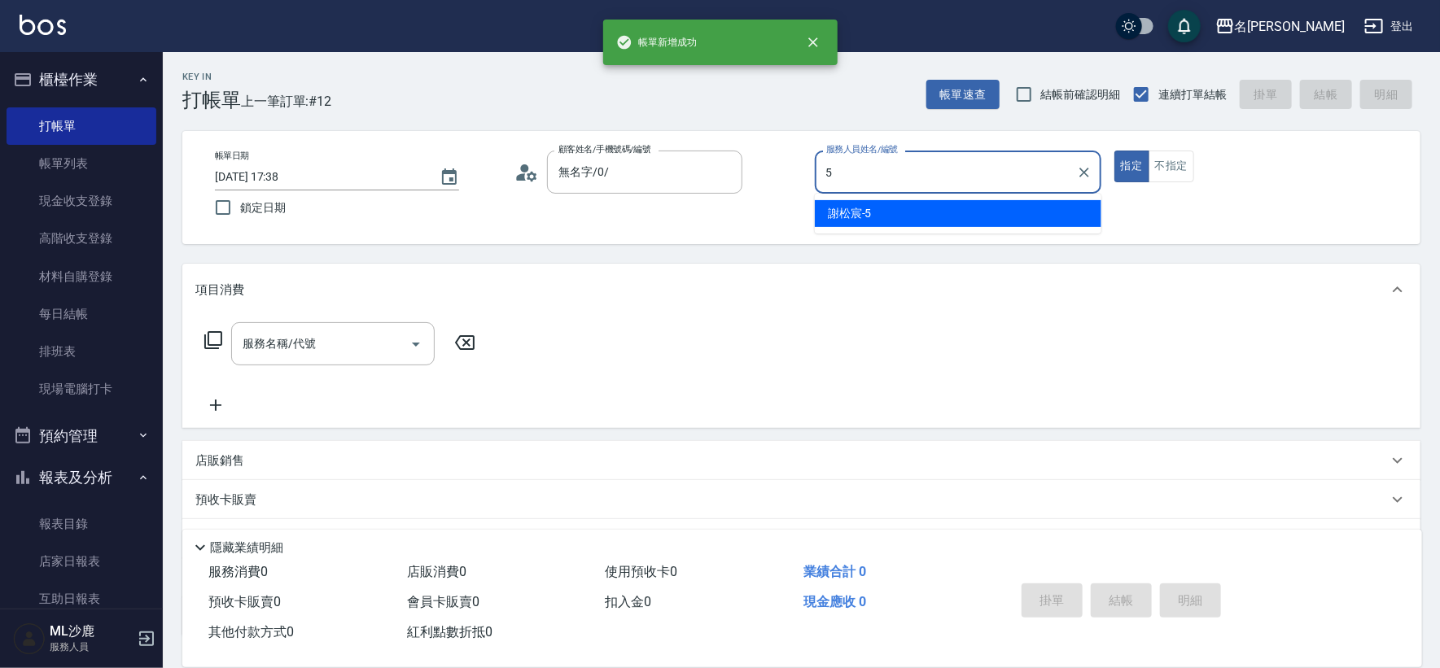
type input "[PERSON_NAME]-5"
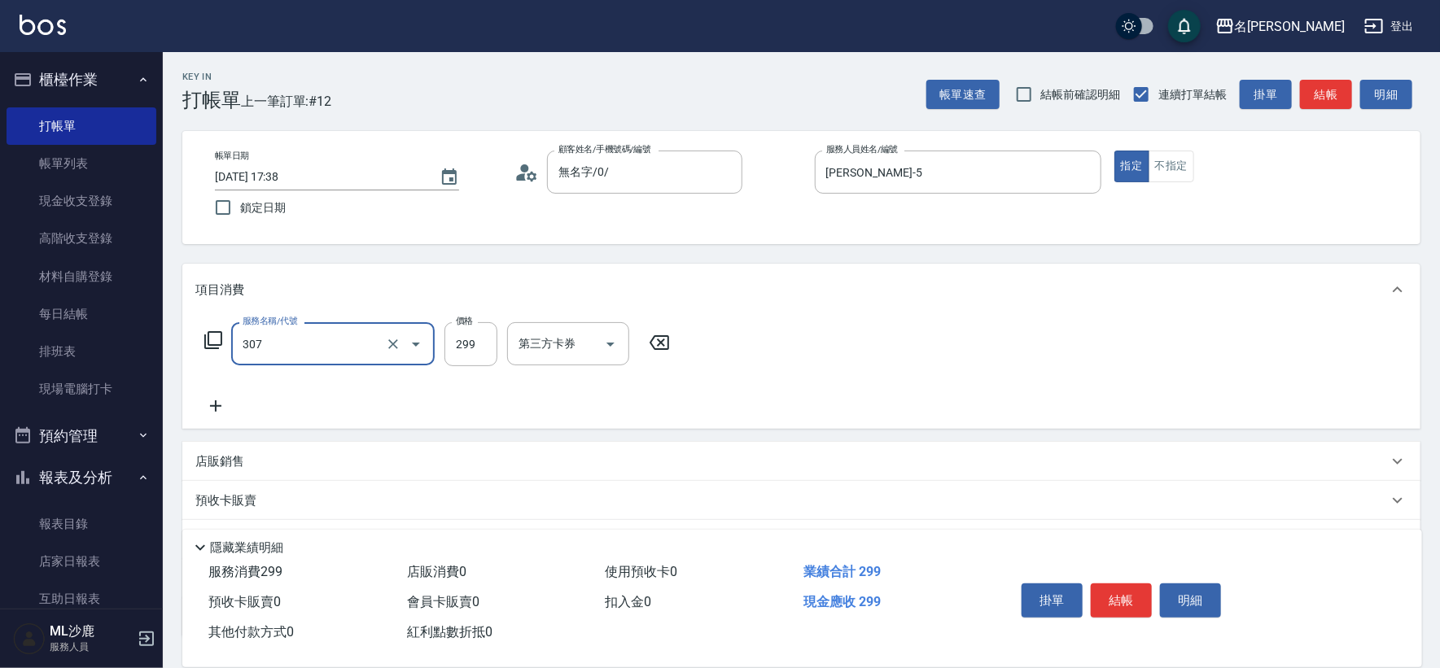
type input "剪髮(307)"
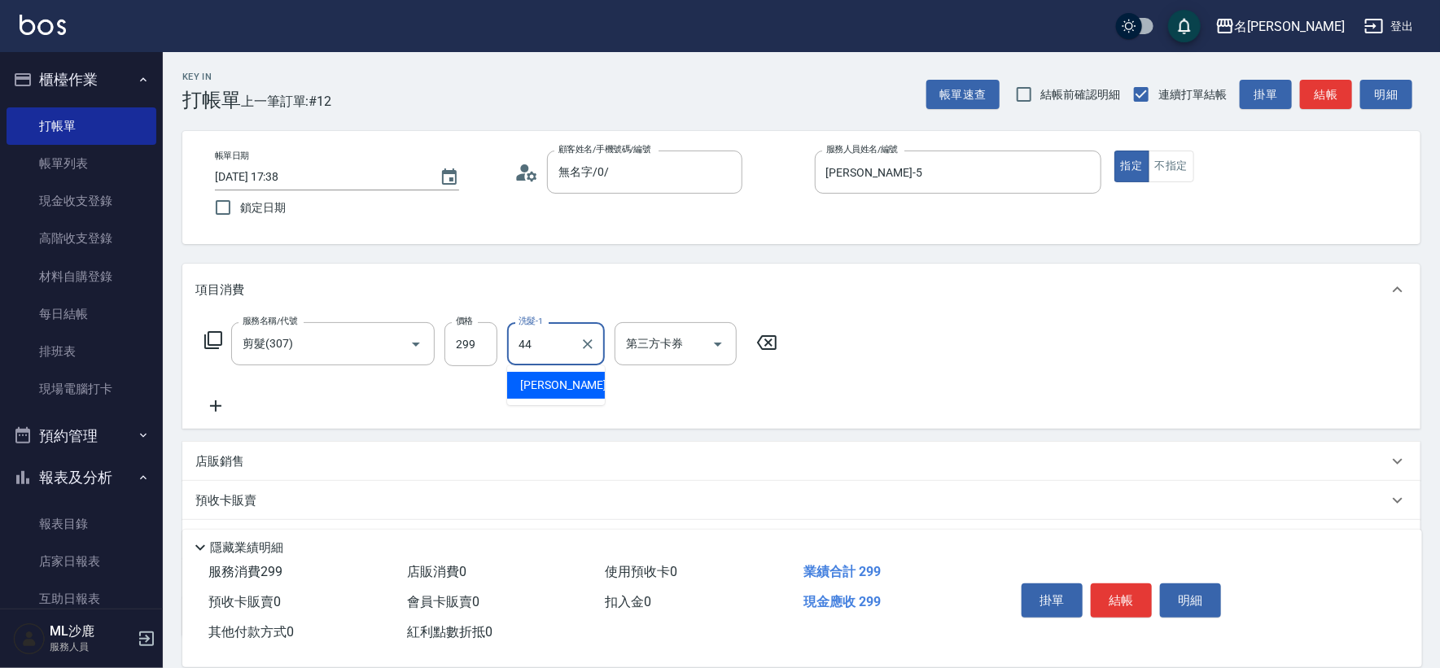
type input "[PERSON_NAME]-44"
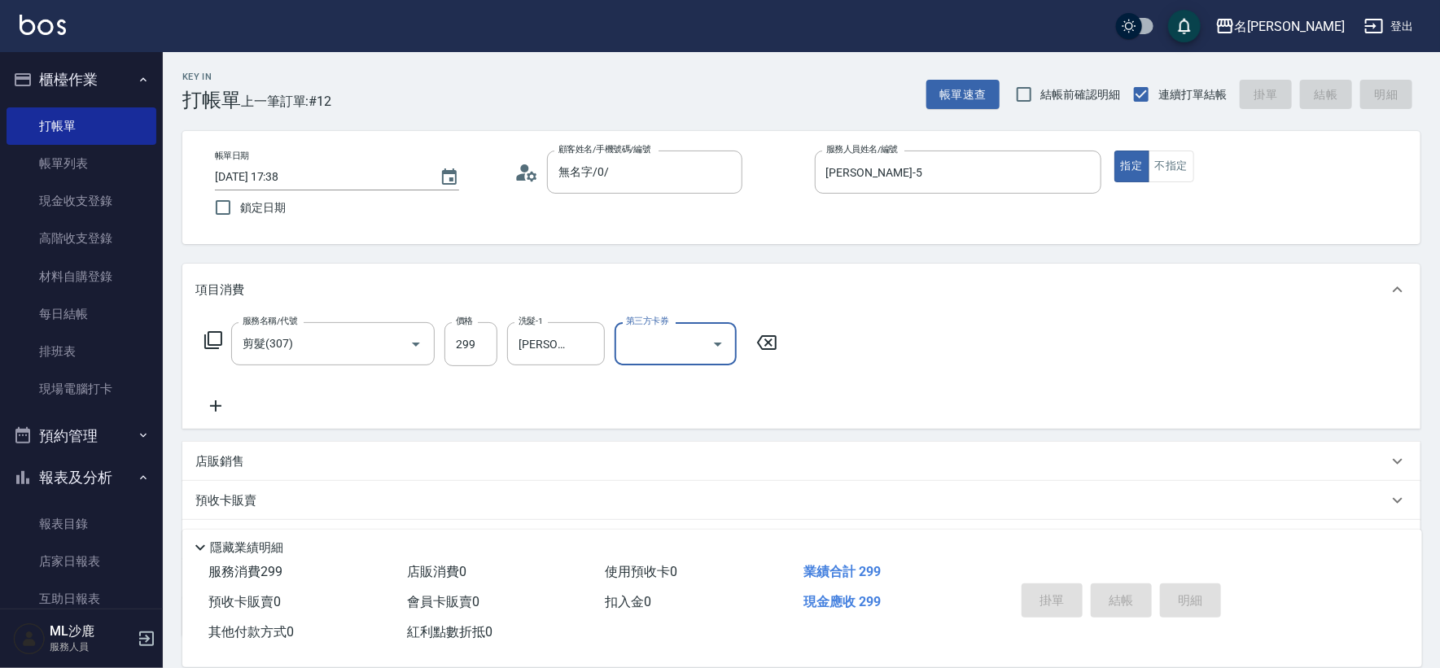
type input "[DATE] 17:39"
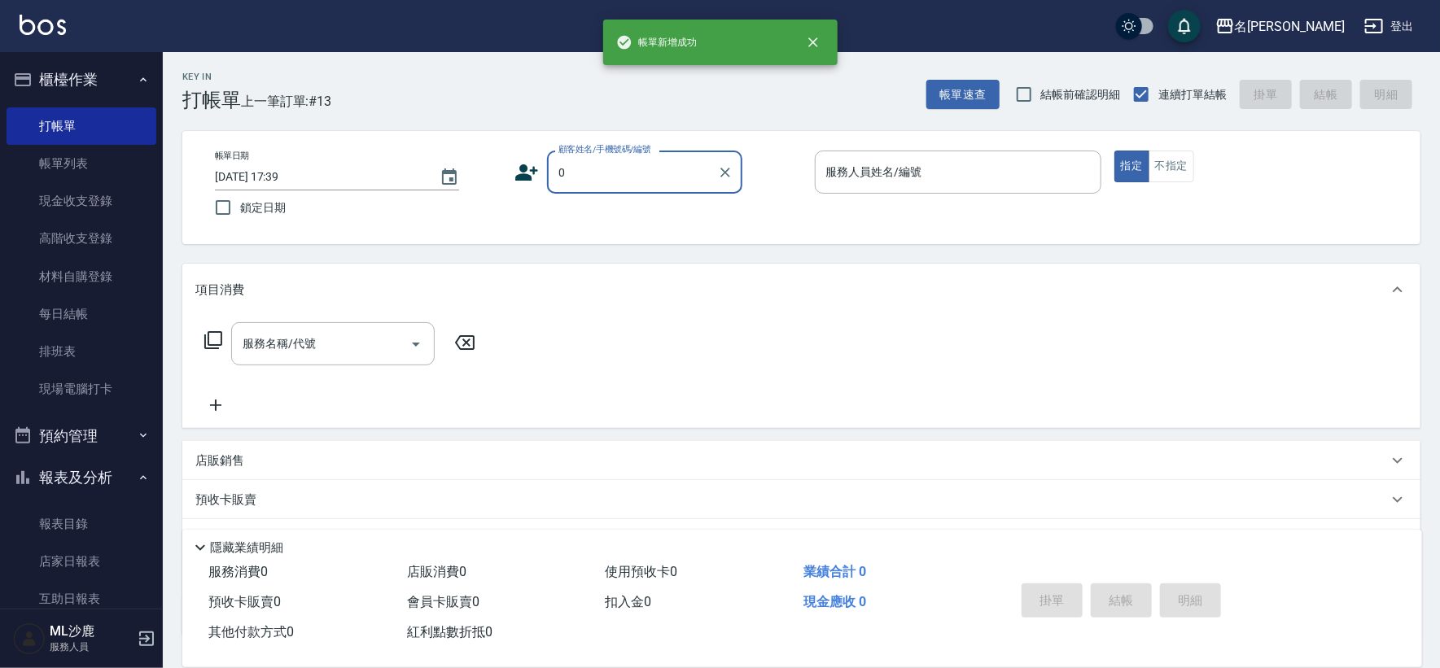
type input "無名字/0/"
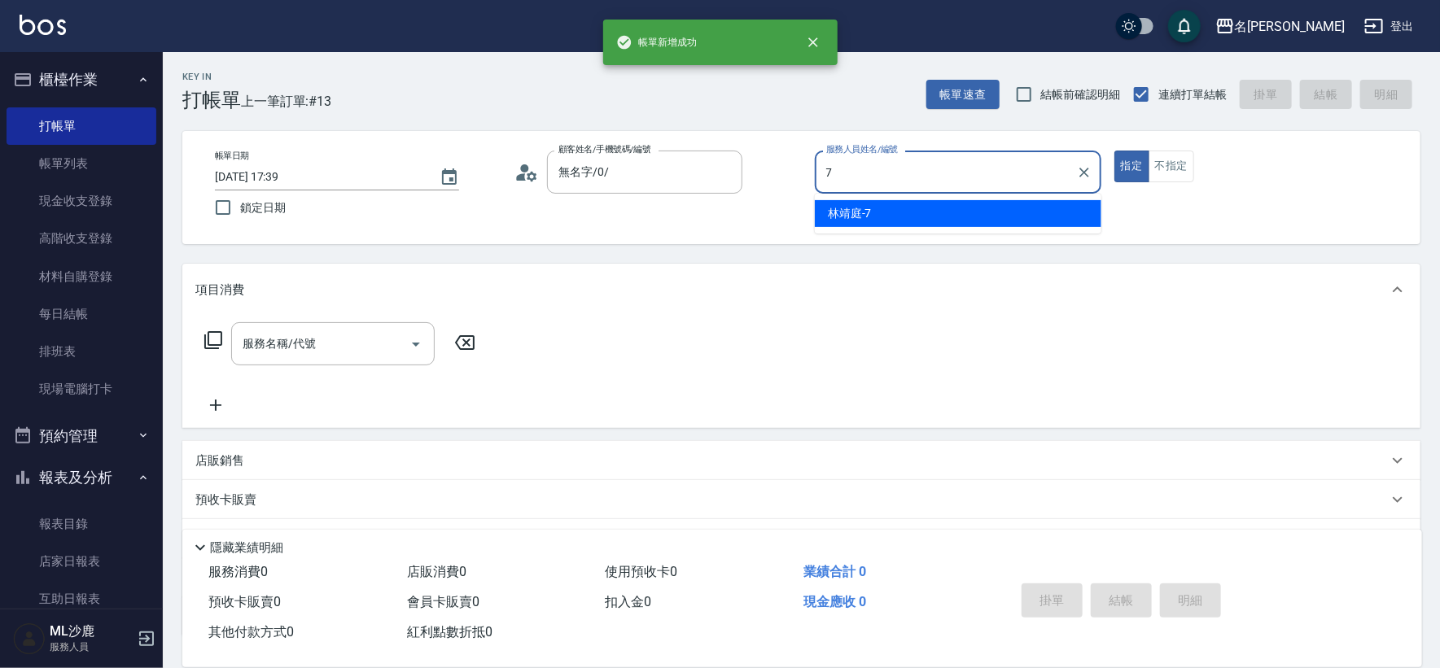
type input "[PERSON_NAME]-7"
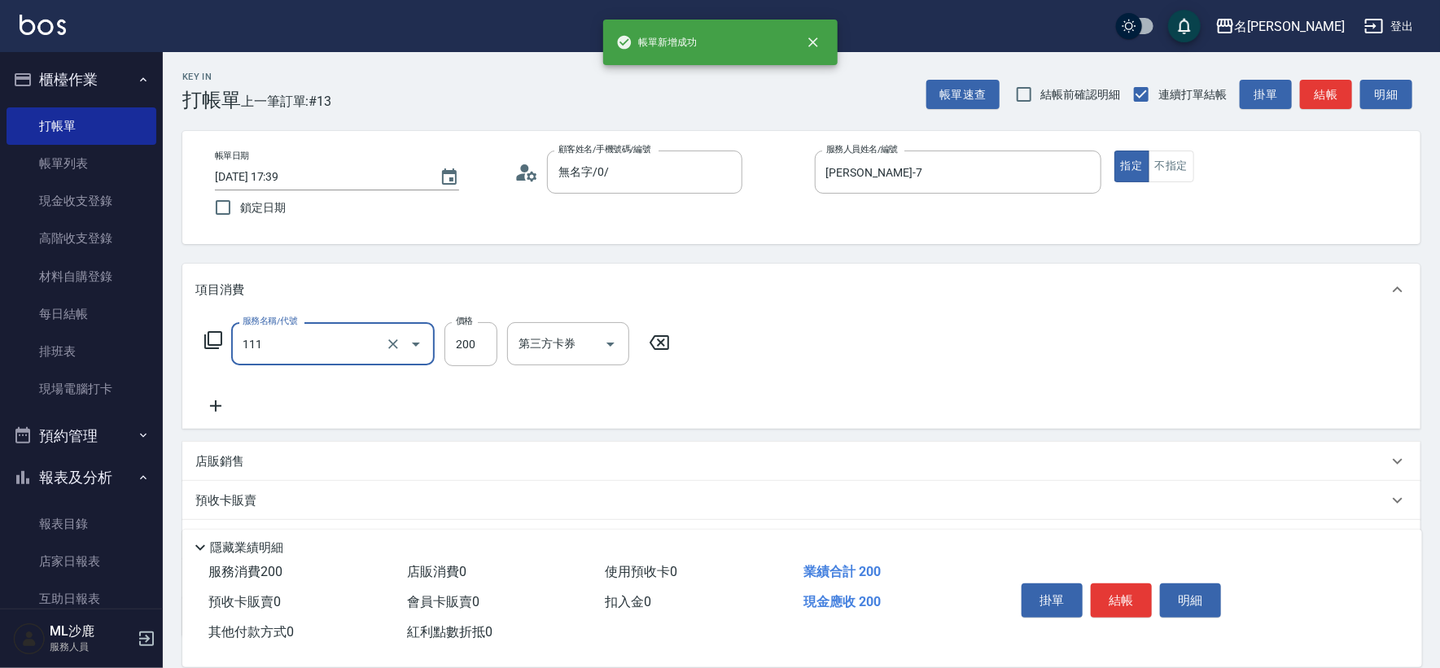
type input "200(111)"
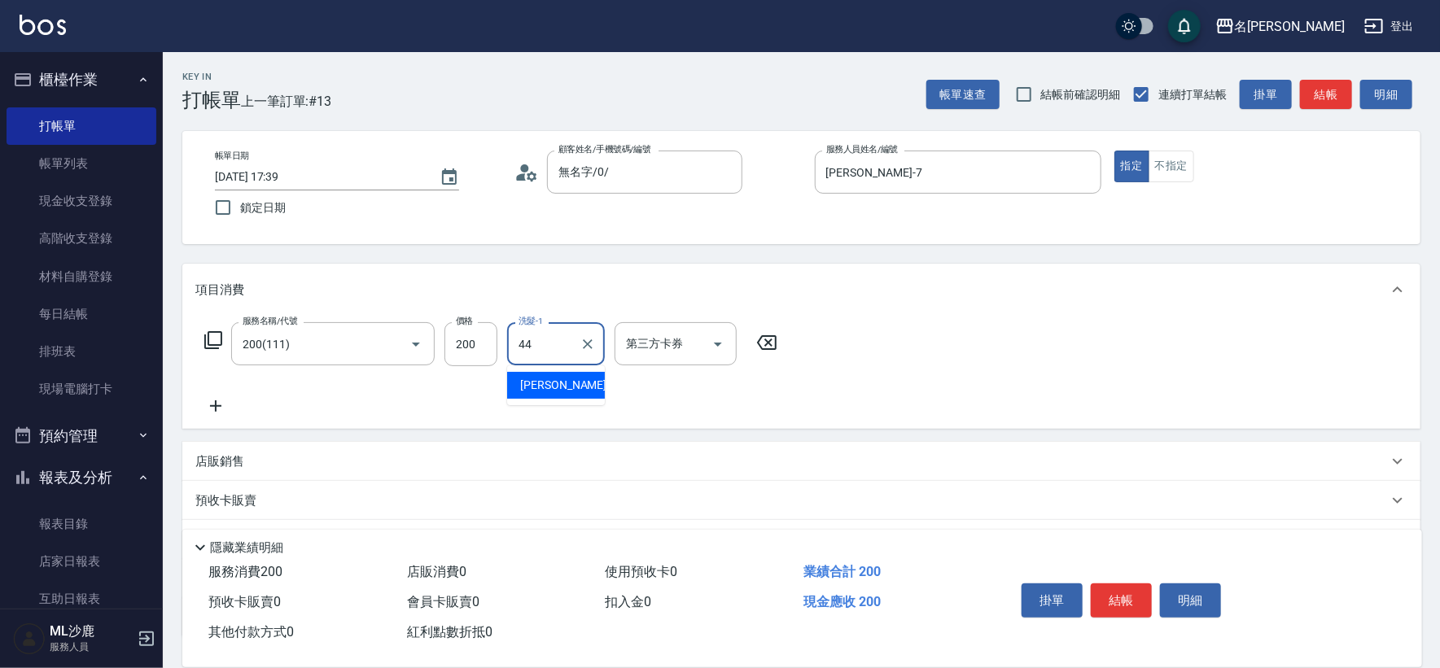
type input "[PERSON_NAME]-44"
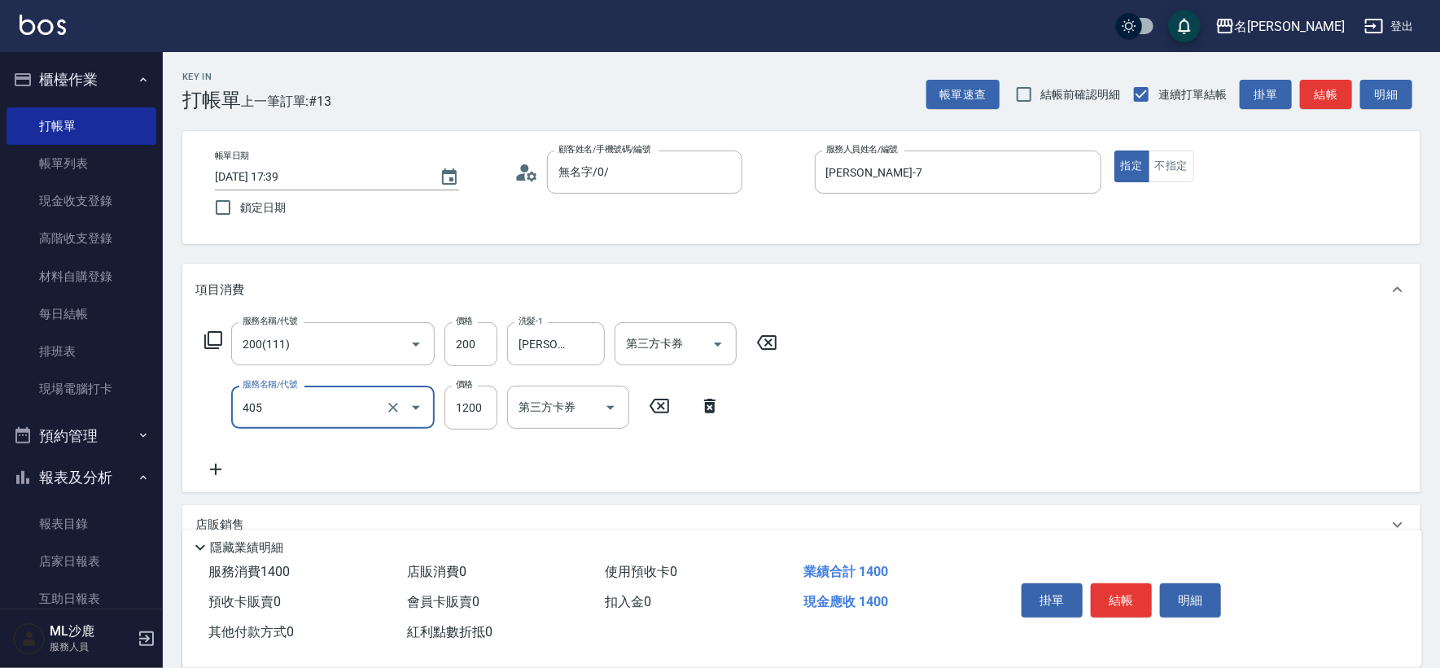
type input "1200護(405)"
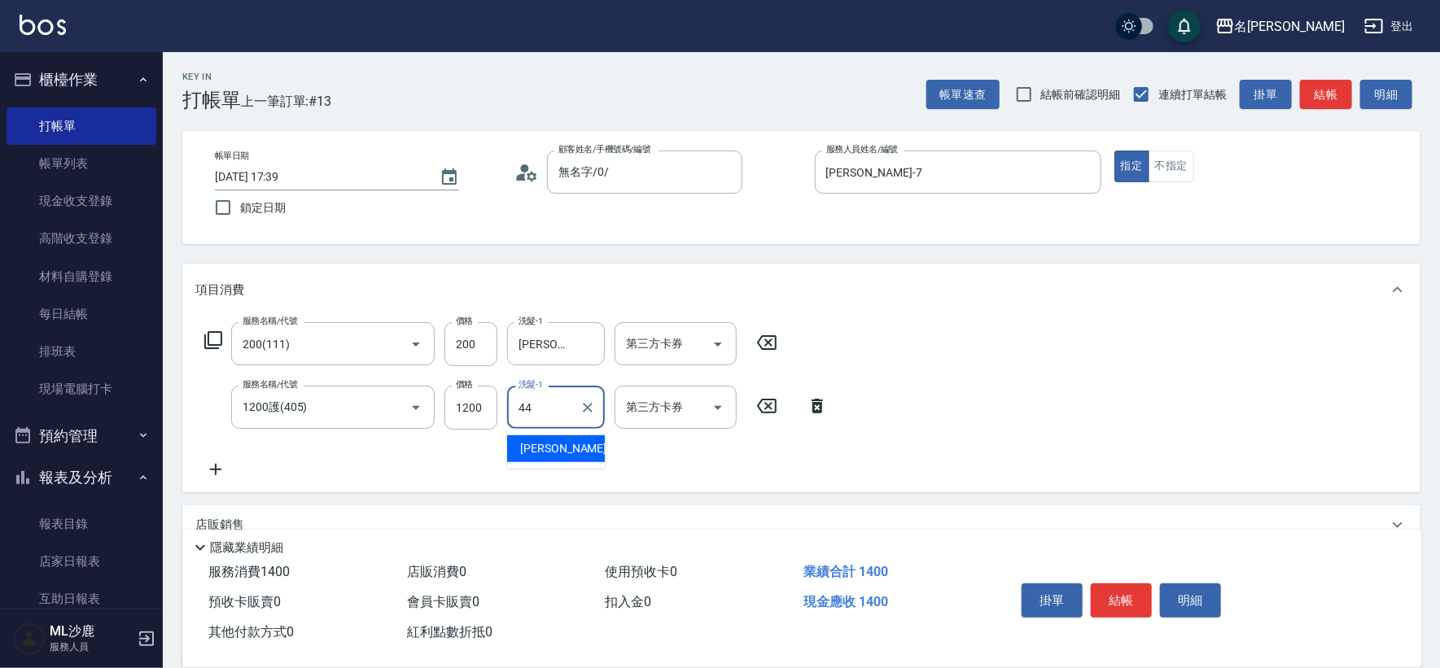
type input "[PERSON_NAME]-44"
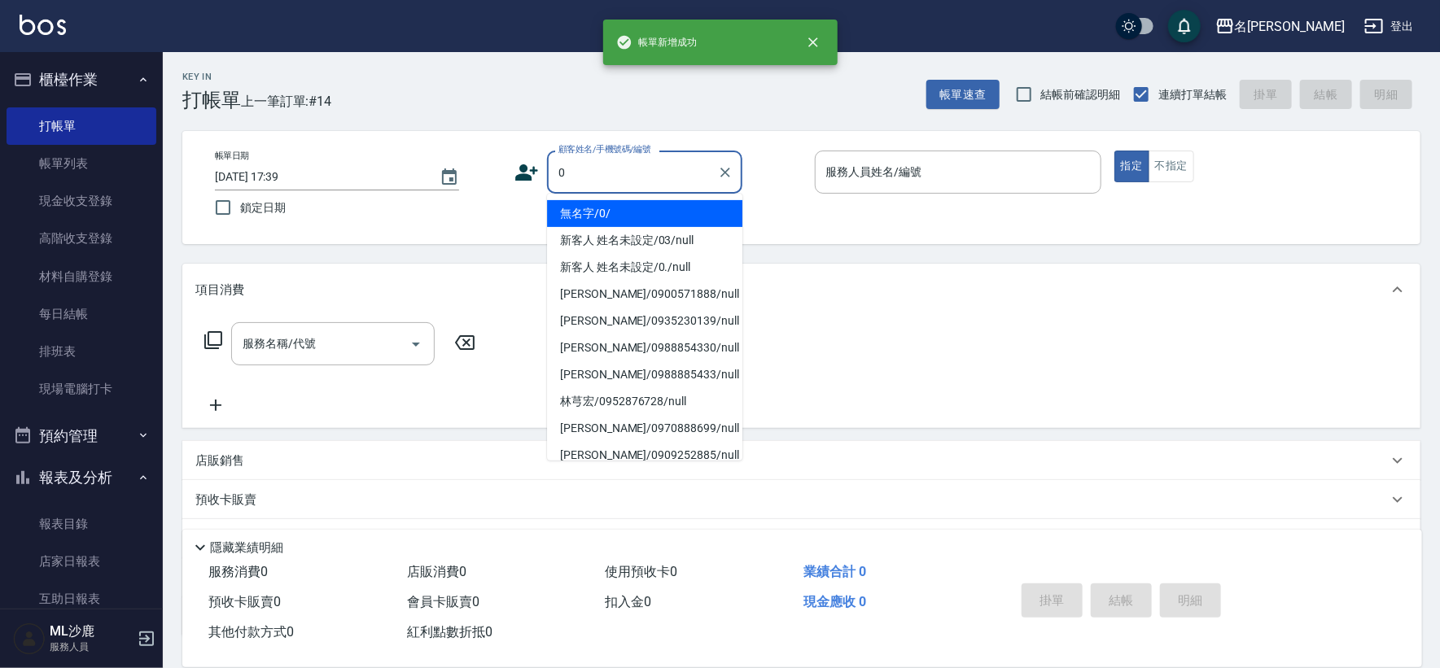
type input "無名字/0/"
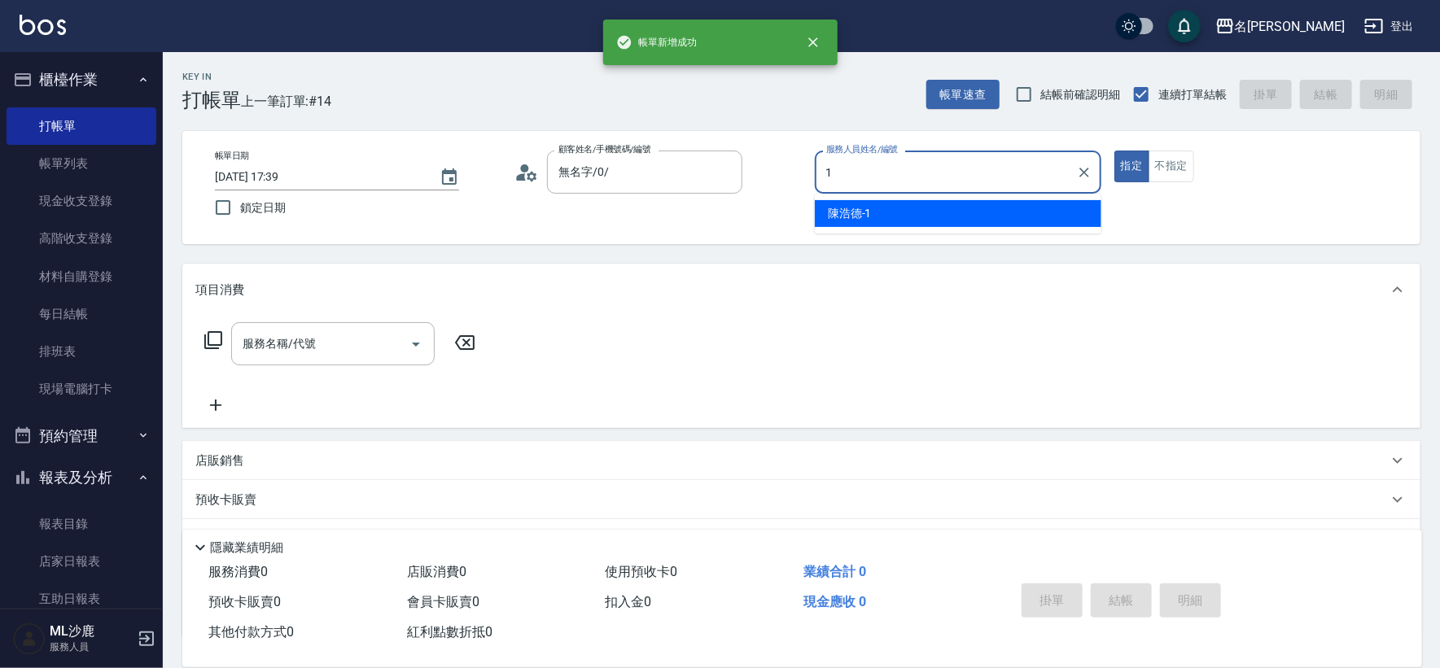
type input "[PERSON_NAME]1"
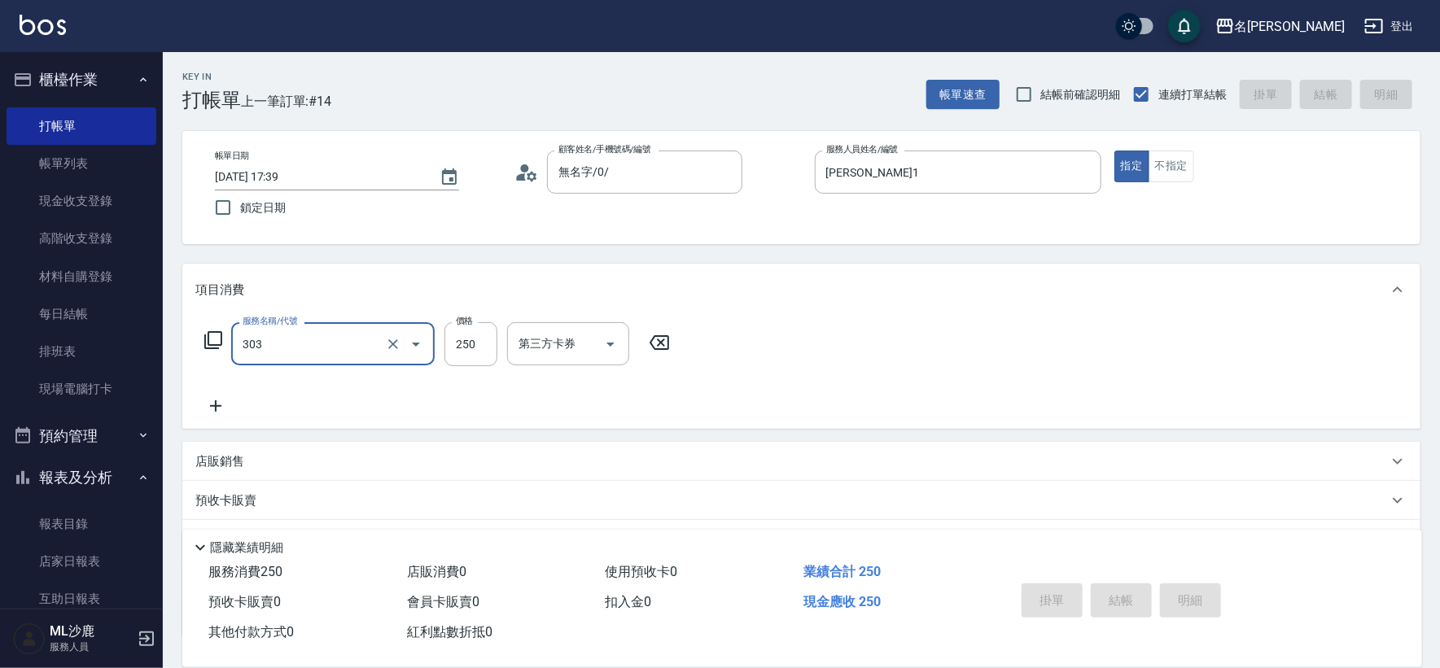
type input "303"
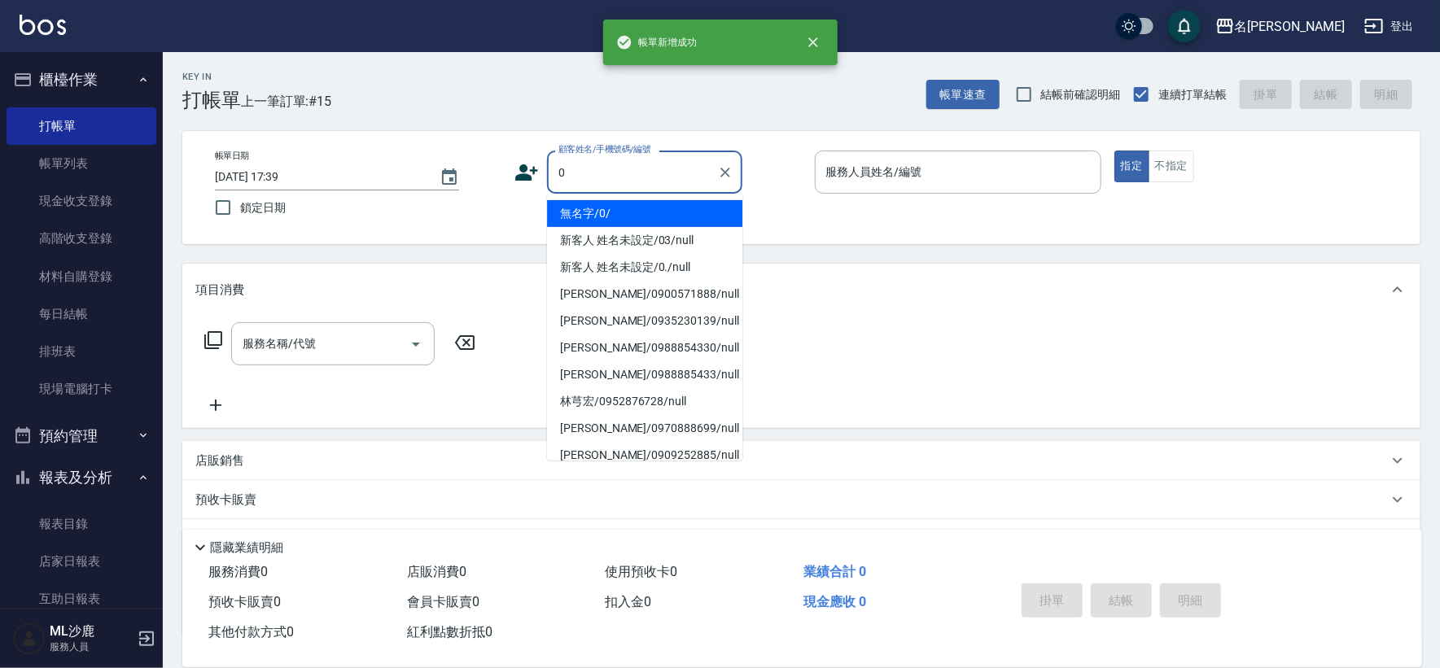
type input "無名字/0/"
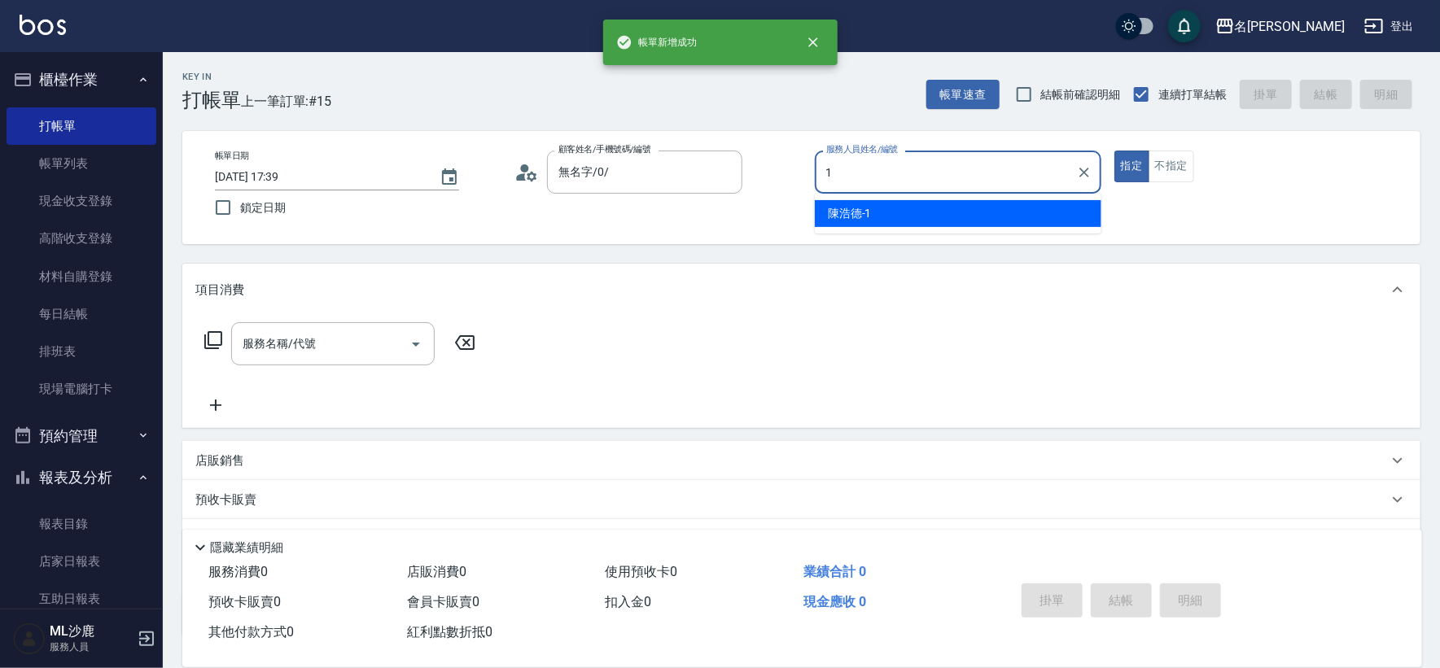
type input "[PERSON_NAME]1"
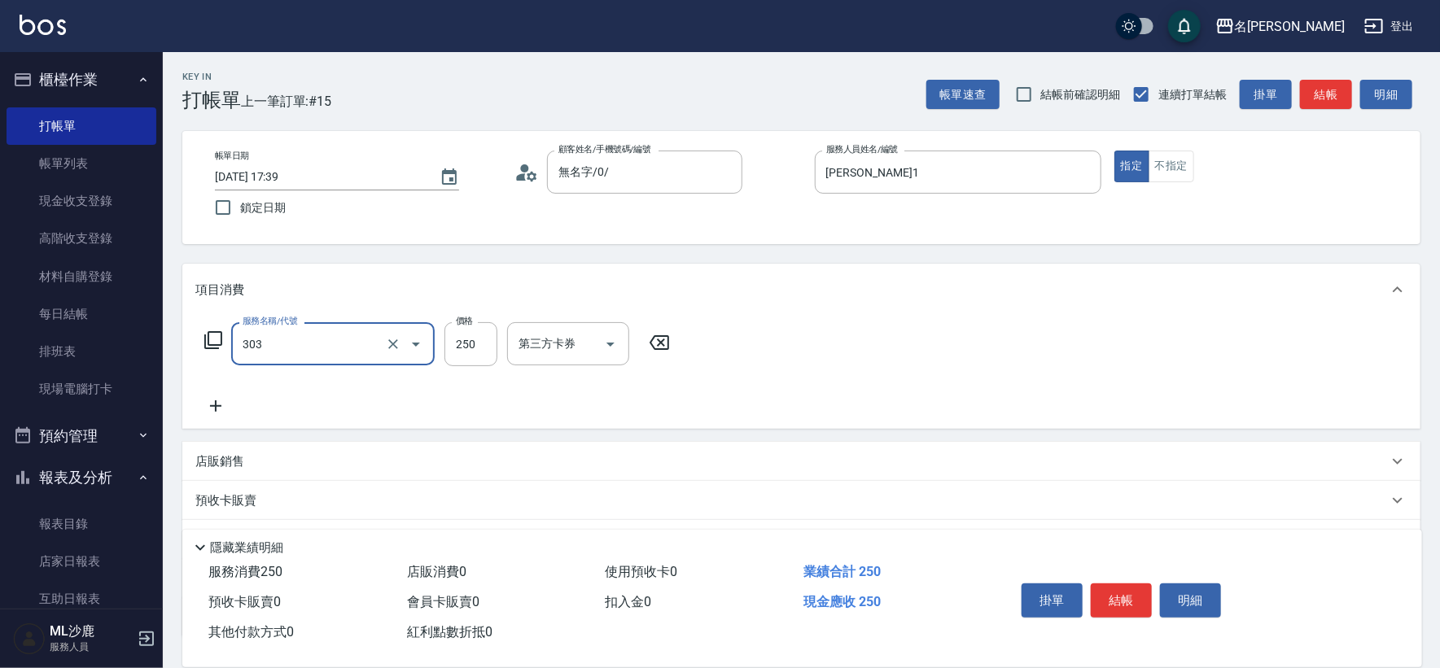
type input "剪髮(303)"
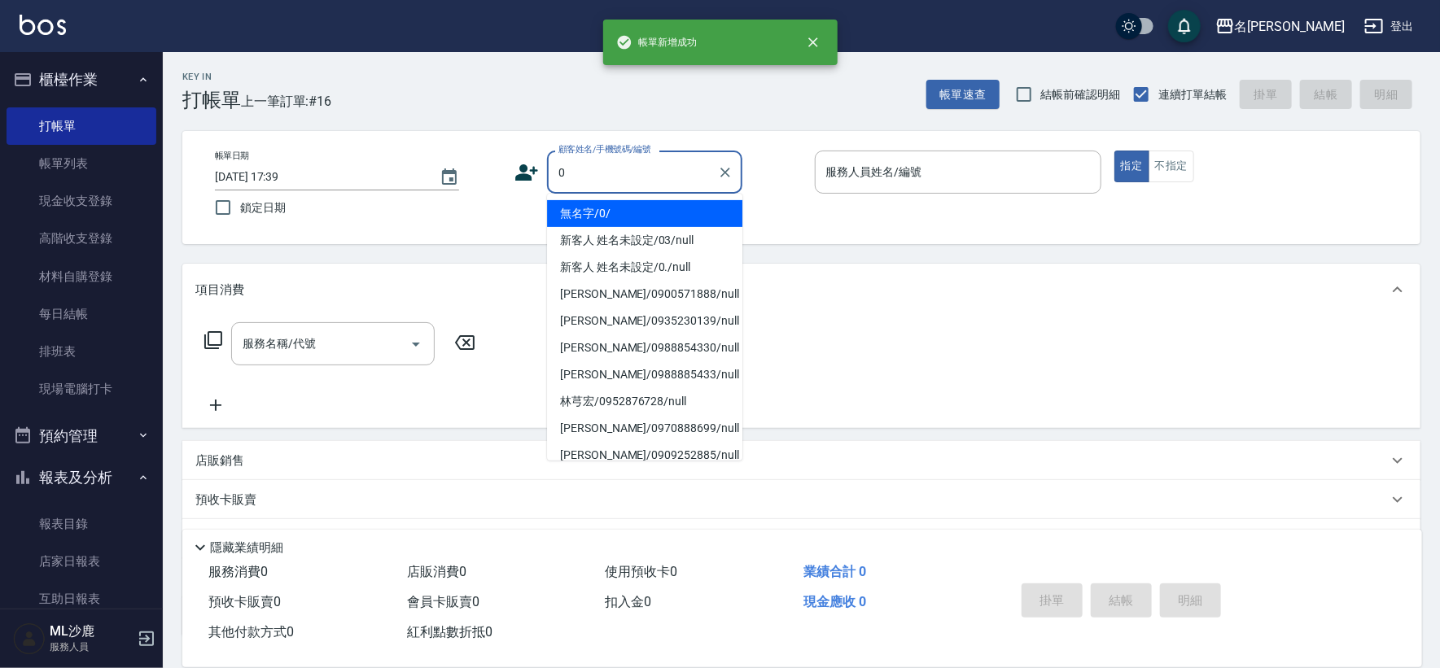
type input "無名字/0/"
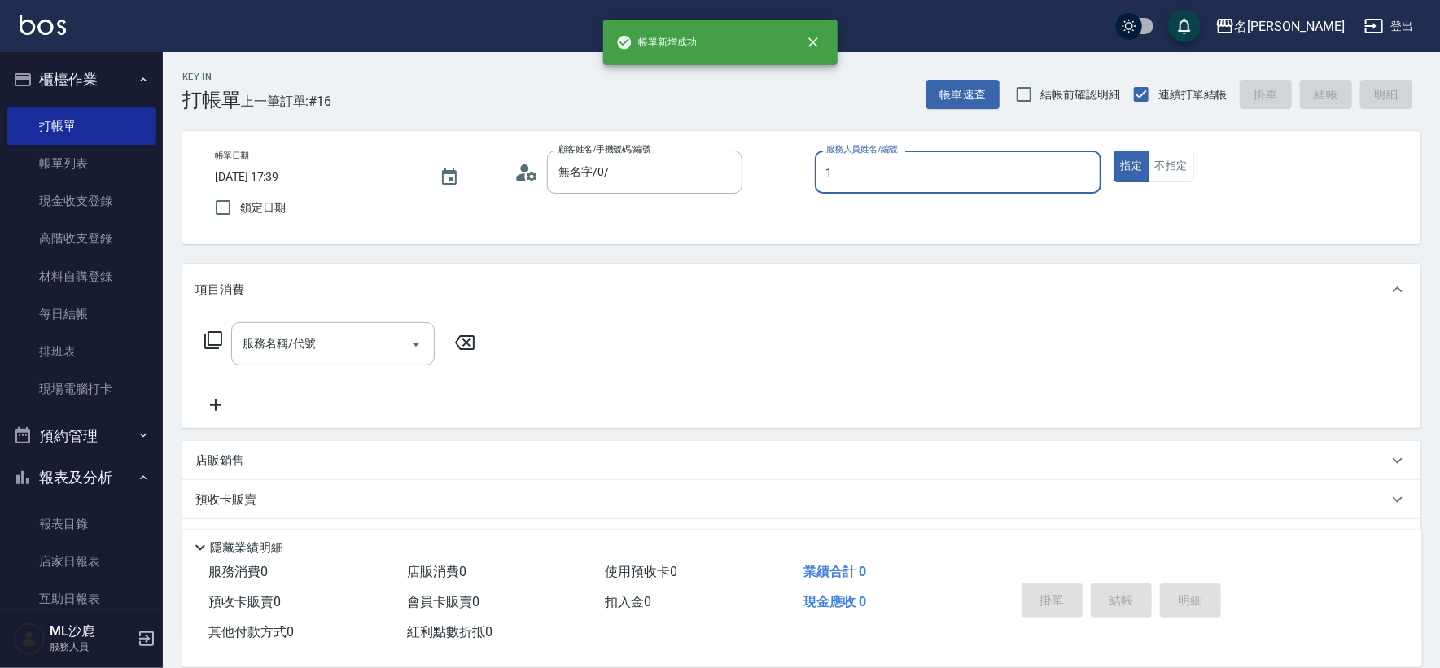
type input "[PERSON_NAME]1"
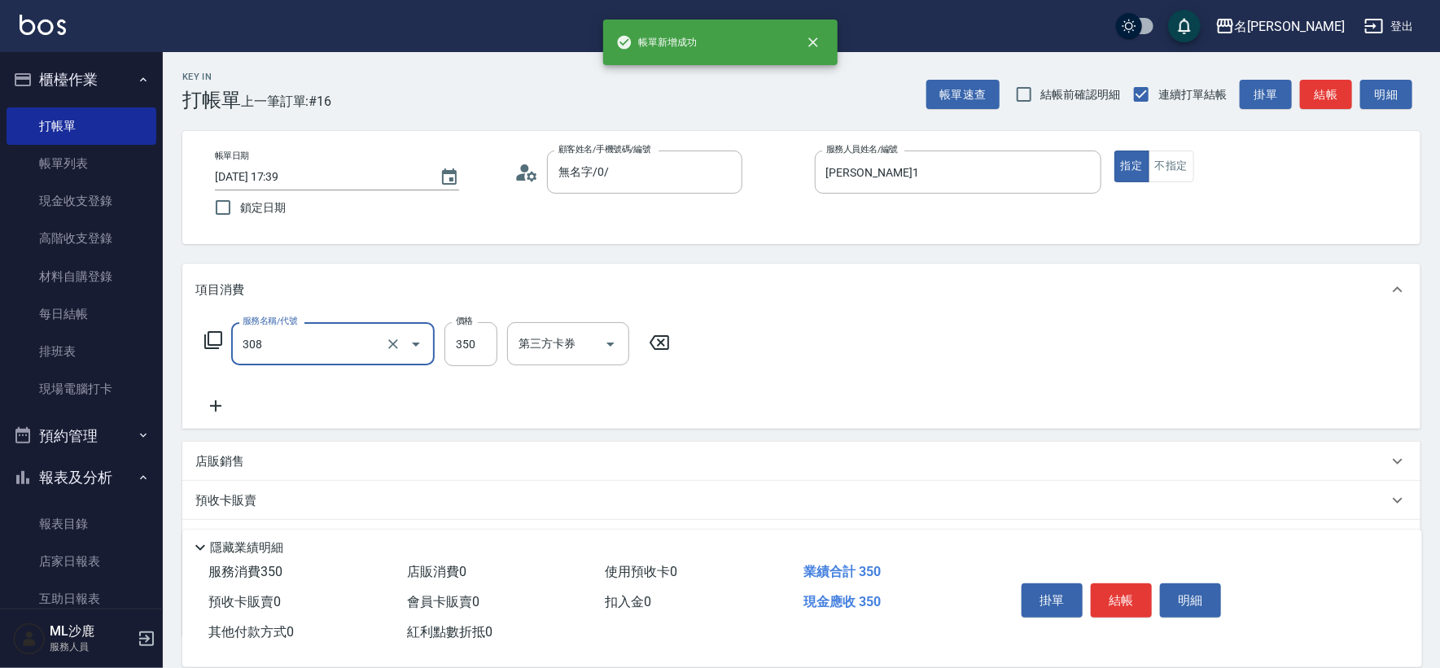
type input "洗+剪(308)"
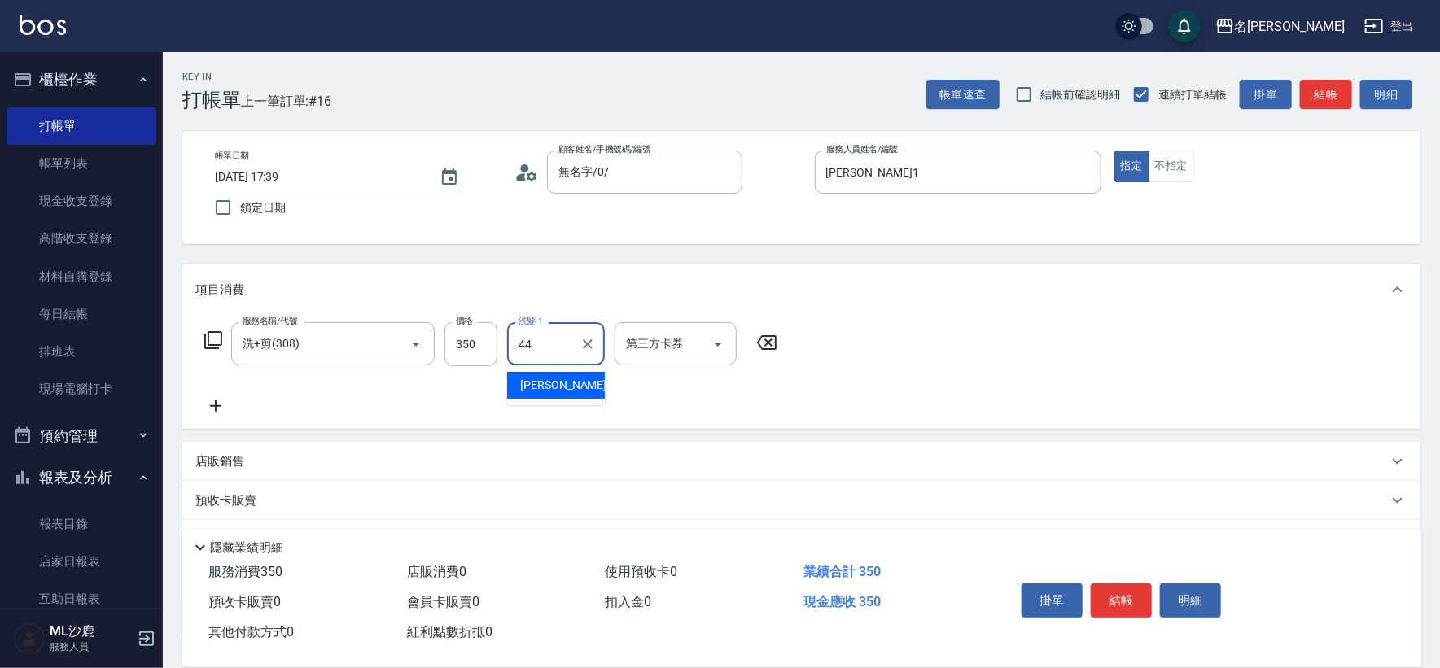
type input "[PERSON_NAME]-44"
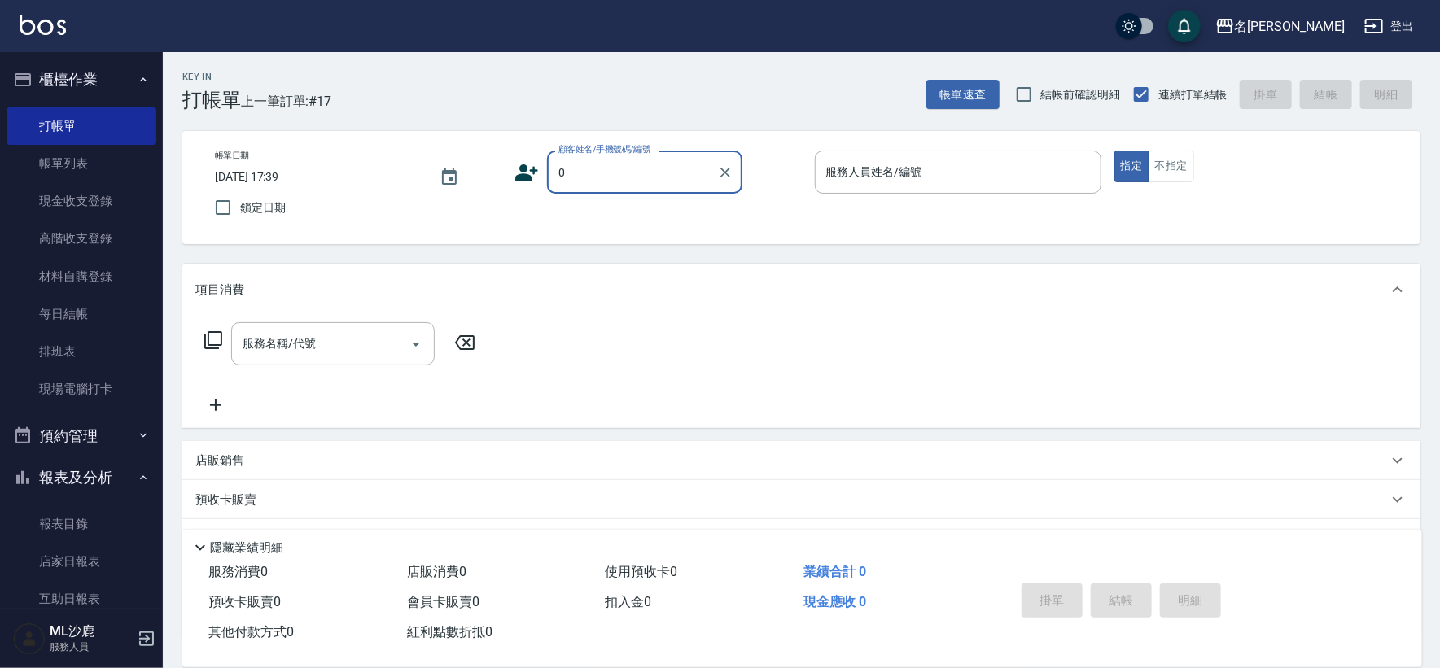
type input "無名字/0/"
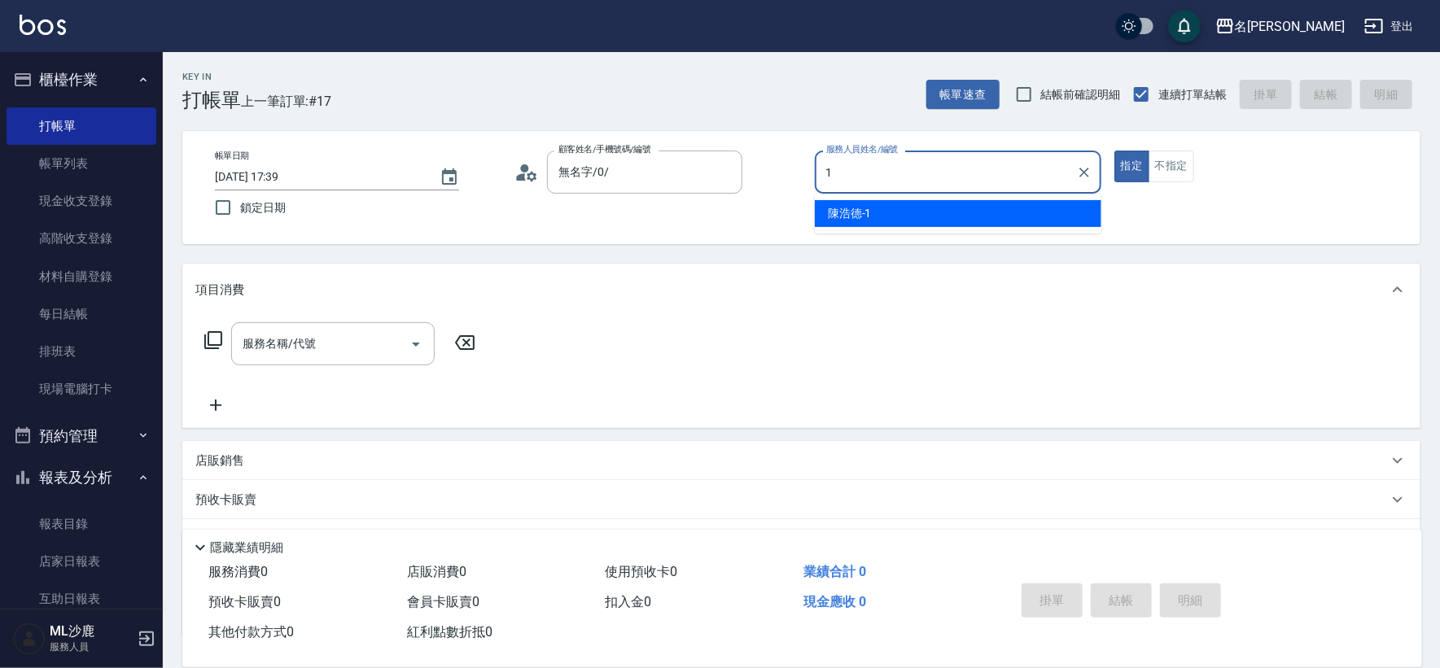
type input "[PERSON_NAME]1"
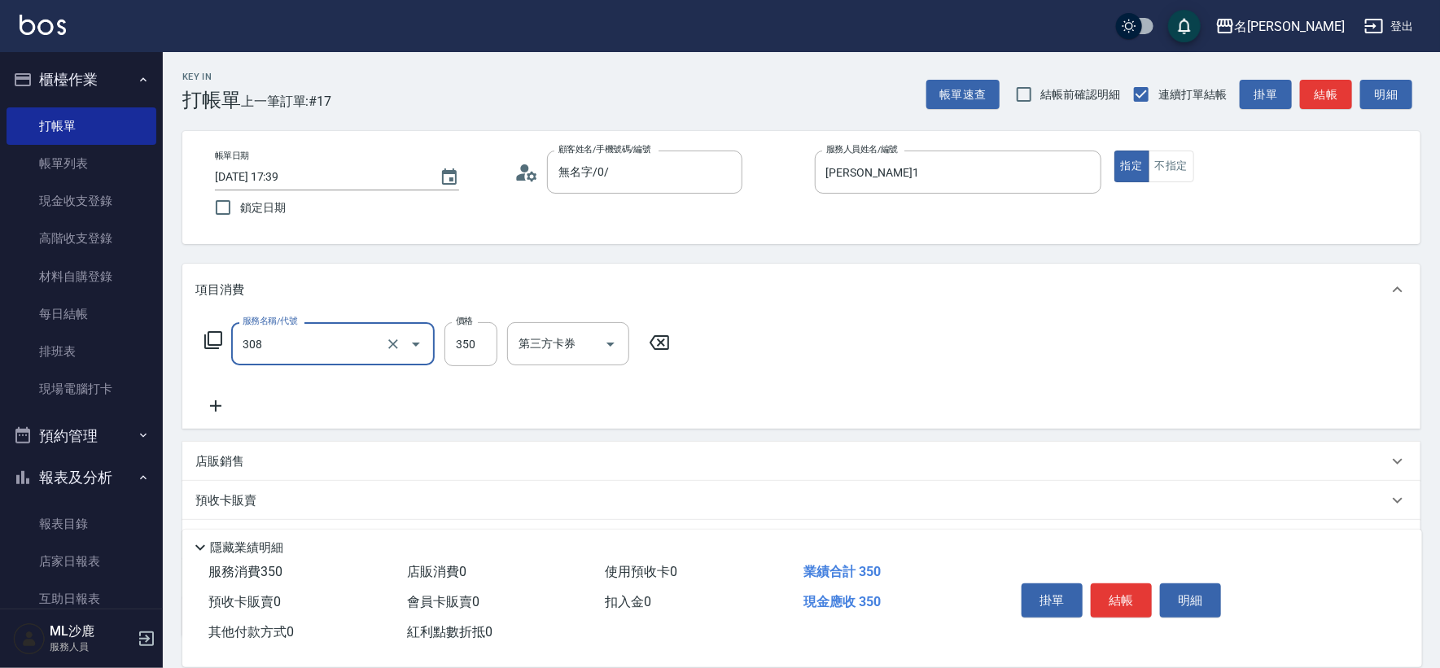
type input "洗+剪(308)"
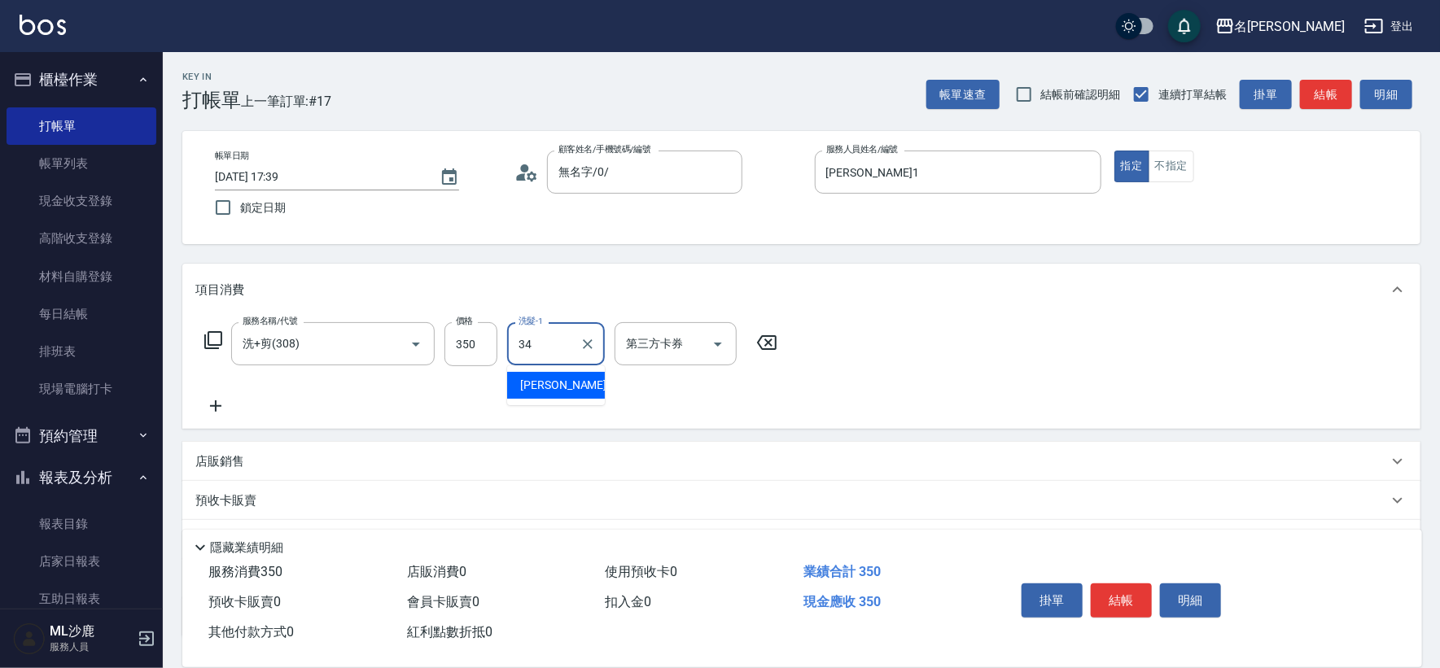
type input "[PERSON_NAME]-34"
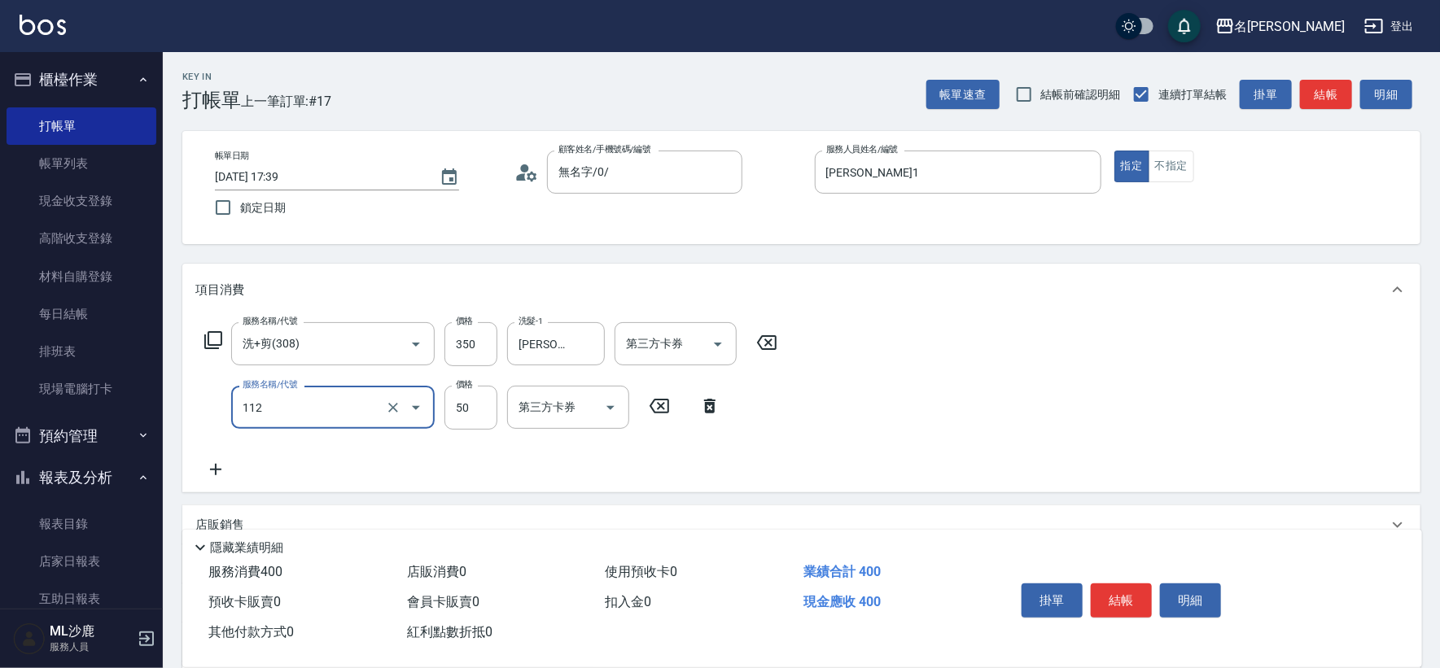
type input "精油50(112)"
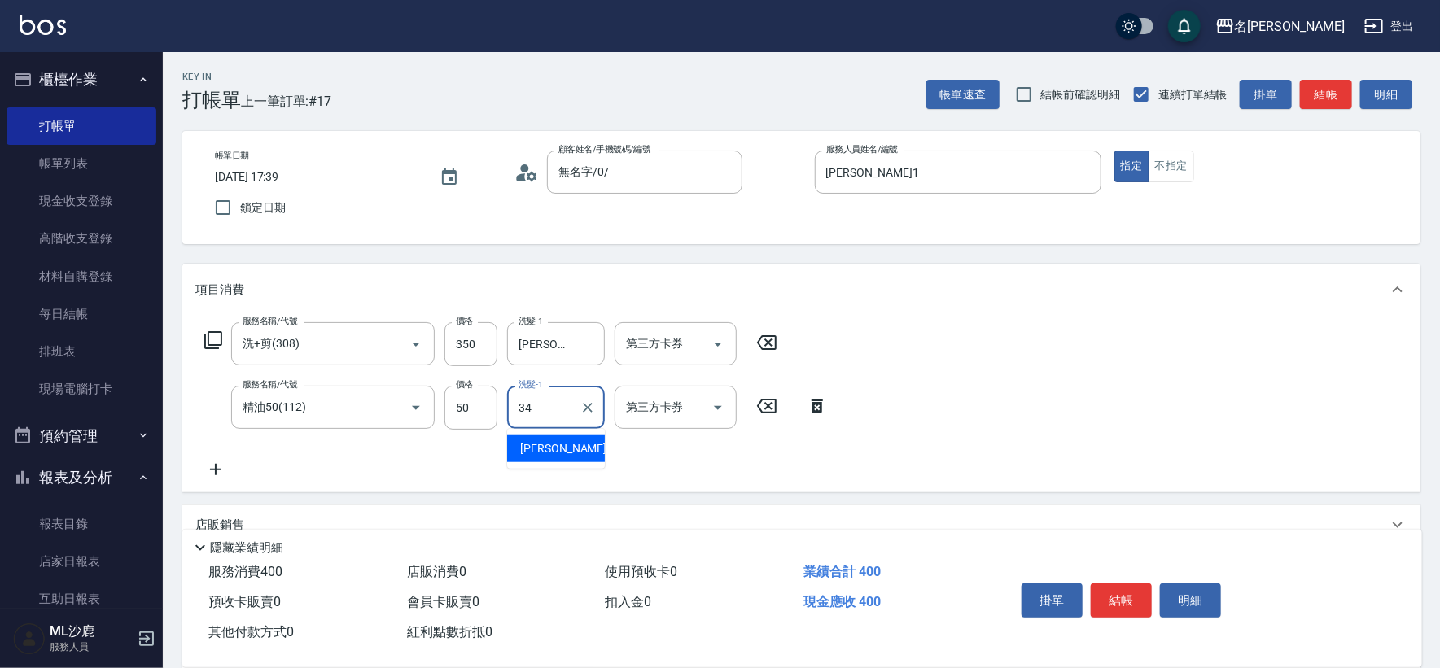
type input "[PERSON_NAME]-34"
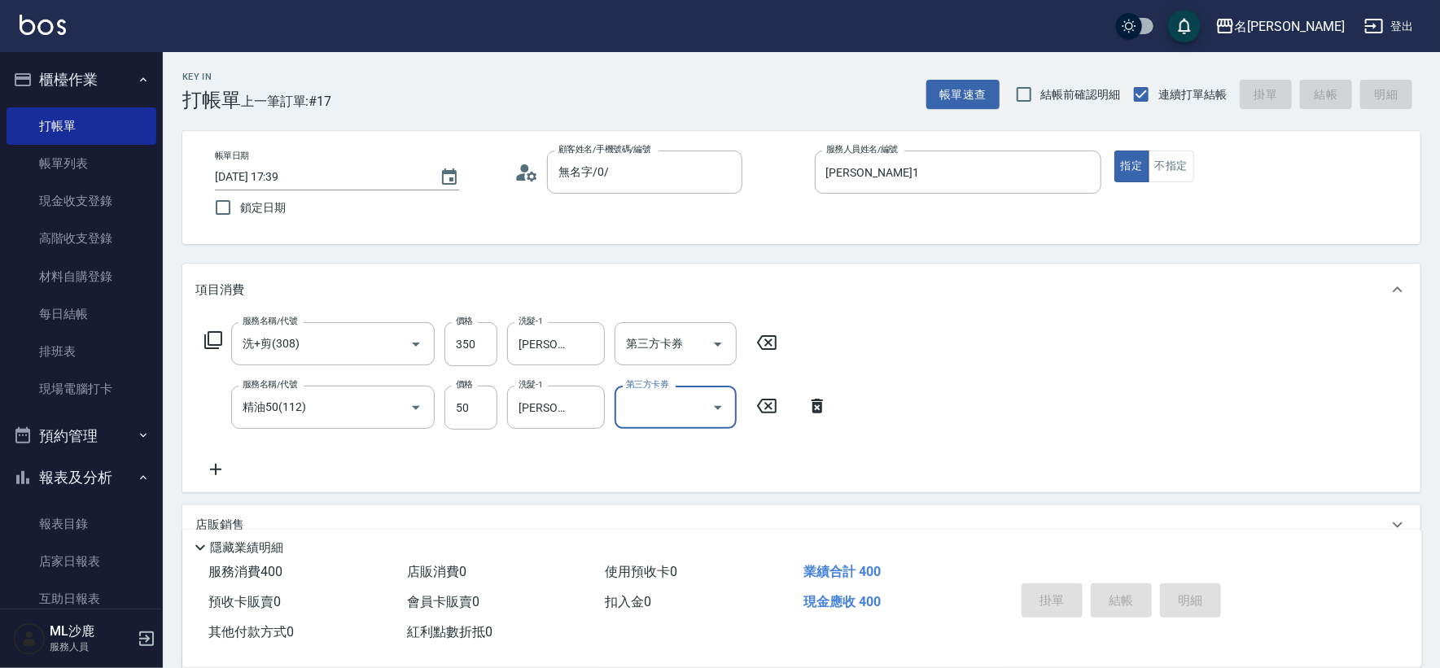
type input "[DATE] 17:46"
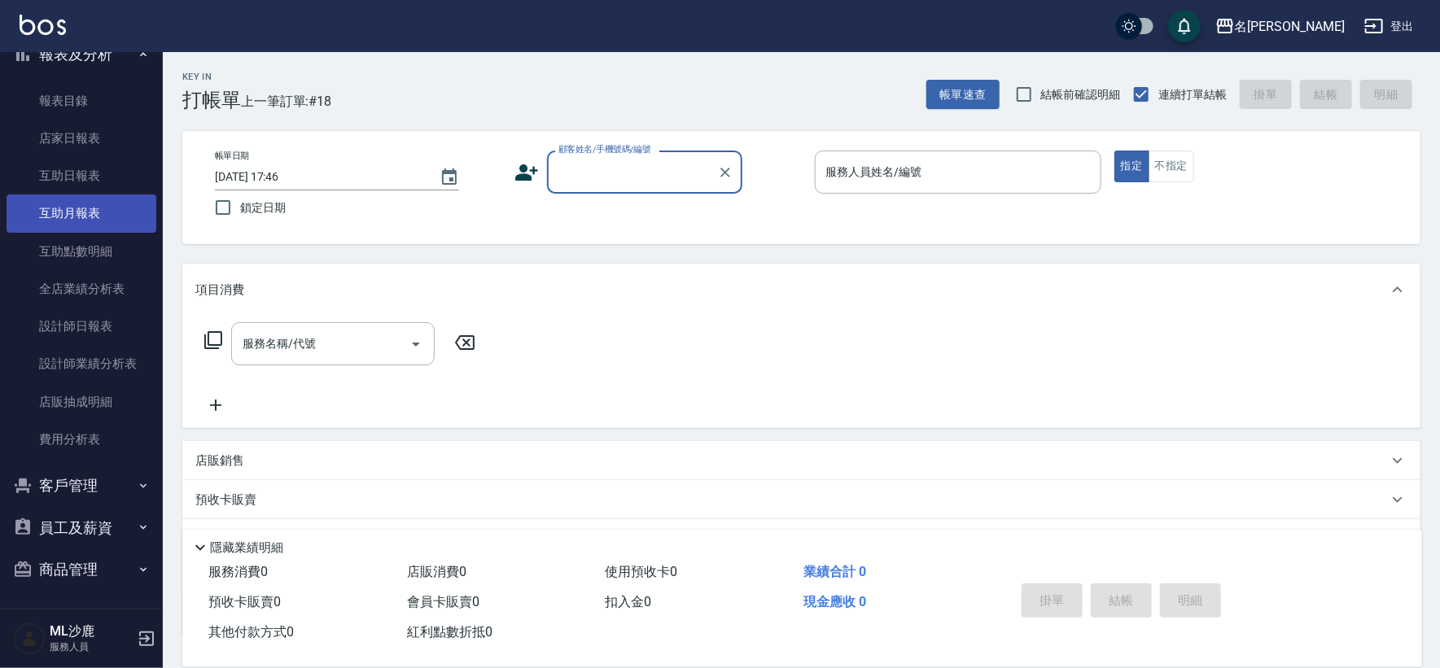
scroll to position [424, 0]
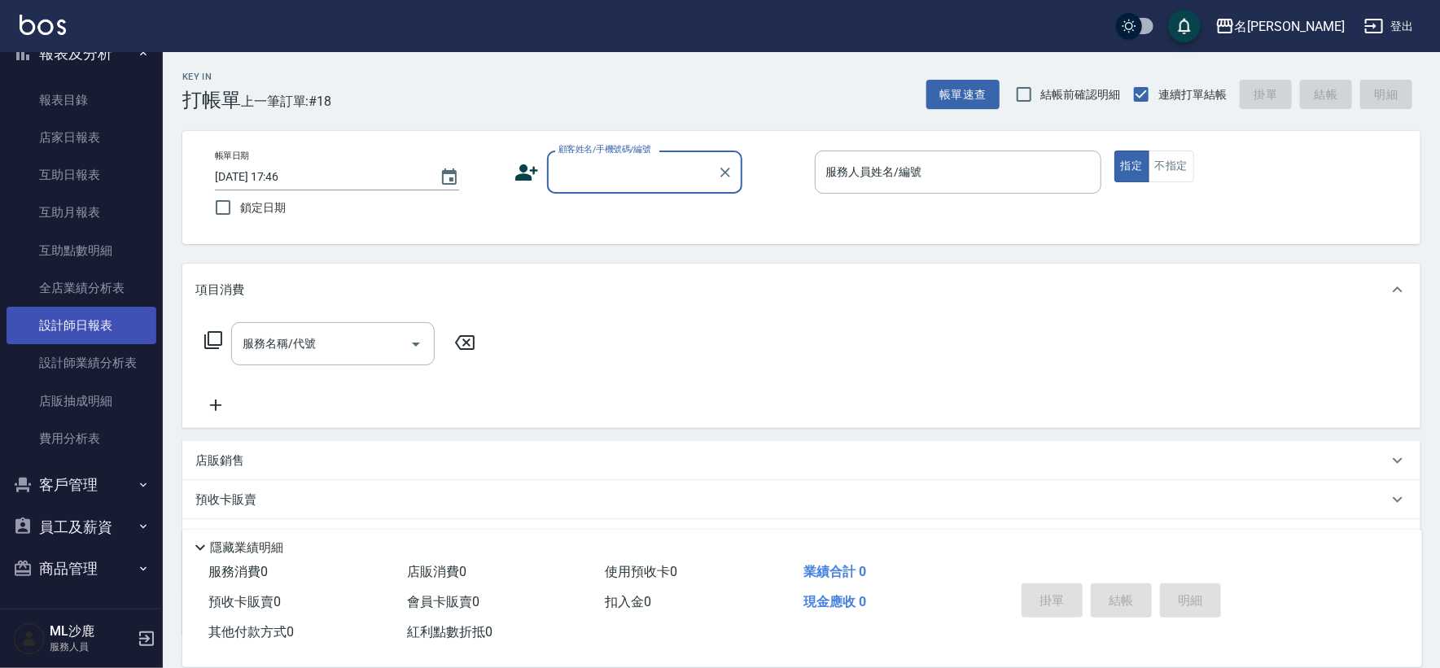
click at [77, 321] on link "設計師日報表" at bounding box center [82, 325] width 150 height 37
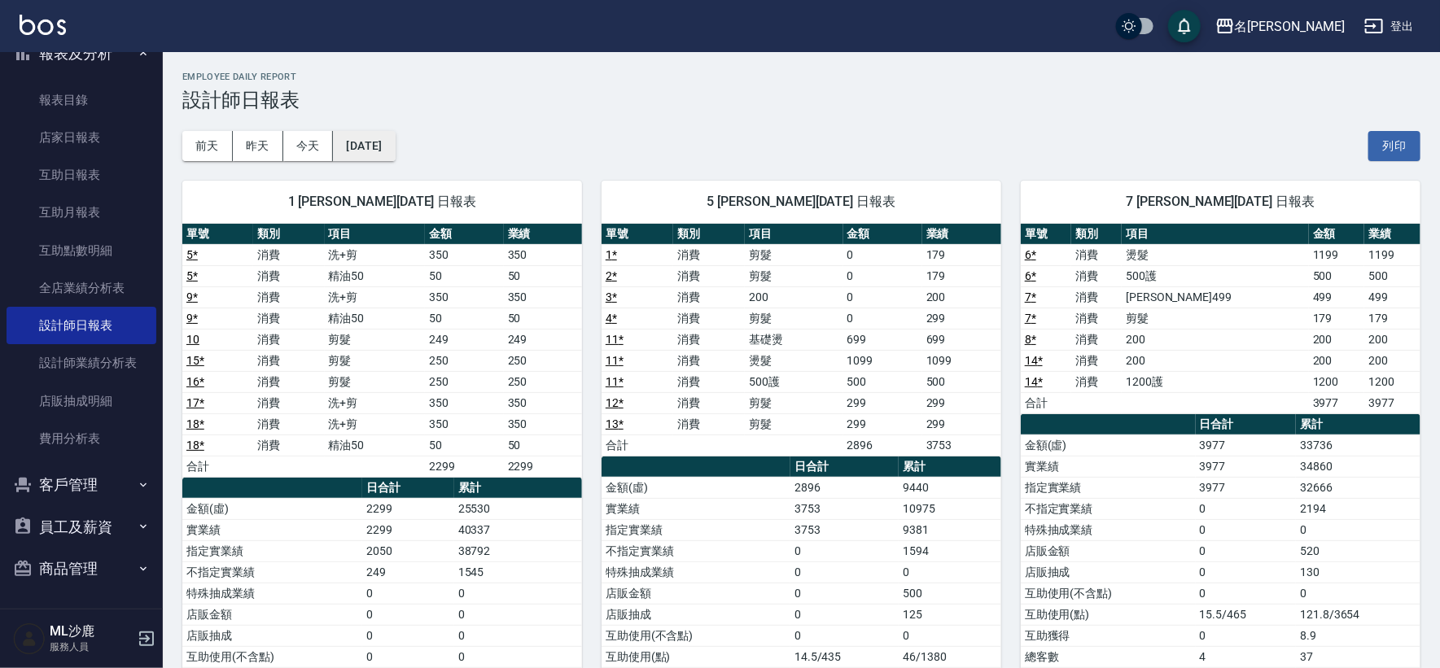
click at [379, 143] on button "[DATE]" at bounding box center [364, 146] width 62 height 30
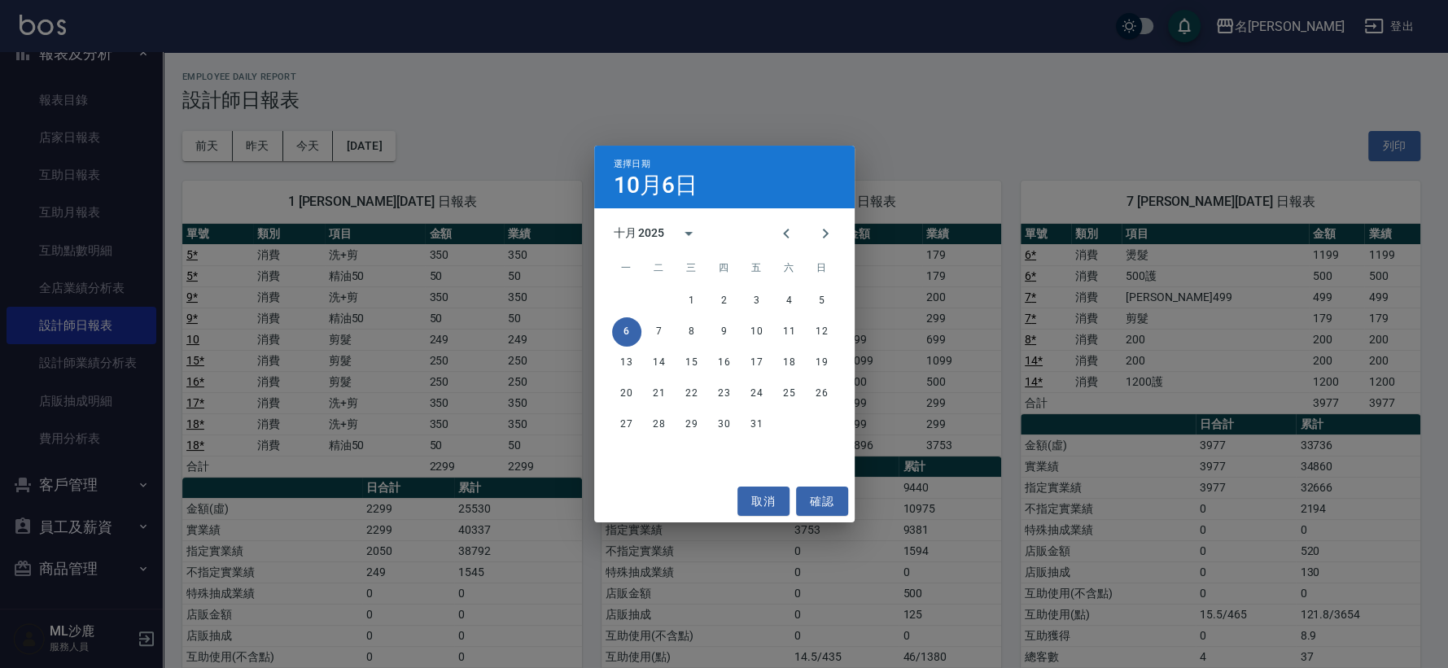
click at [467, 94] on div "選擇日期 10月6日 十月 2025 一 二 三 四 五 六 日 1 2 3 4 5 6 7 8 9 10 11 12 13 14 15 16 17 18 1…" at bounding box center [724, 334] width 1448 height 668
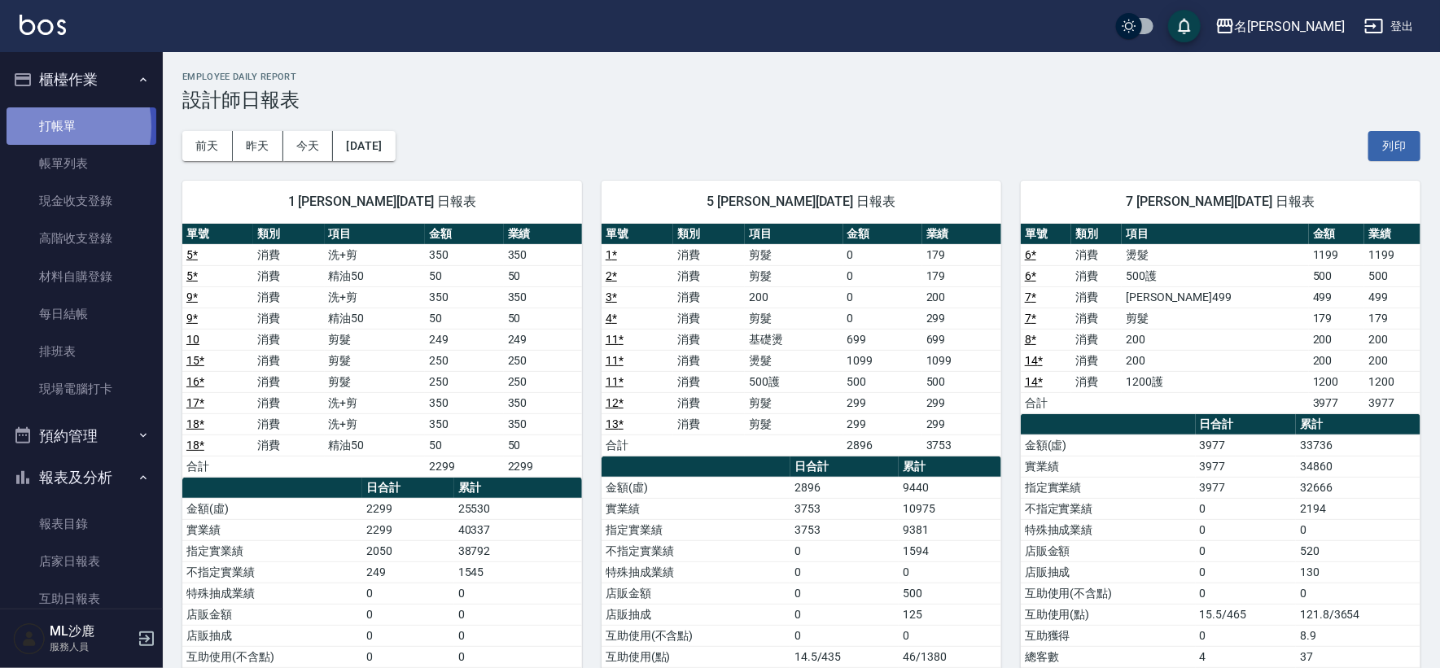
click at [46, 126] on link "打帳單" at bounding box center [82, 125] width 150 height 37
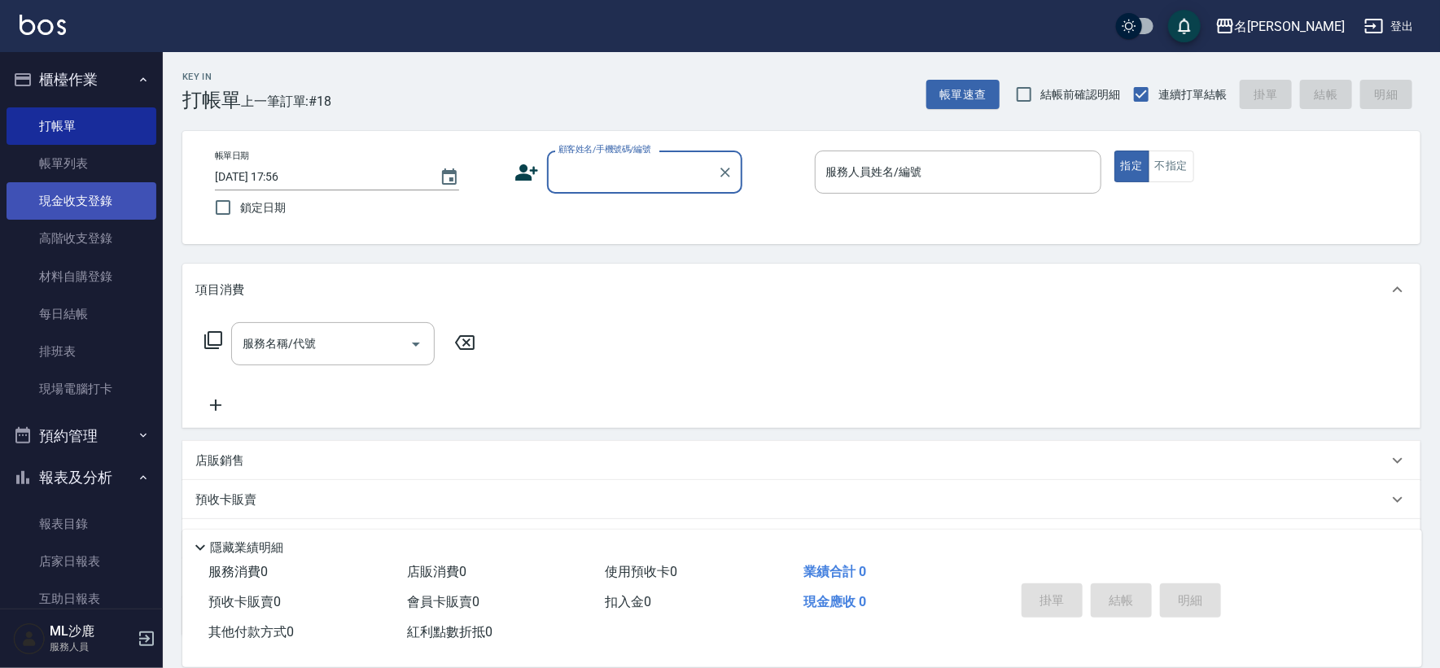
click at [47, 191] on link "現金收支登錄" at bounding box center [82, 200] width 150 height 37
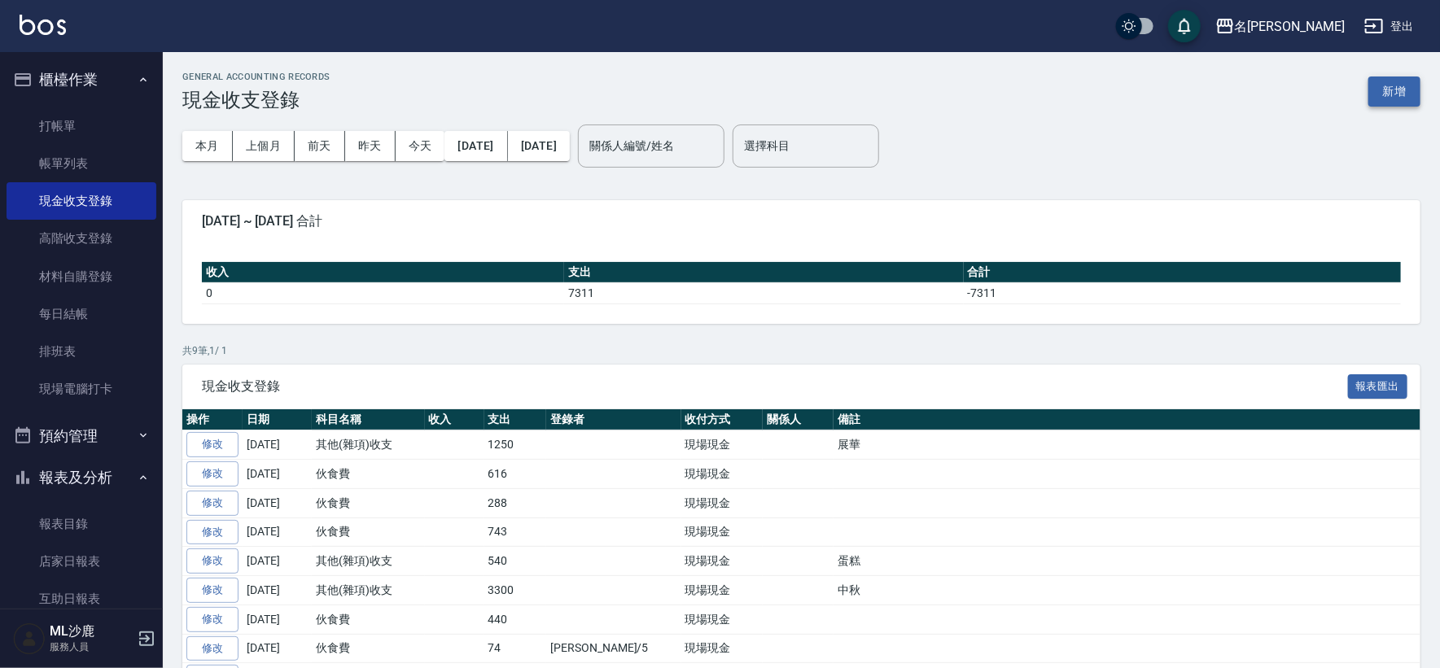
click at [1397, 99] on button "新增" at bounding box center [1395, 92] width 52 height 30
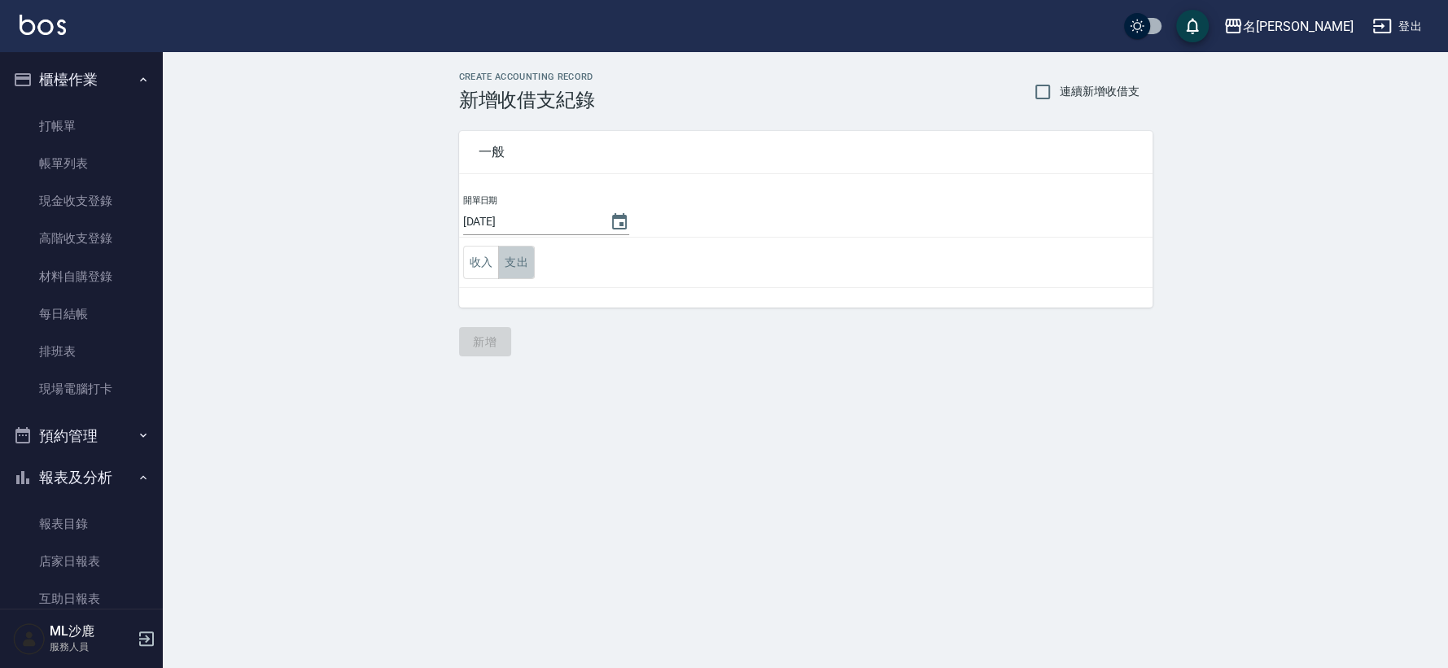
click at [502, 261] on button "支出" at bounding box center [516, 262] width 37 height 33
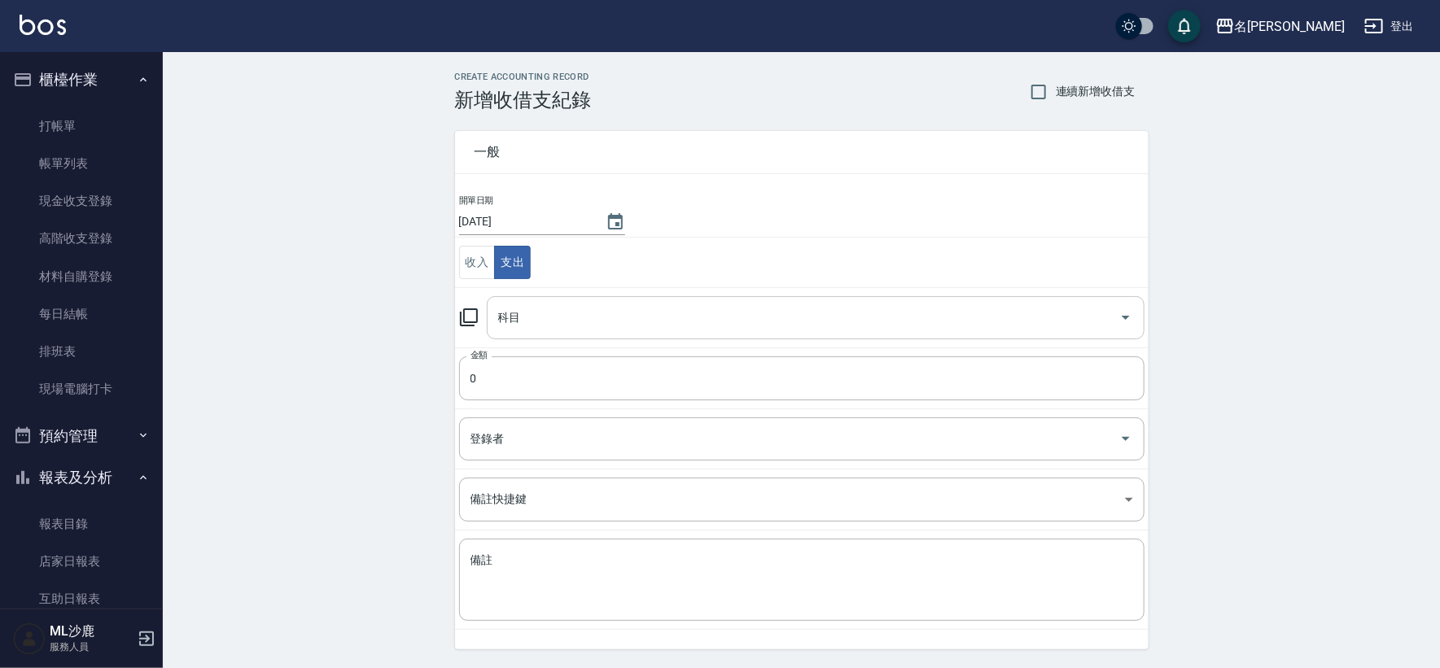
click at [549, 324] on input "科目" at bounding box center [803, 318] width 619 height 28
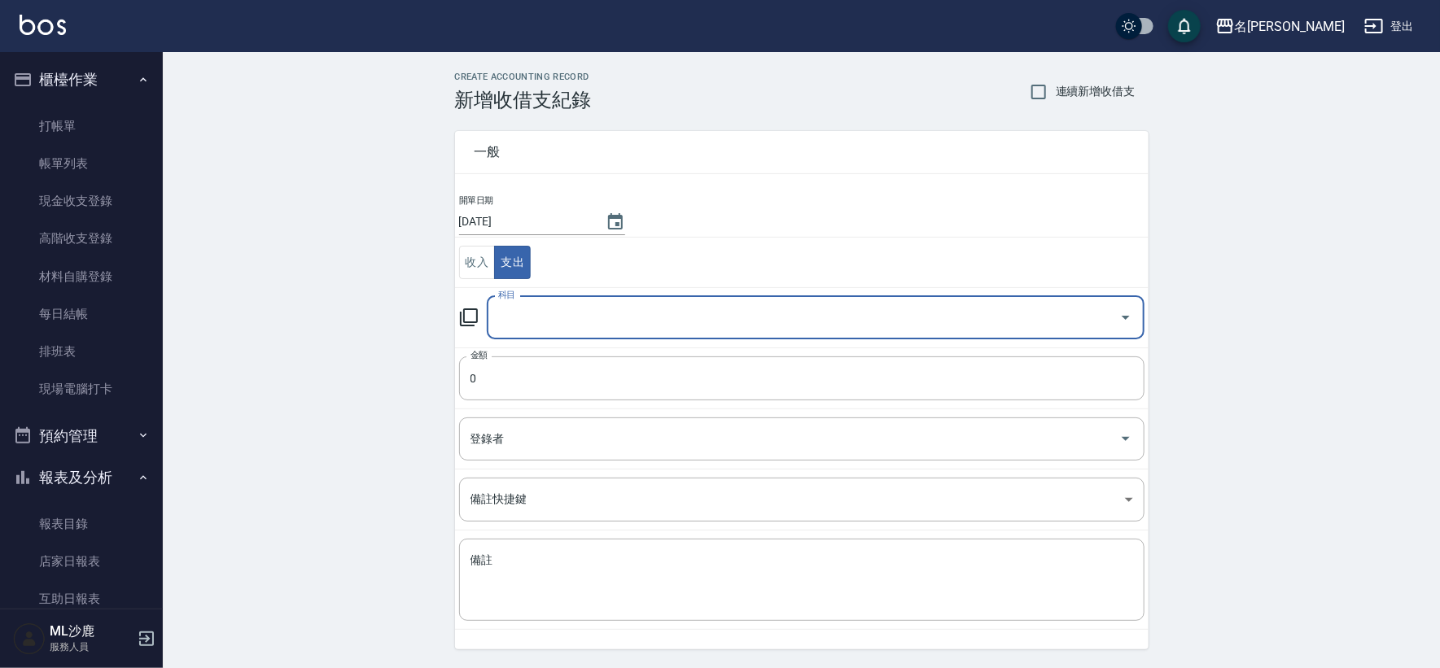
click at [549, 324] on input "科目" at bounding box center [803, 318] width 619 height 28
click at [531, 323] on input "科目" at bounding box center [803, 318] width 619 height 28
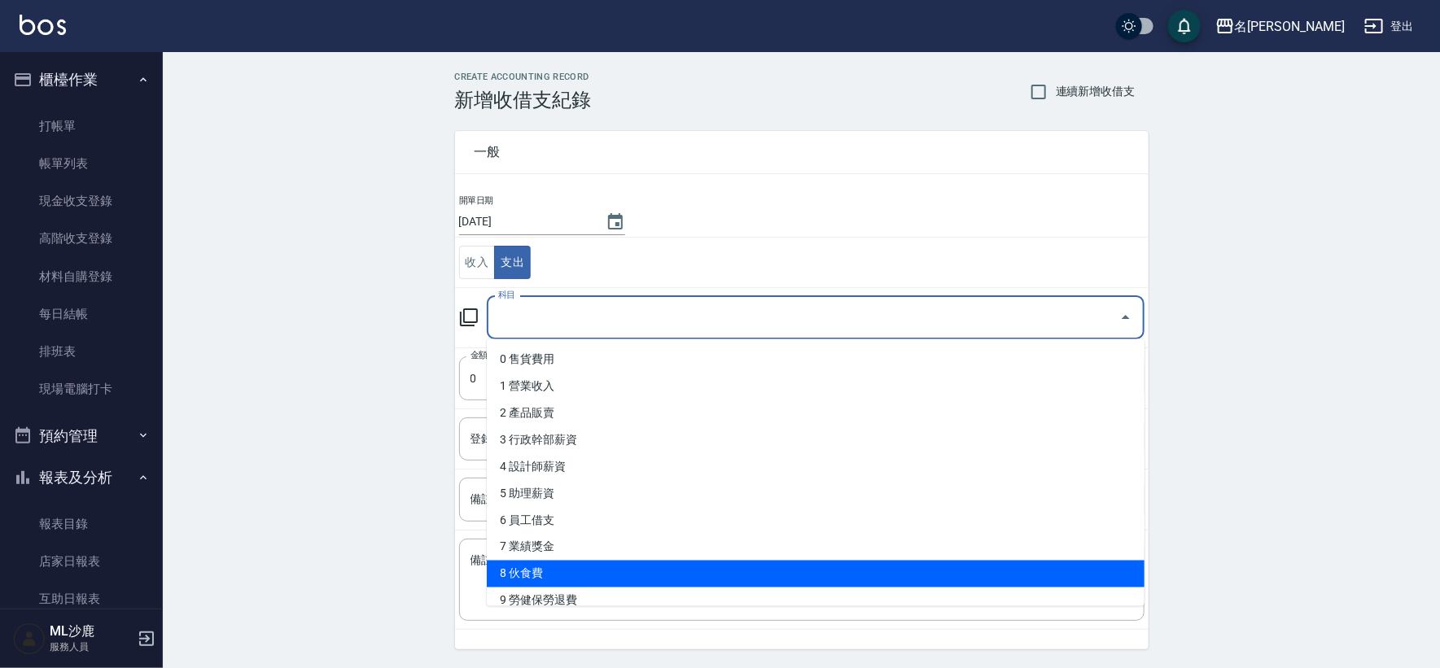
click at [573, 580] on li "8 伙食費" at bounding box center [816, 574] width 658 height 27
type input "8 伙食費"
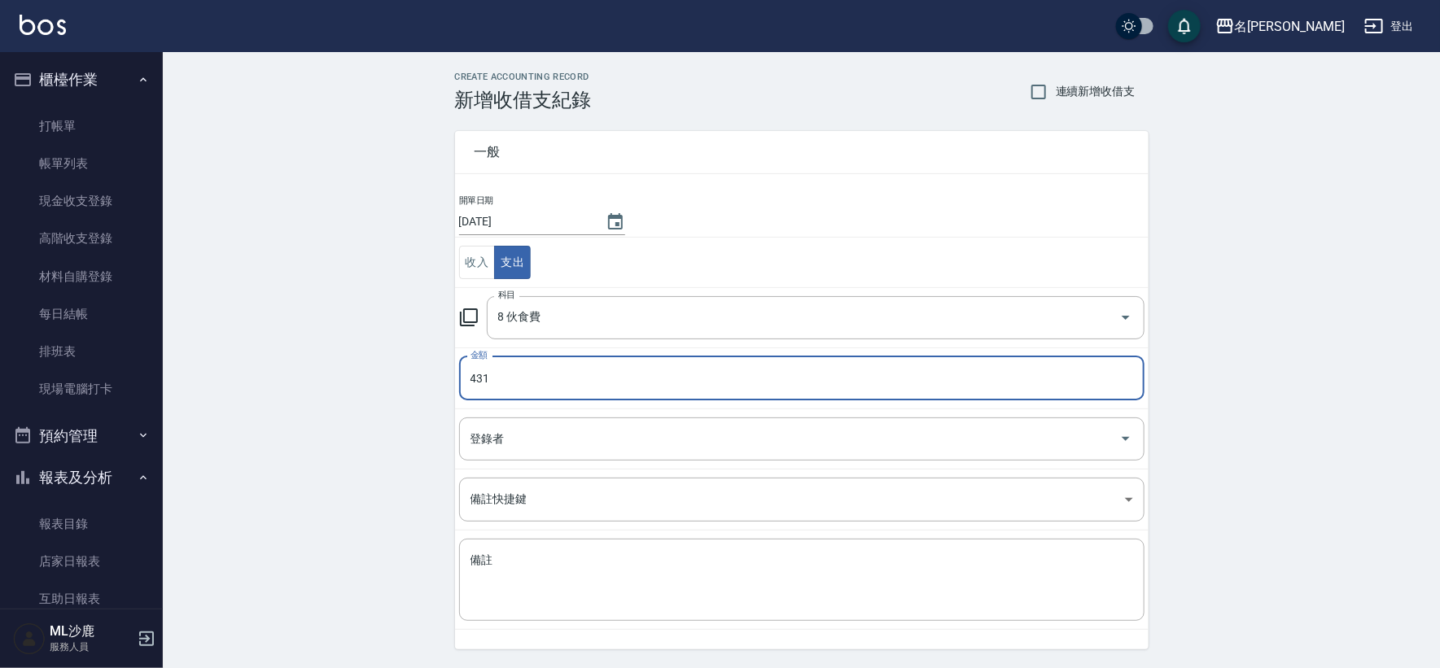
type input "431"
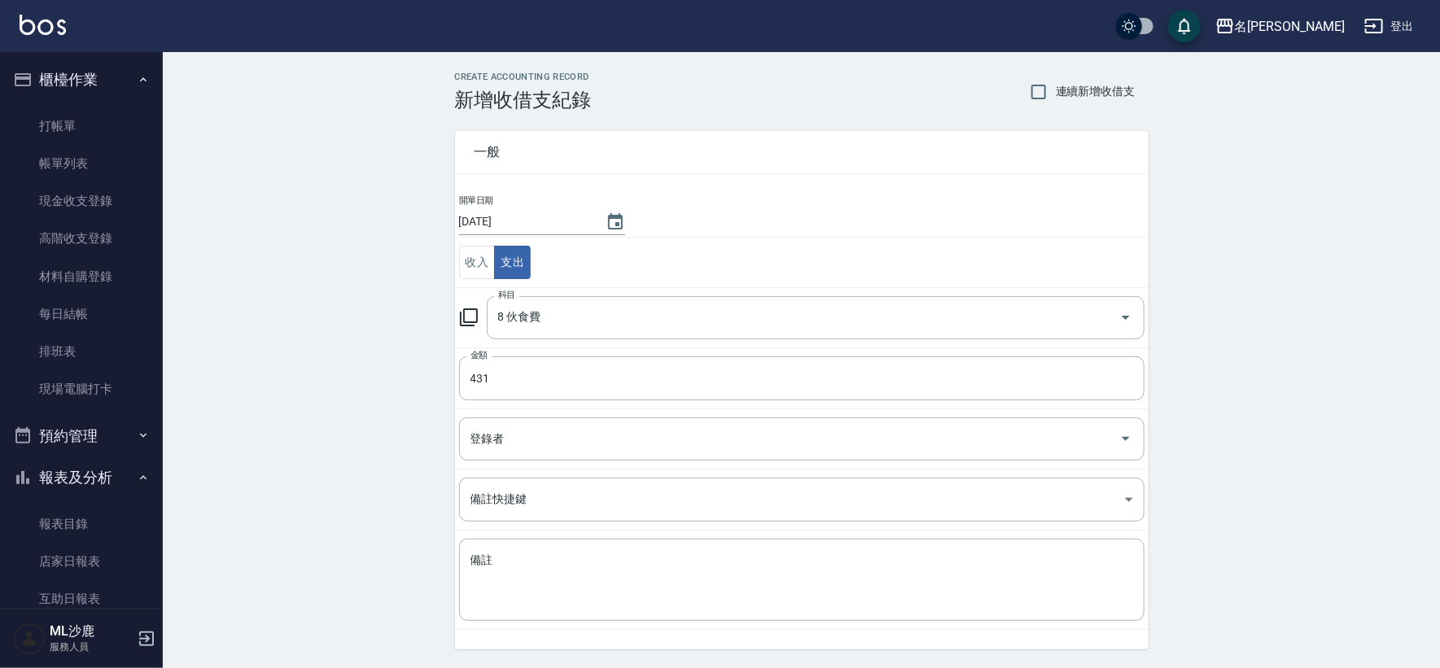
click at [270, 325] on div "CREATE ACCOUNTING RECORD 新增收借支紀錄 連續新增收借支 一般 開單日期 [DATE] 收入 支出 科目 8 伙食費 科目 金額 43…" at bounding box center [801, 385] width 1277 height 667
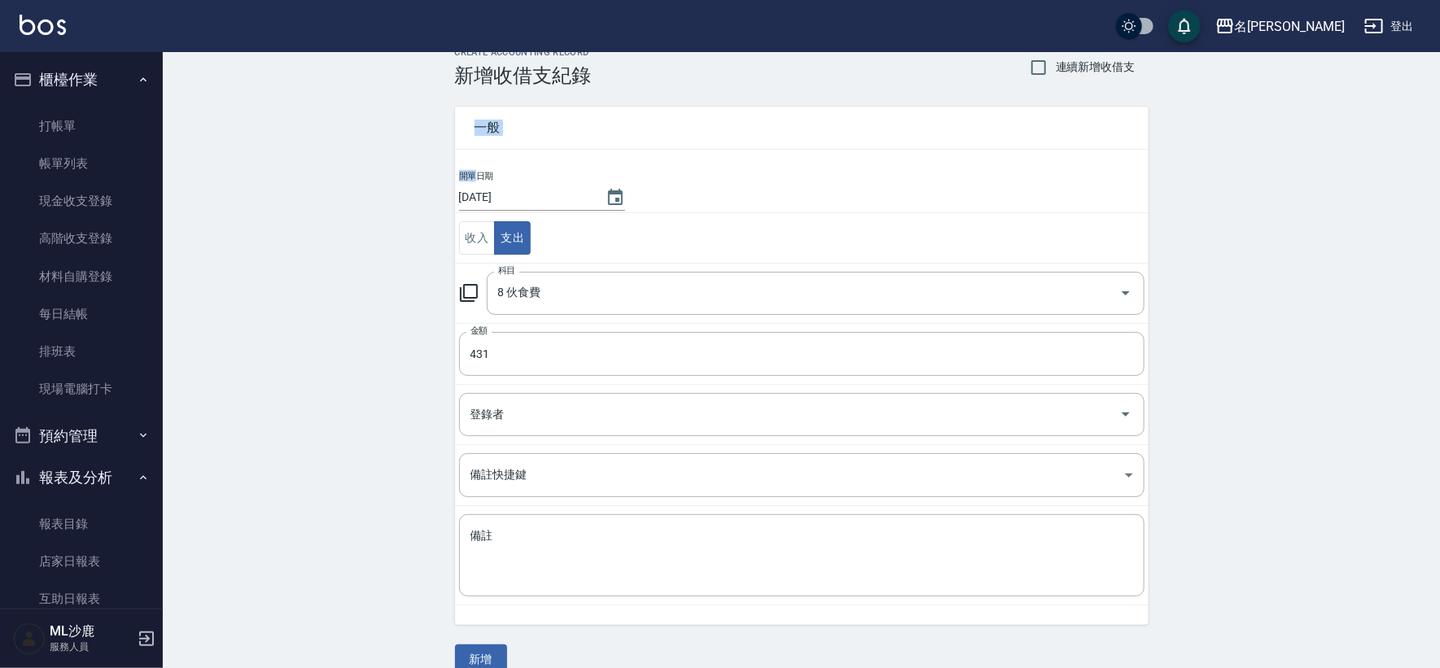
scroll to position [49, 0]
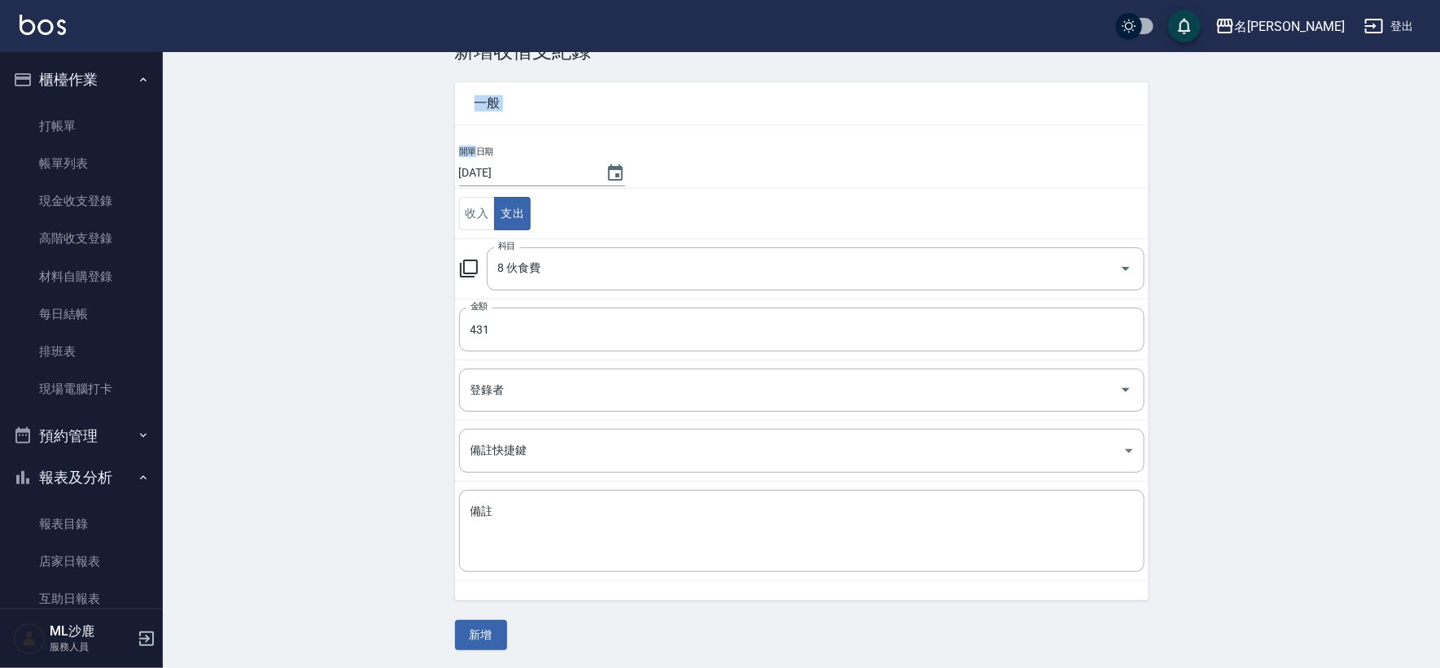
click at [344, 471] on div "CREATE ACCOUNTING RECORD 新增收借支紀錄 連續新增收借支 一般 開單日期 [DATE] 收入 支出 科目 8 伙食費 科目 金額 43…" at bounding box center [801, 336] width 1277 height 667
click at [457, 633] on button "新增" at bounding box center [481, 635] width 52 height 30
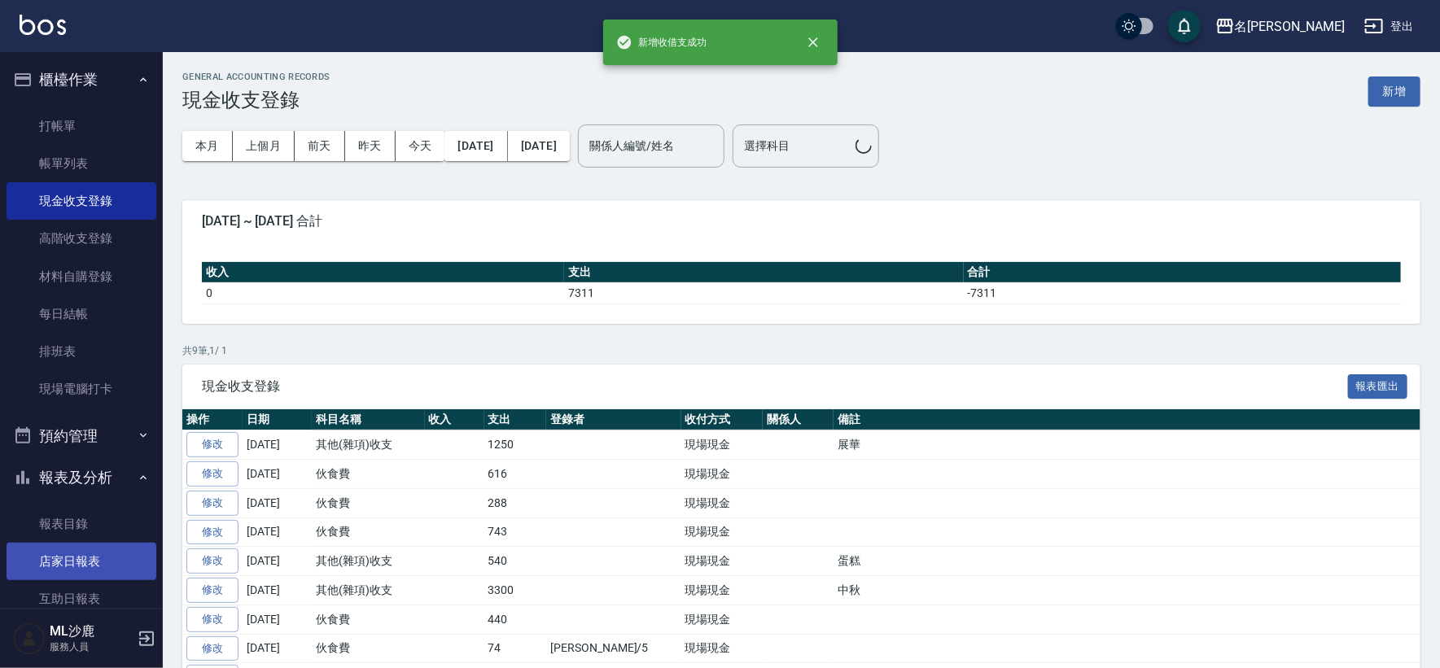
click at [56, 566] on link "店家日報表" at bounding box center [82, 561] width 150 height 37
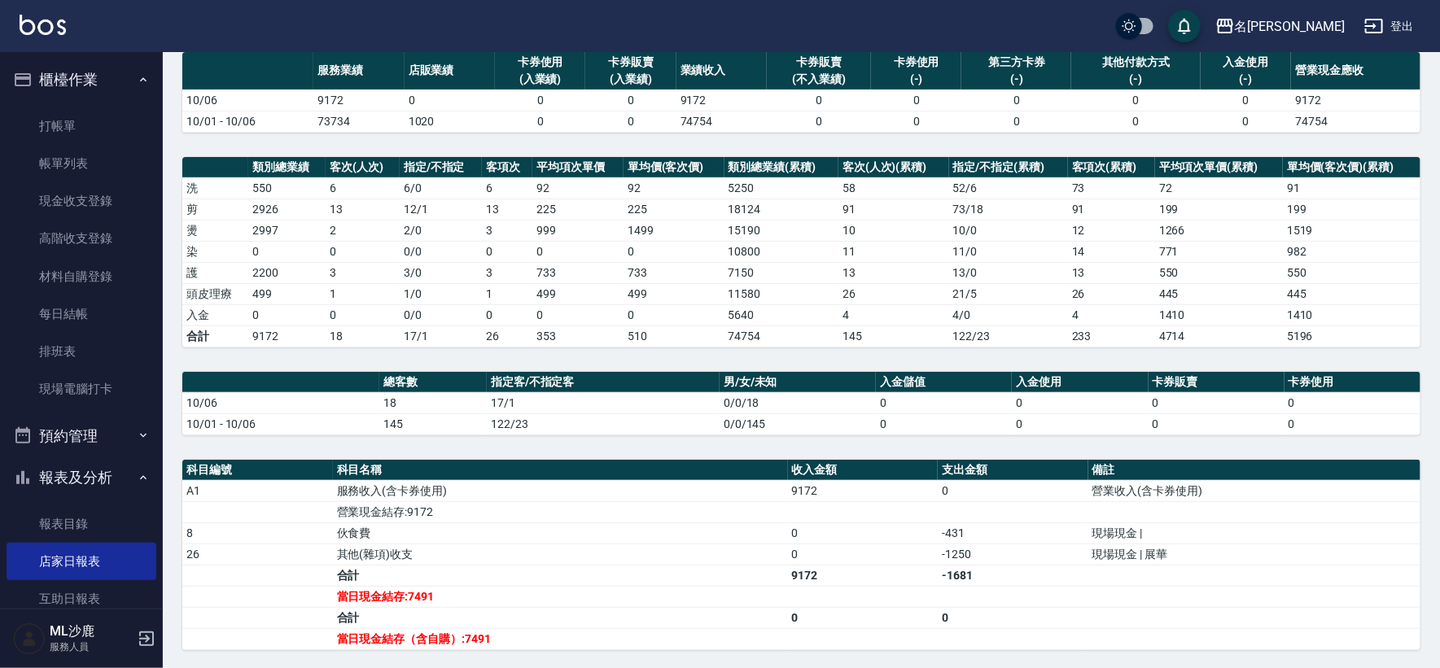
scroll to position [271, 0]
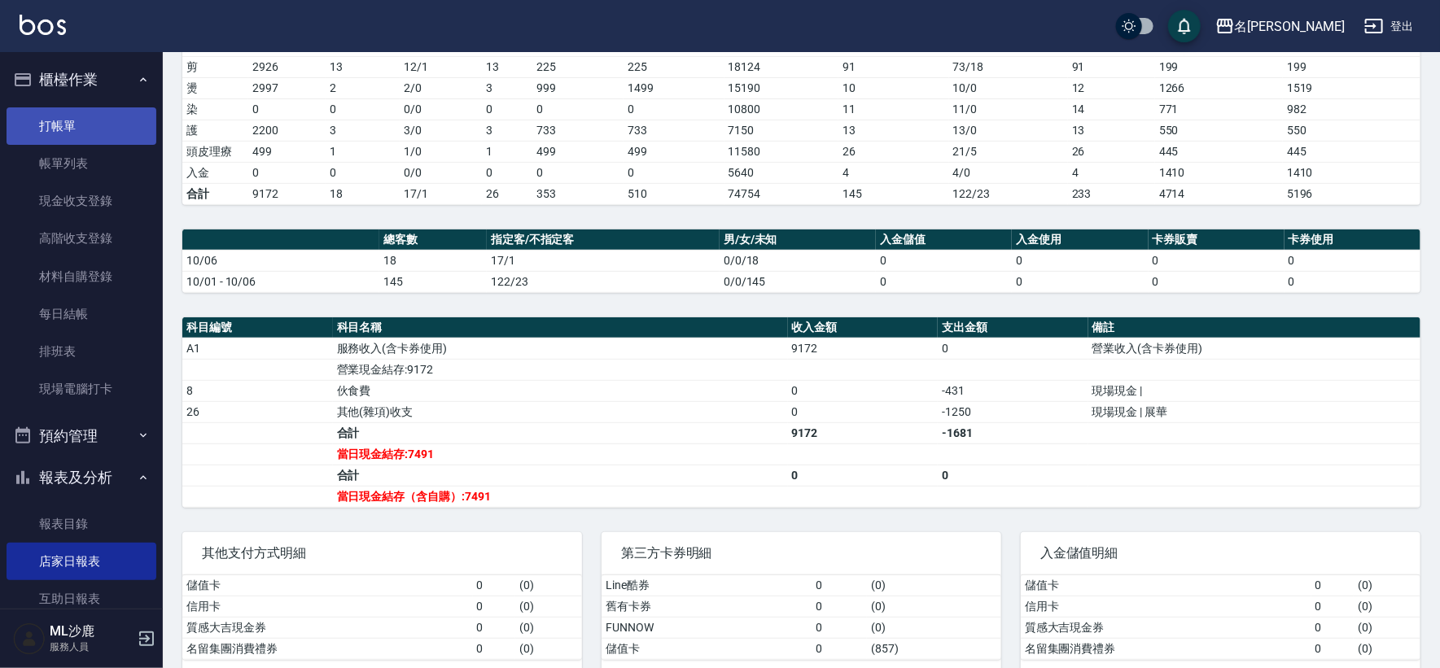
click at [50, 129] on link "打帳單" at bounding box center [82, 125] width 150 height 37
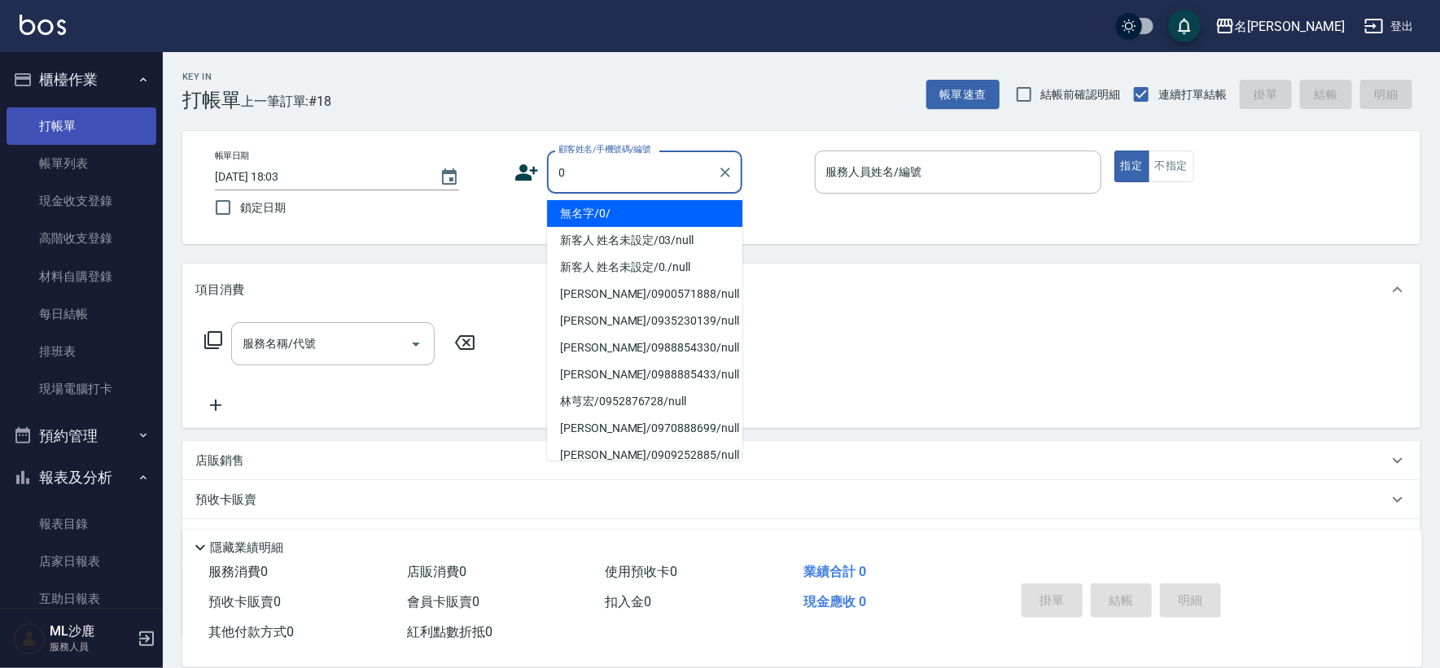
type input "無名字/0/"
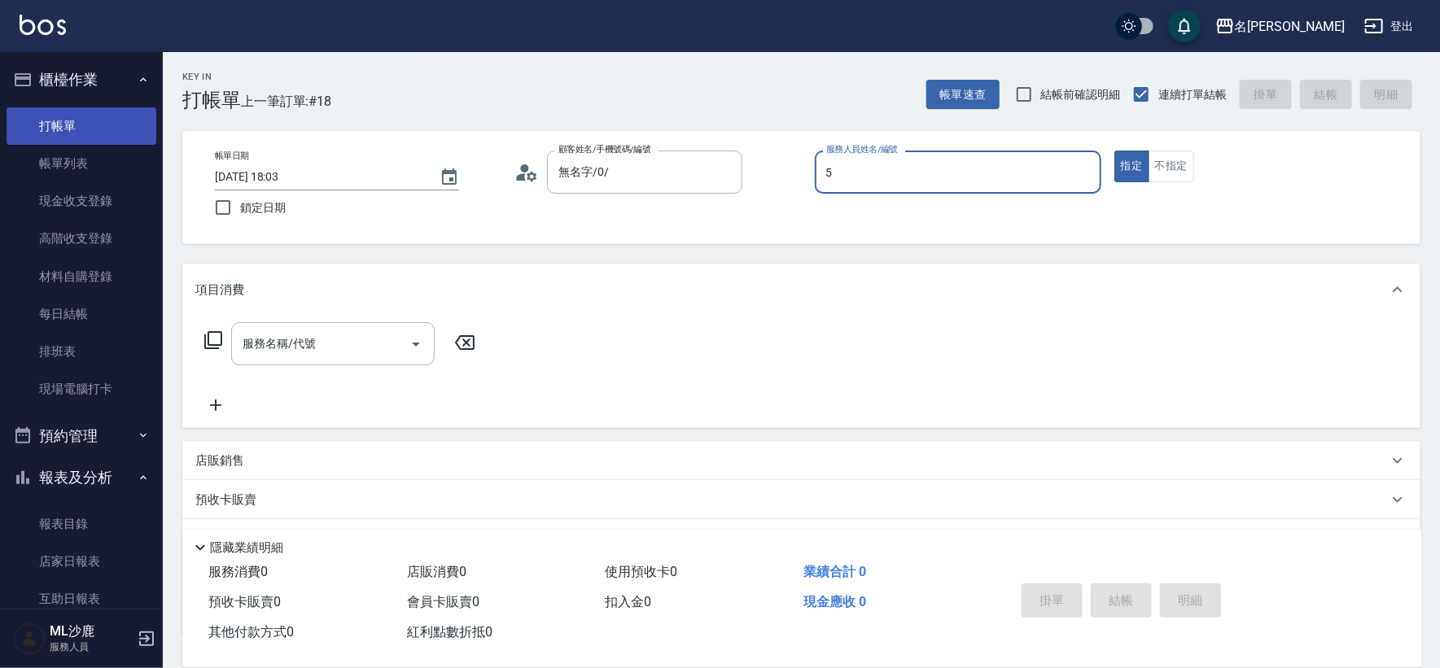
type input "[PERSON_NAME]-5"
type button "true"
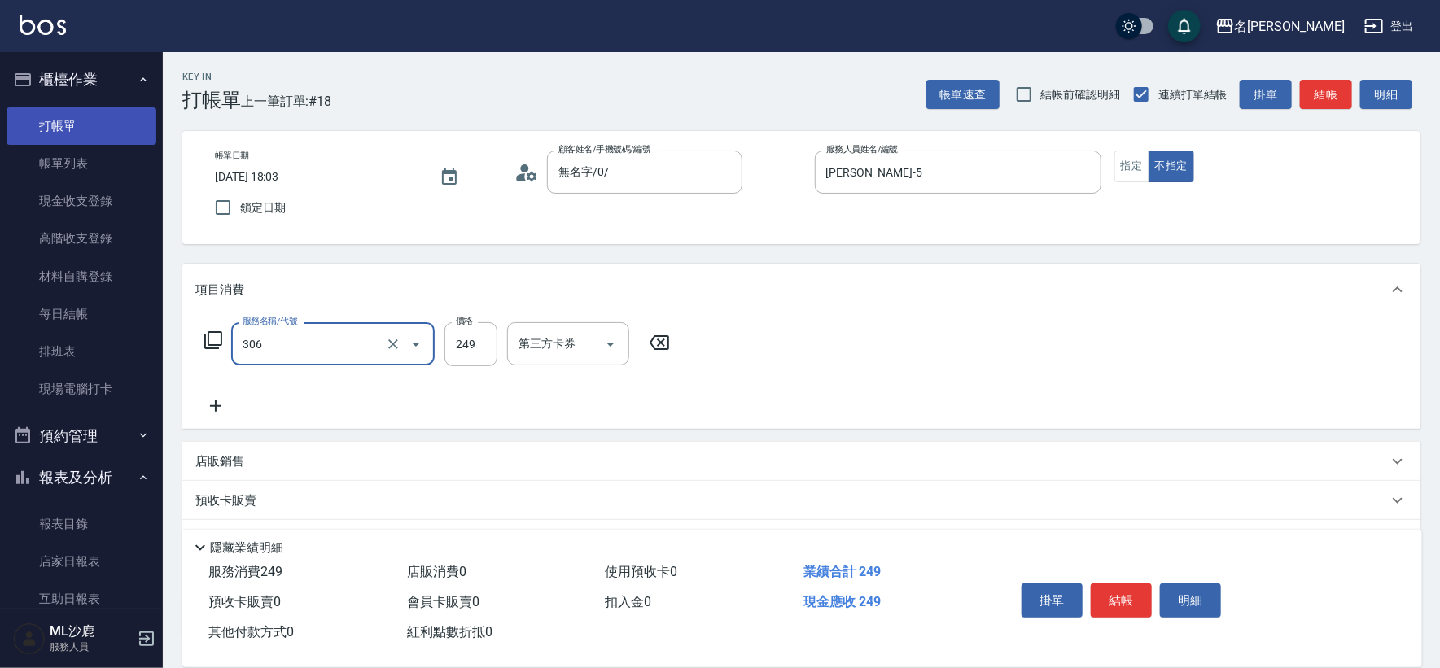
type input "剪髮(306)"
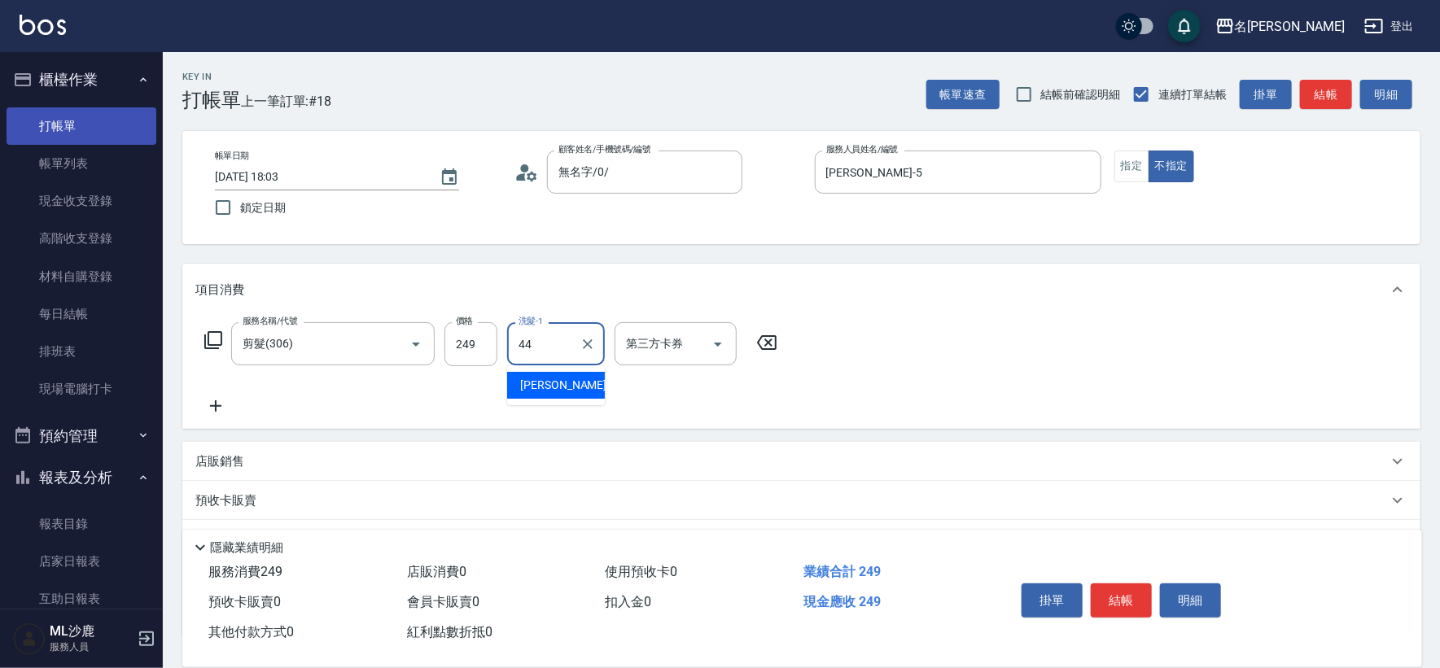
type input "[PERSON_NAME]-44"
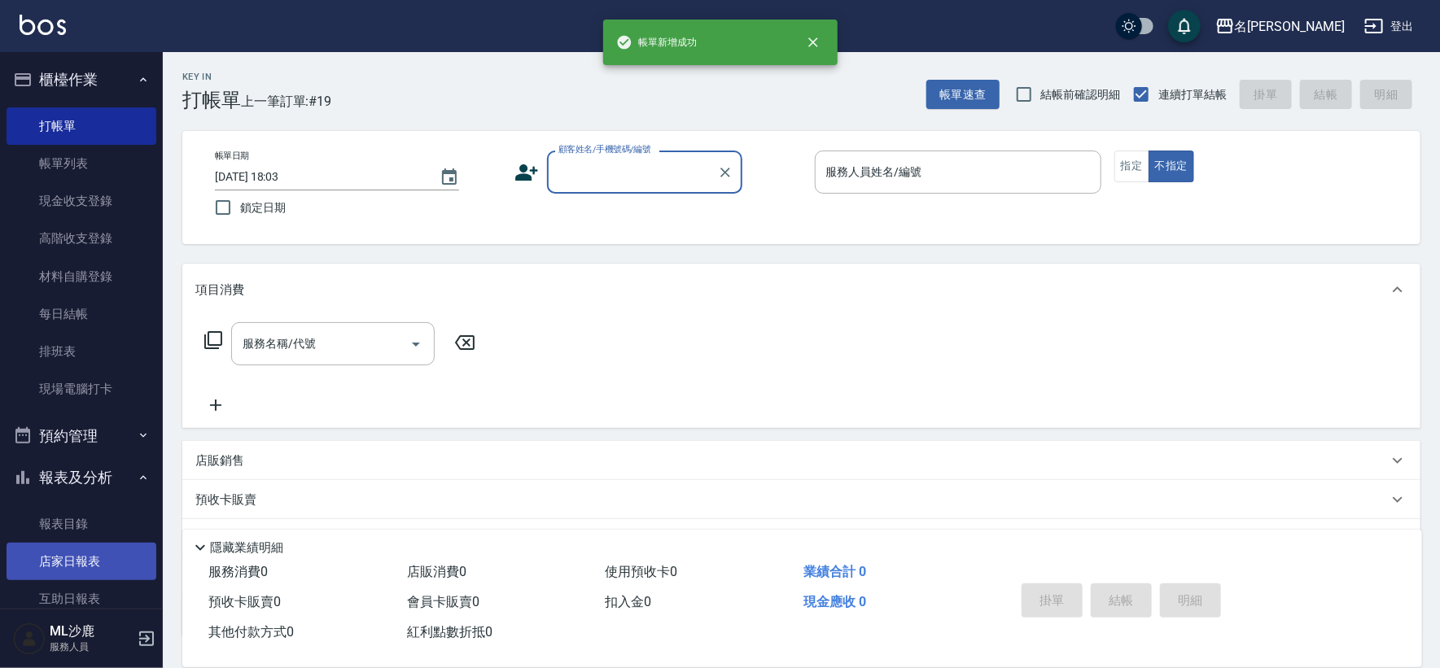
click at [71, 558] on link "店家日報表" at bounding box center [82, 561] width 150 height 37
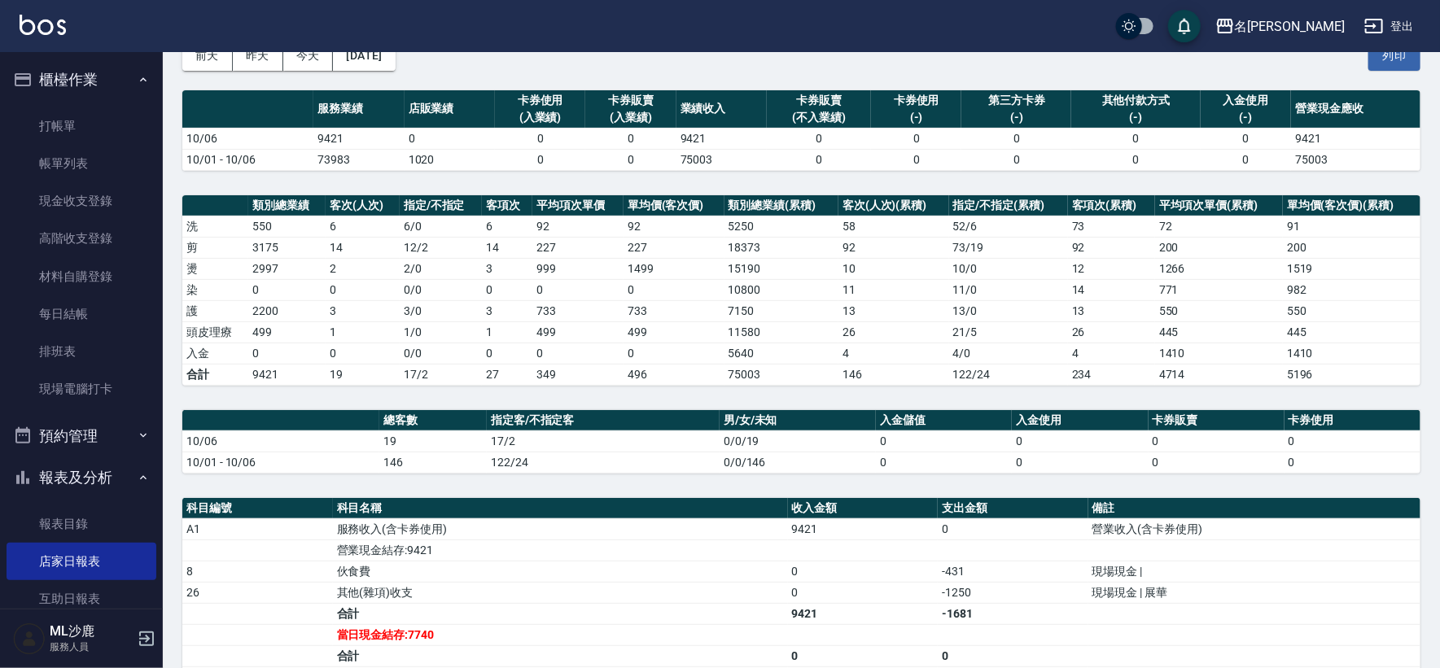
scroll to position [181, 0]
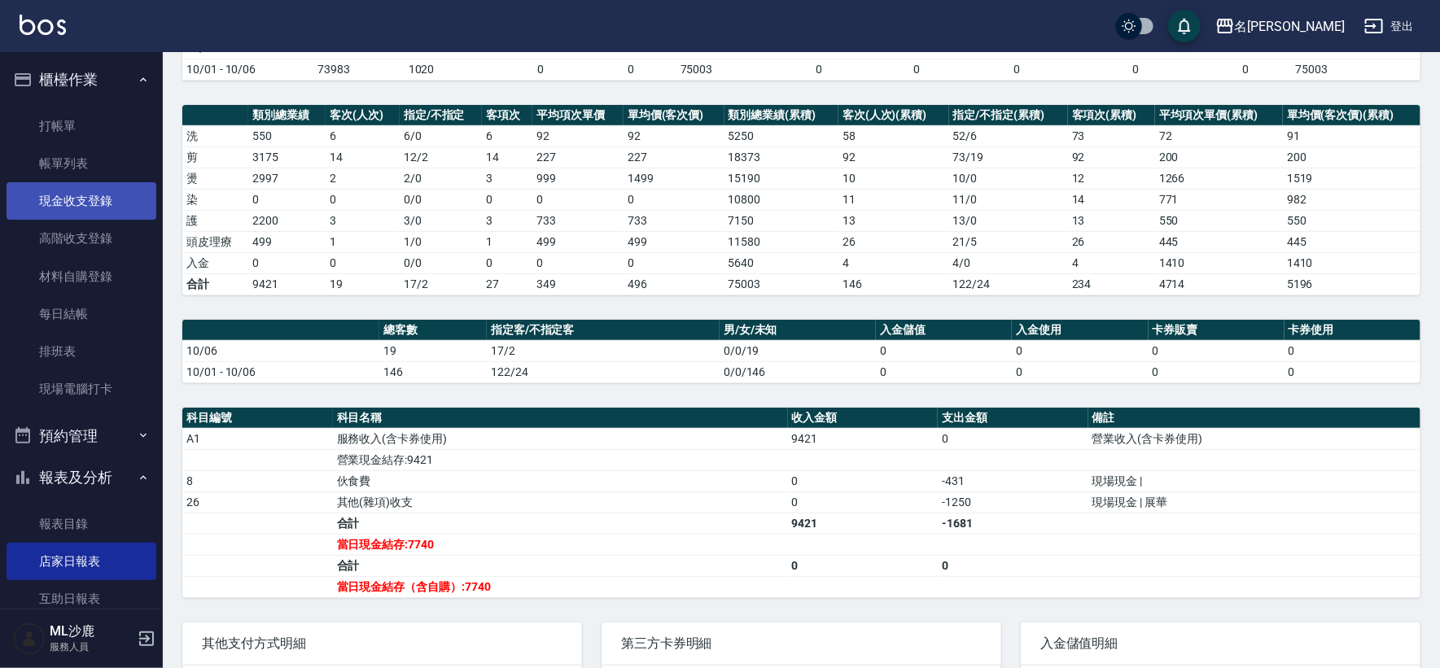
click at [110, 201] on link "現金收支登錄" at bounding box center [82, 200] width 150 height 37
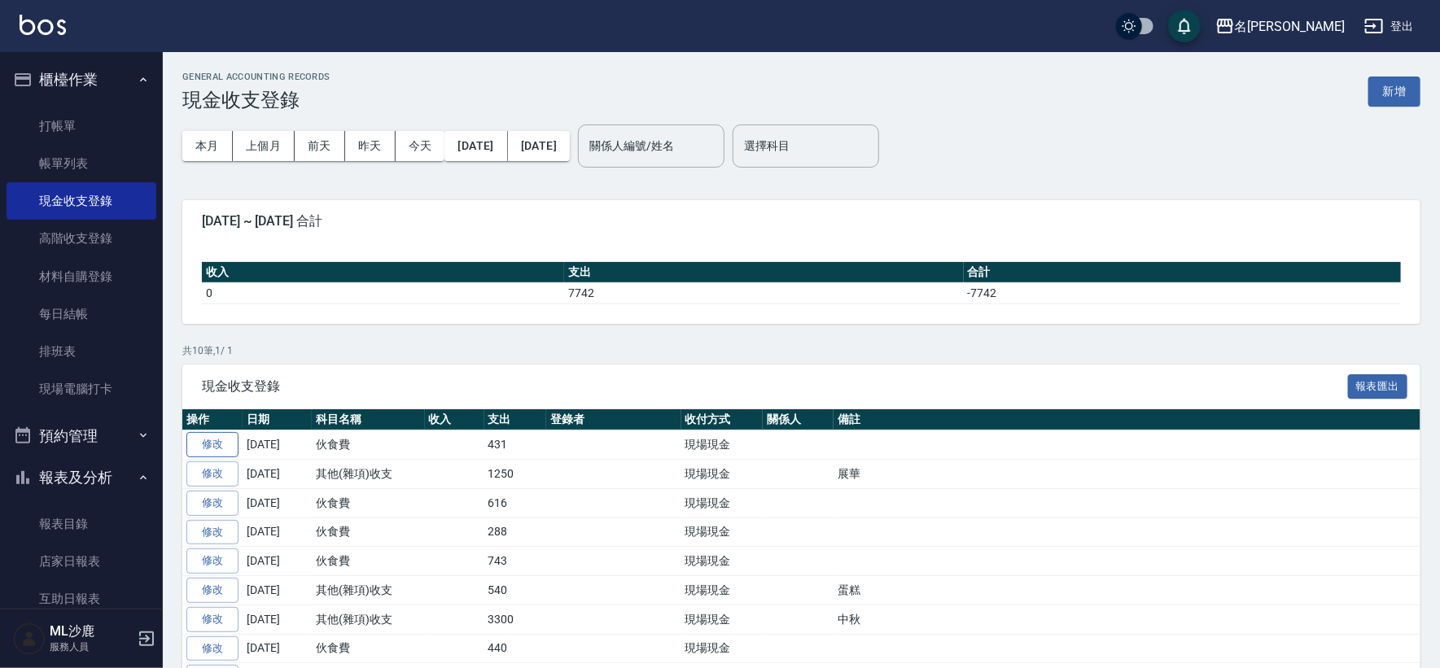
click at [230, 447] on link "修改" at bounding box center [212, 444] width 52 height 25
click at [230, 447] on div "GENERAL ACCOUNTING RECORDS 現金收支登錄 新增 本月 上個月 [DATE] [DATE] [DATE] [DATE] [DATE] …" at bounding box center [720, 393] width 1440 height 786
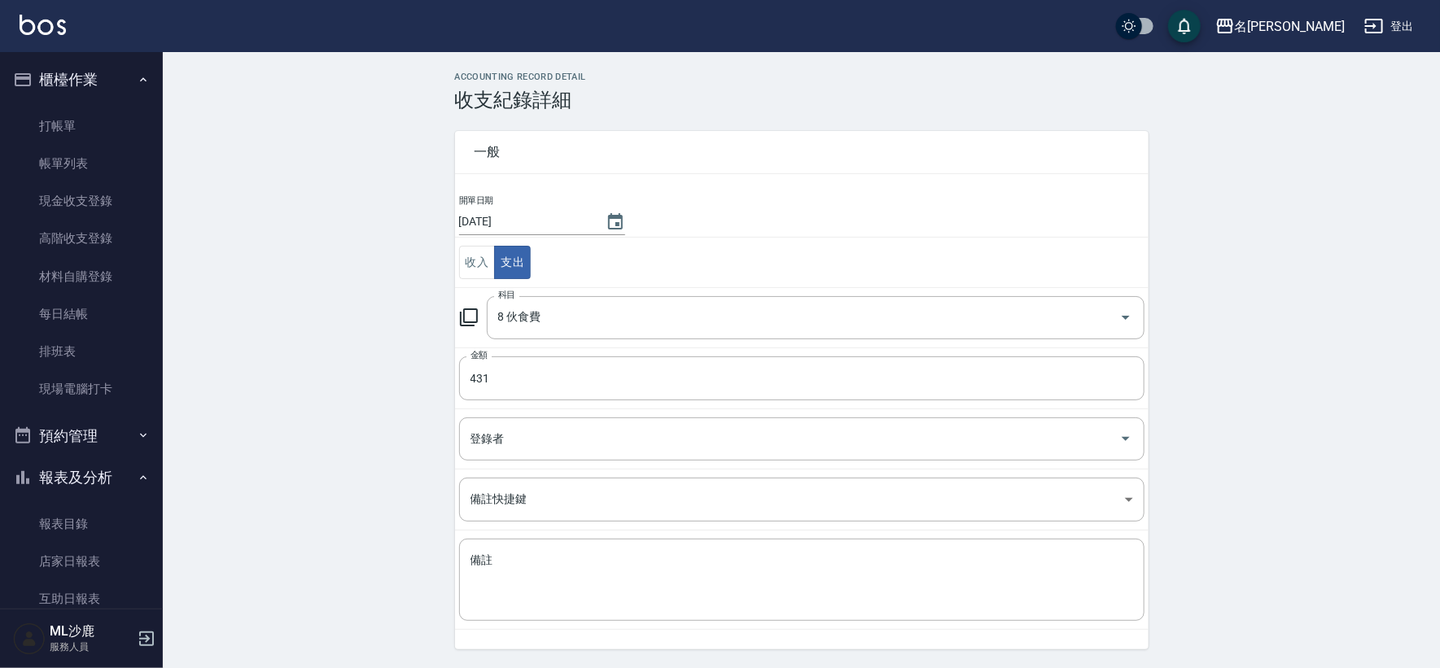
click at [370, 404] on div "ACCOUNTING RECORD DETAIL 收支紀錄詳細 一般 開單日期 [DATE] 收入 支出 科目 8 伙食費 科目 金額 431 金額 登錄者 …" at bounding box center [801, 386] width 1277 height 628
click at [524, 394] on input "431" at bounding box center [802, 379] width 686 height 44
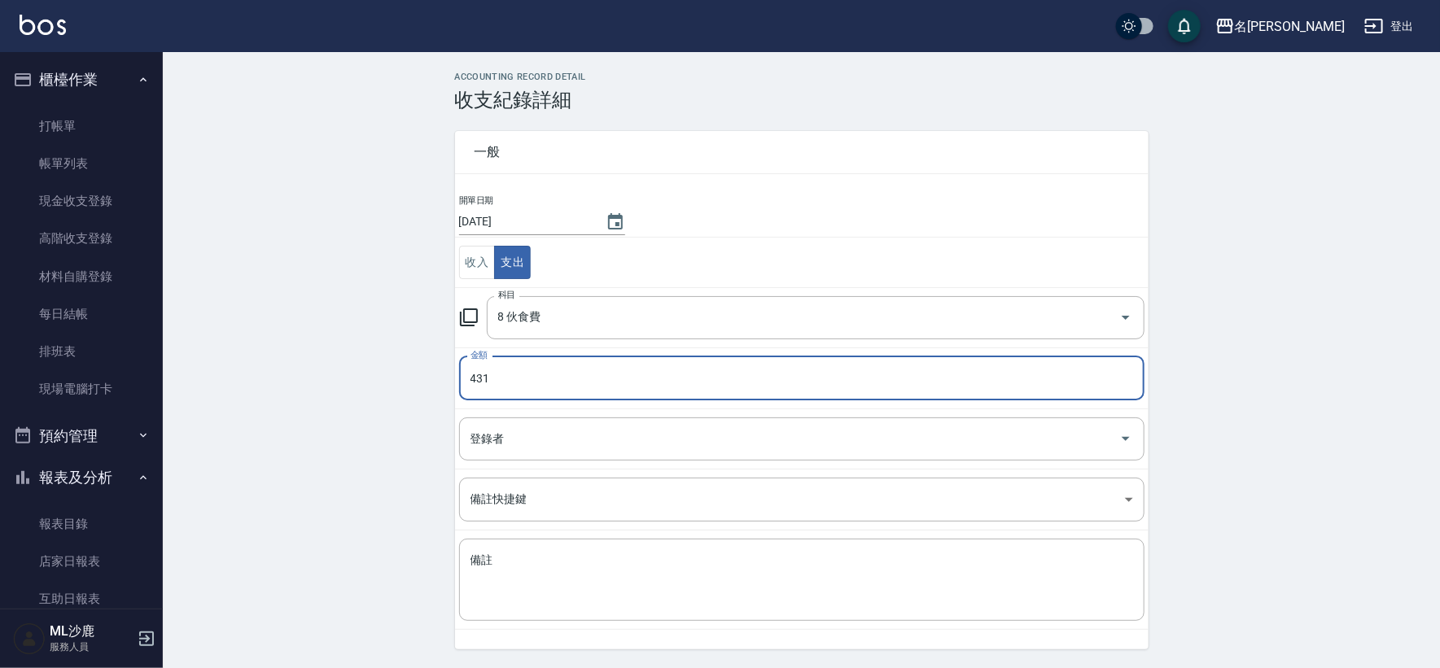
click at [524, 394] on input "431" at bounding box center [802, 379] width 686 height 44
type input "734"
click at [326, 401] on div "ACCOUNTING RECORD DETAIL 收支紀錄詳細 一般 開單日期 [DATE] 收入 支出 科目 8 伙食費 科目 金額 734 金額 登錄者 …" at bounding box center [801, 386] width 1277 height 628
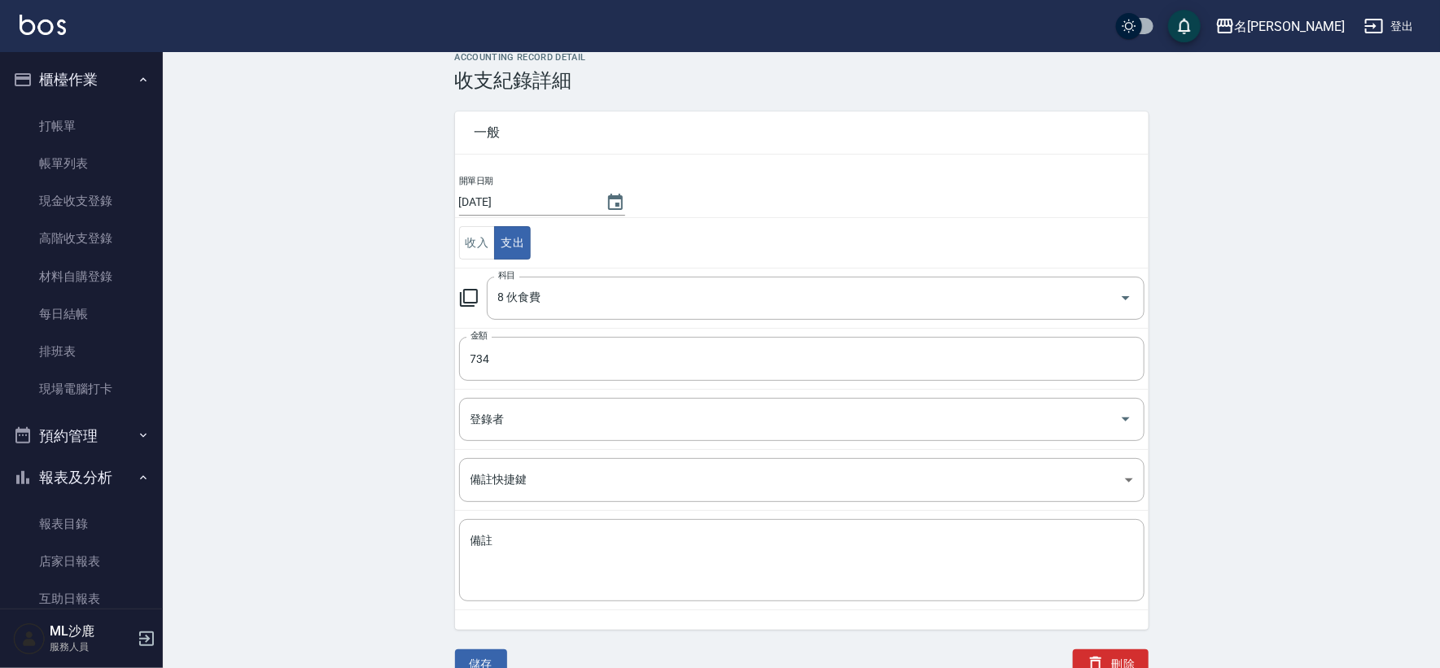
scroll to position [29, 0]
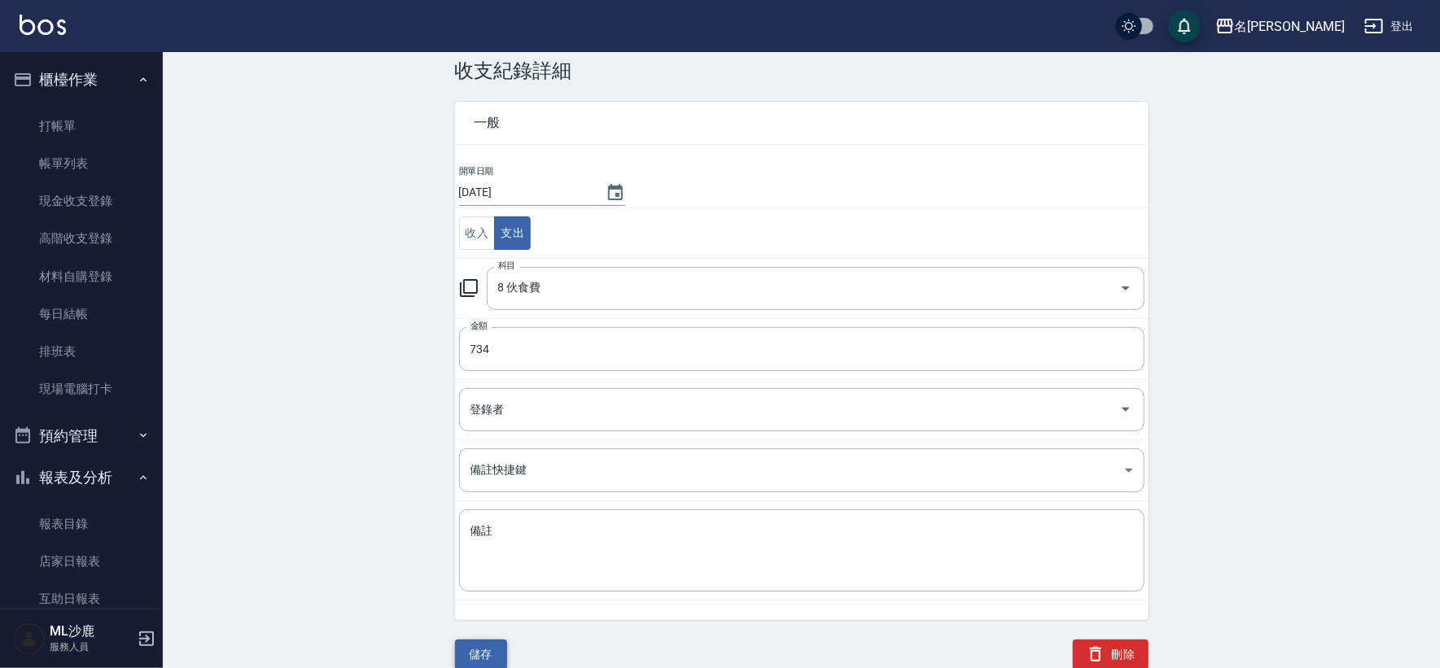
click at [467, 646] on button "儲存" at bounding box center [481, 655] width 52 height 30
click at [467, 646] on div "儲存" at bounding box center [472, 635] width 72 height 69
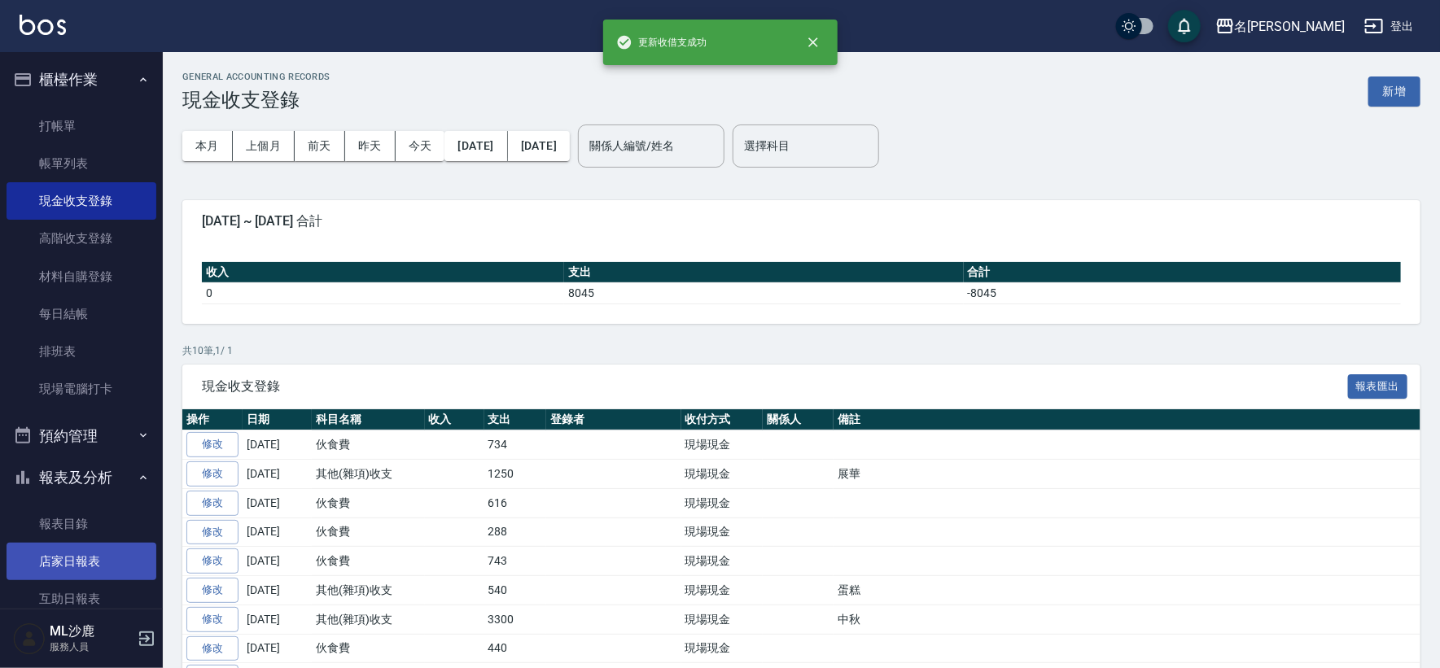
click at [93, 567] on link "店家日報表" at bounding box center [82, 561] width 150 height 37
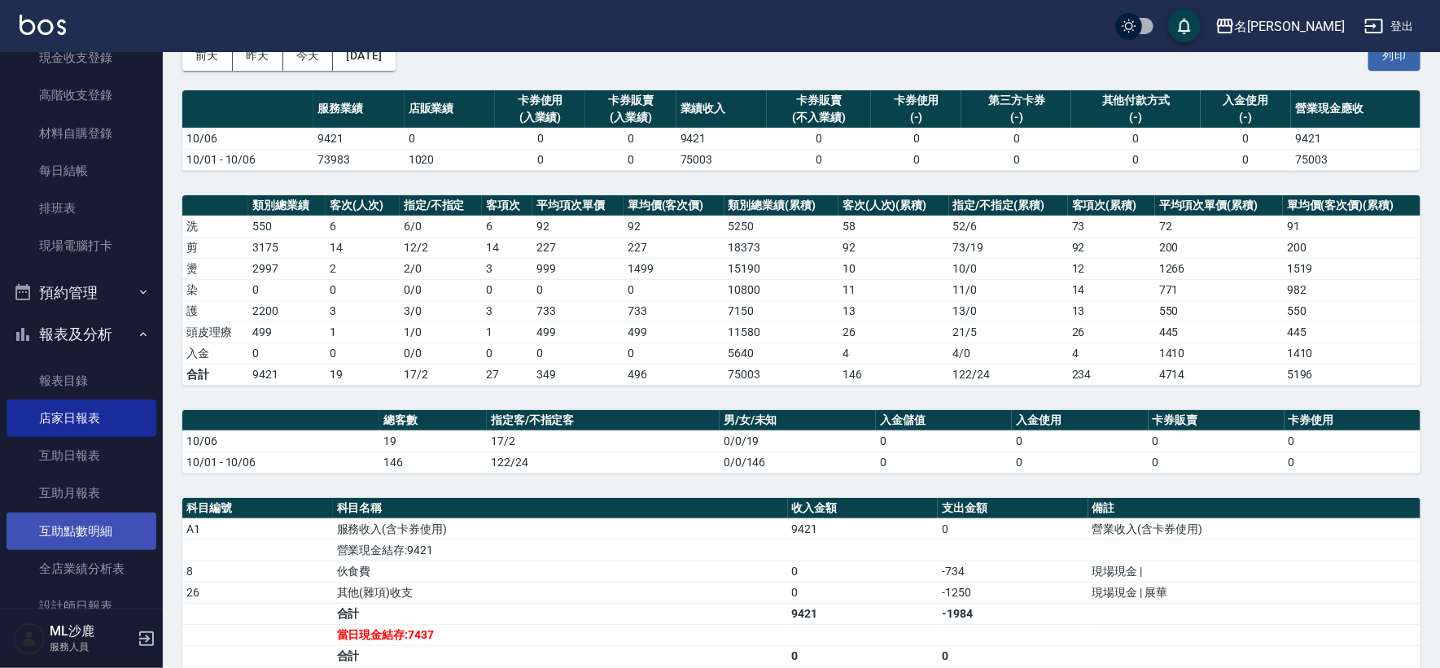
scroll to position [271, 0]
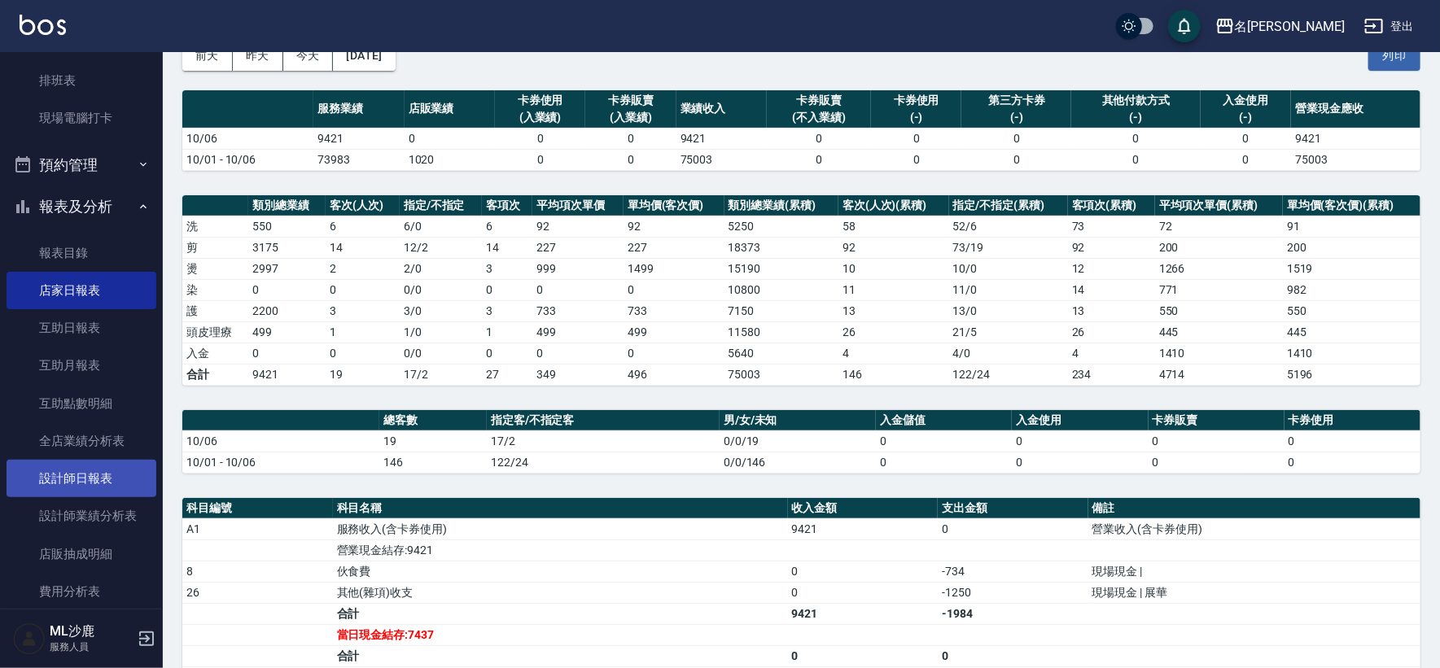
click at [60, 482] on link "設計師日報表" at bounding box center [82, 478] width 150 height 37
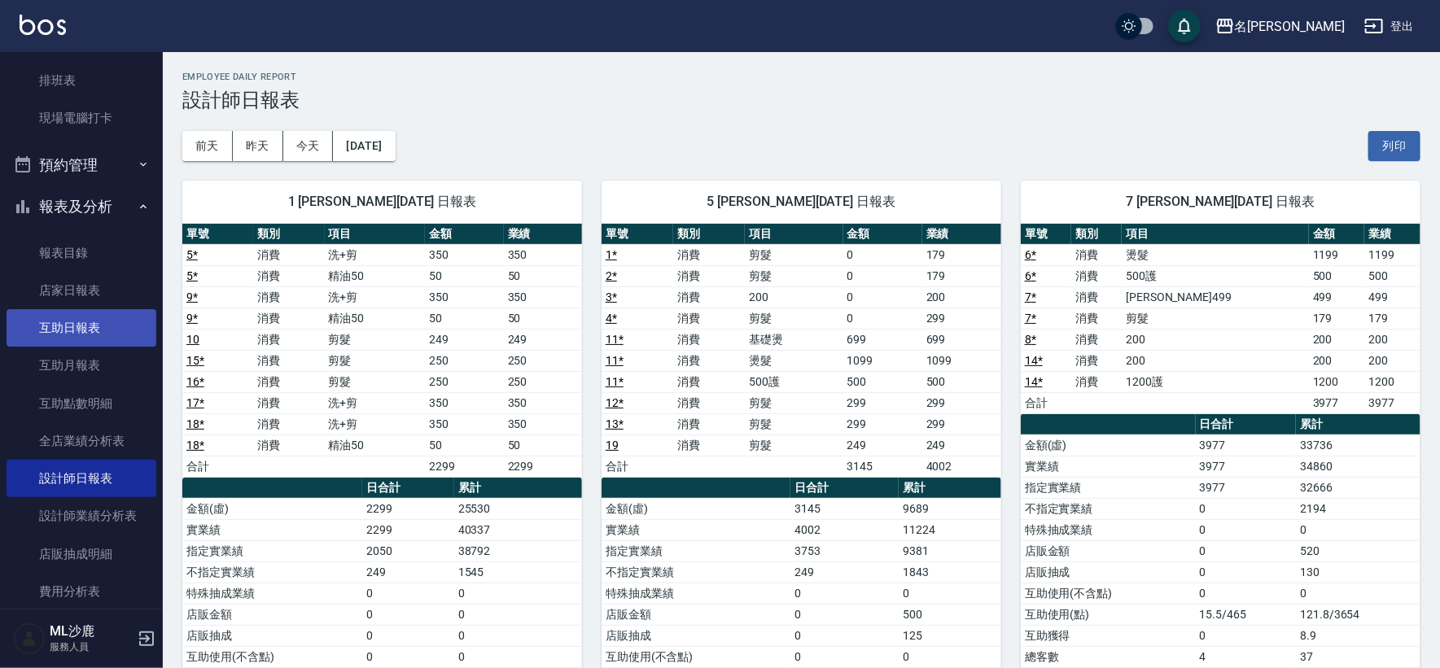
click at [94, 323] on link "互助日報表" at bounding box center [82, 327] width 150 height 37
